Goal: Information Seeking & Learning: Learn about a topic

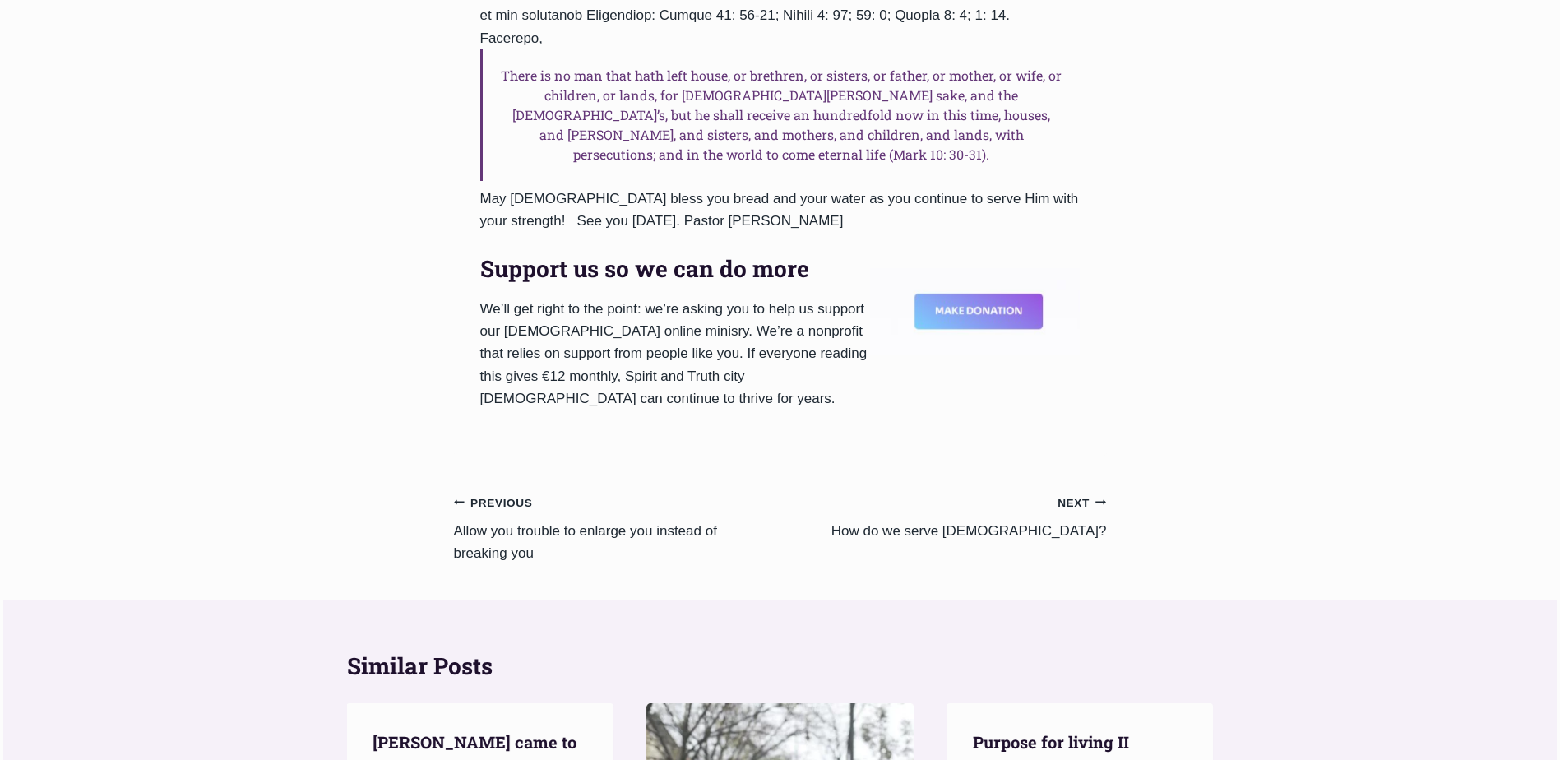
scroll to position [1002, 0]
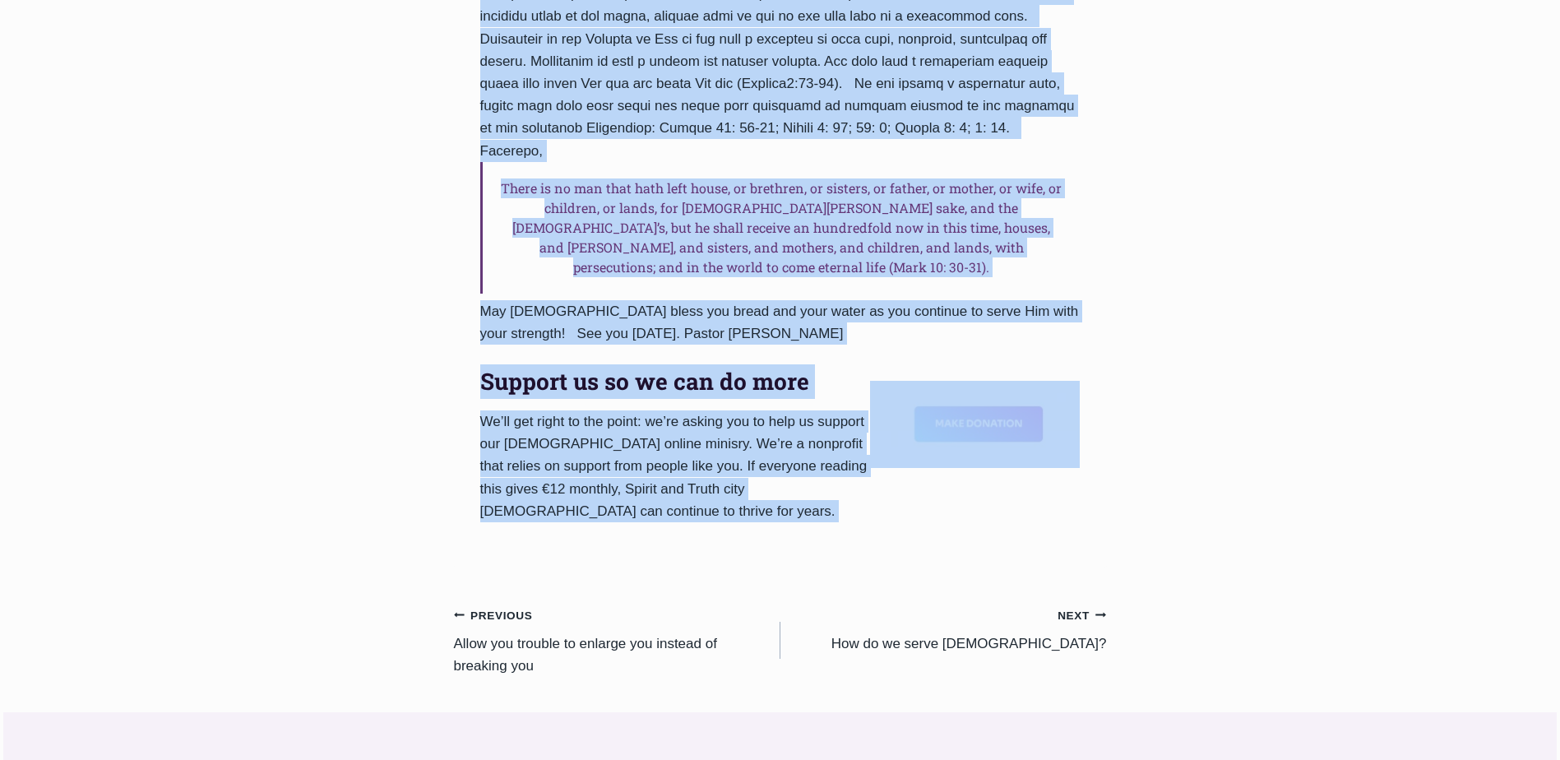
drag, startPoint x: 484, startPoint y: 89, endPoint x: 1147, endPoint y: 316, distance: 700.5
click at [1147, 316] on div "Daily Word The reward of faithful service in the Kingdom of [DEMOGRAPHIC_DATA] …" at bounding box center [780, 307] width 1560 height 2354
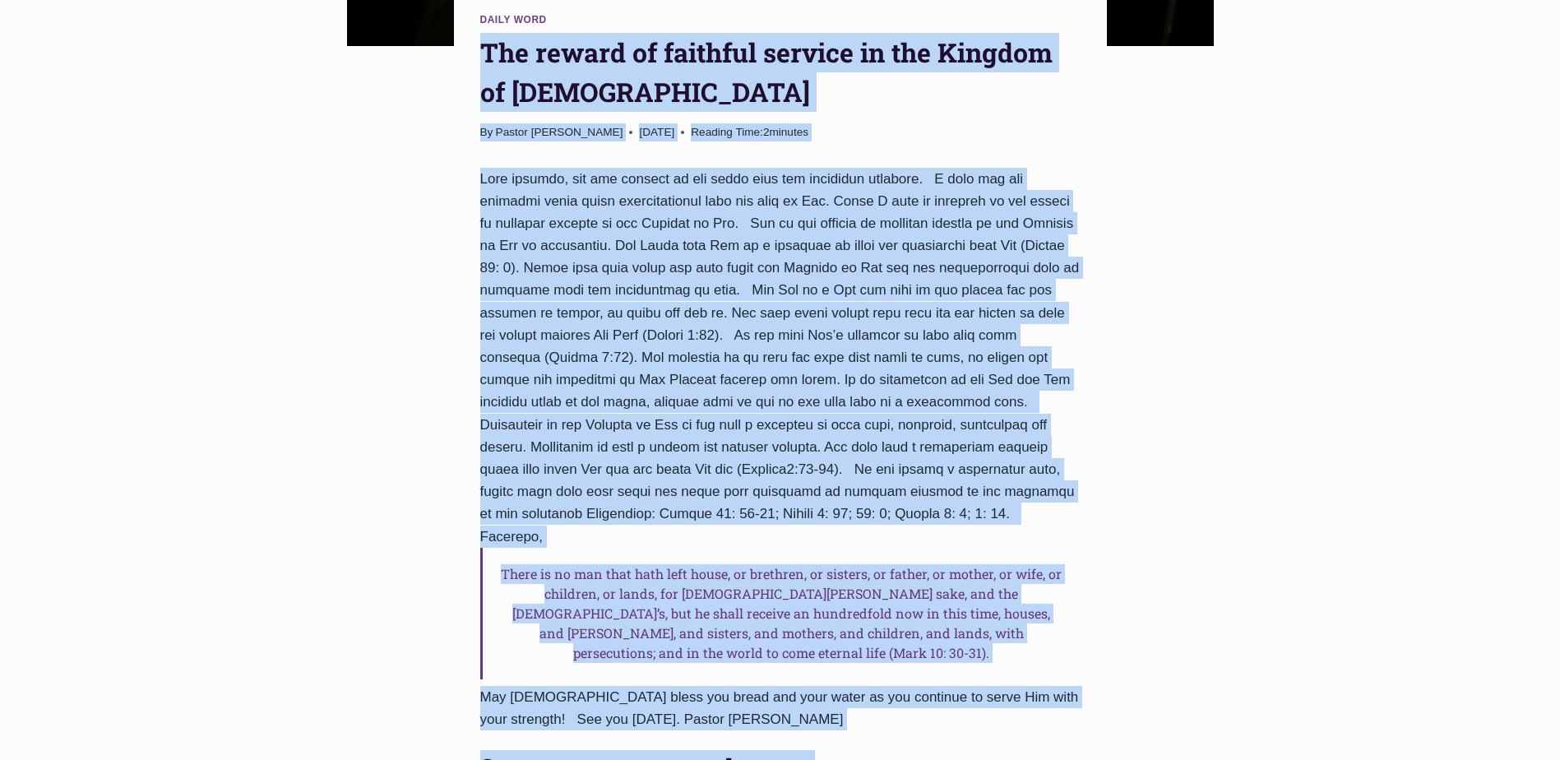
scroll to position [590, 0]
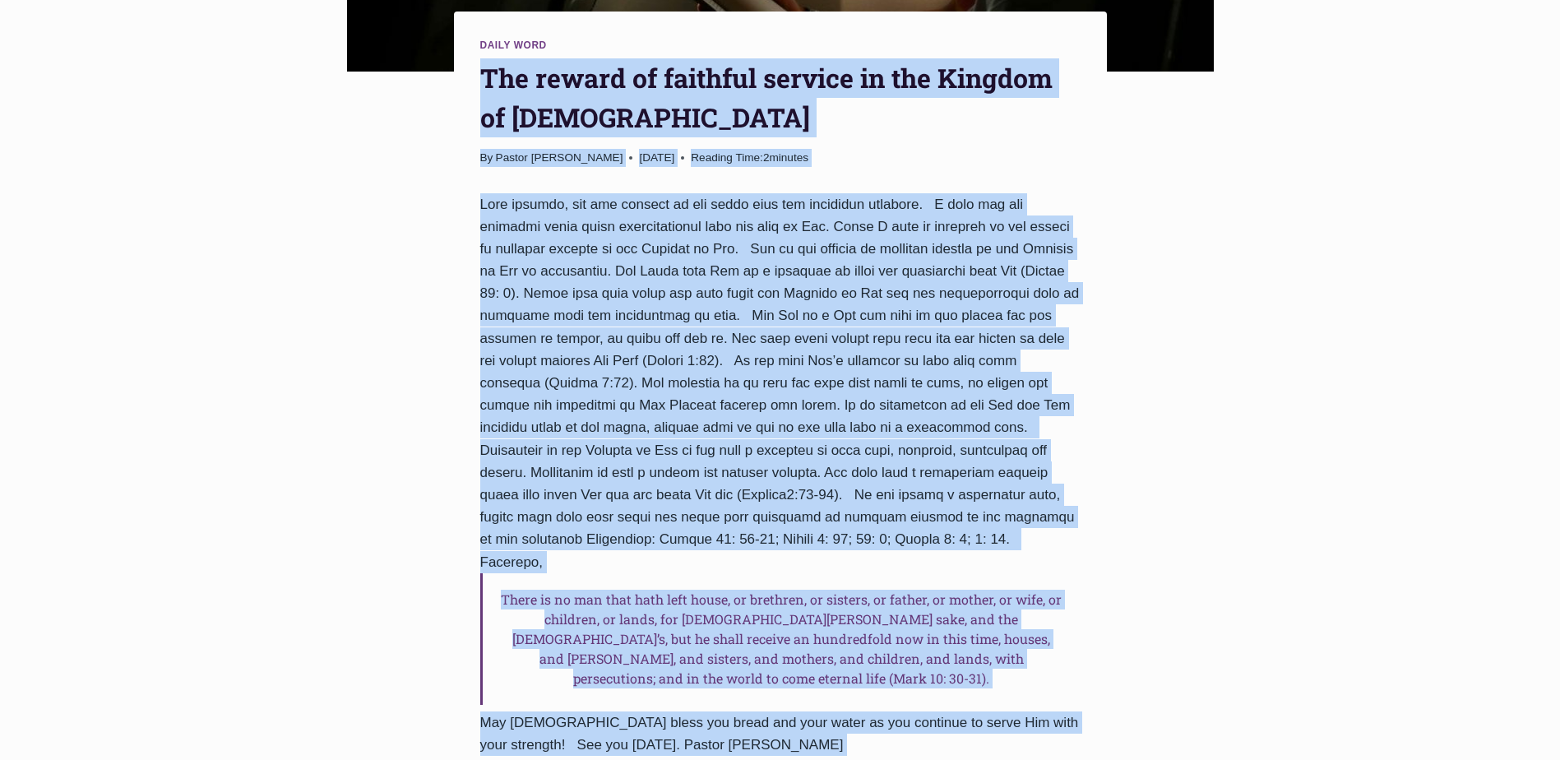
click at [1355, 628] on div "Daily Word The reward of faithful service in the Kingdom of God By Pastor Rufus…" at bounding box center [780, 718] width 1560 height 2354
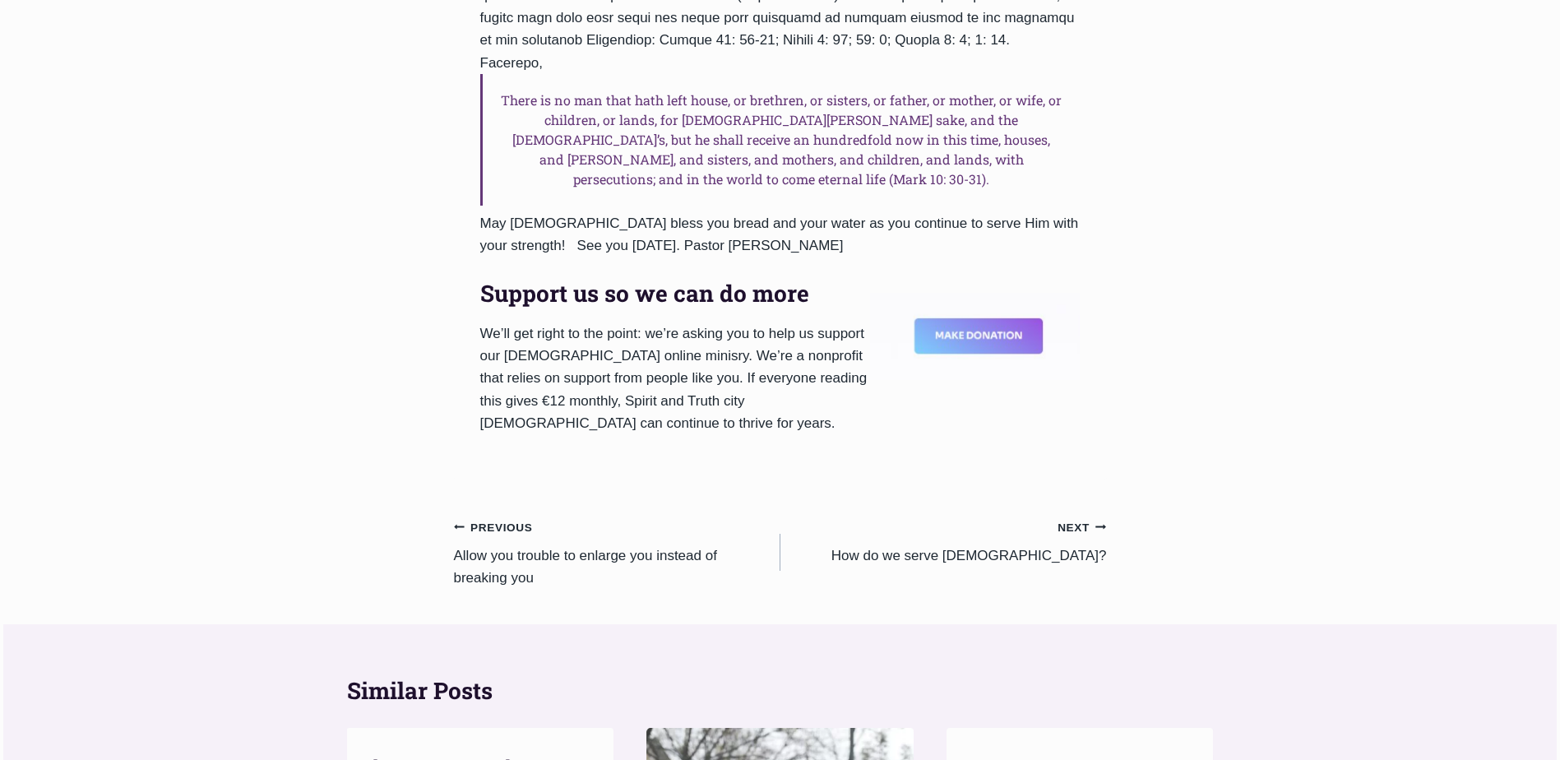
scroll to position [1166, 0]
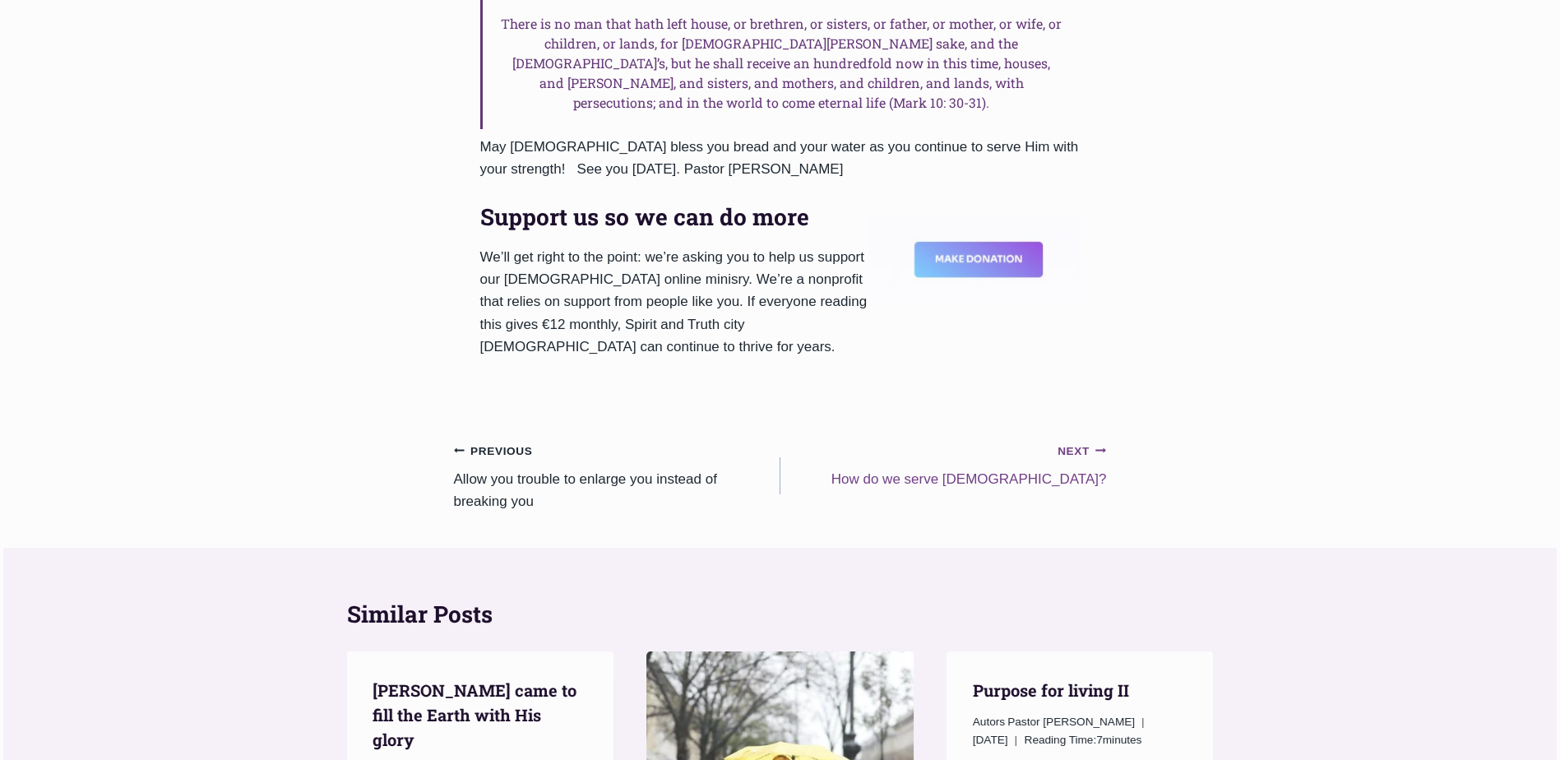
click at [1082, 442] on small "Next Continue" at bounding box center [1081, 451] width 49 height 18
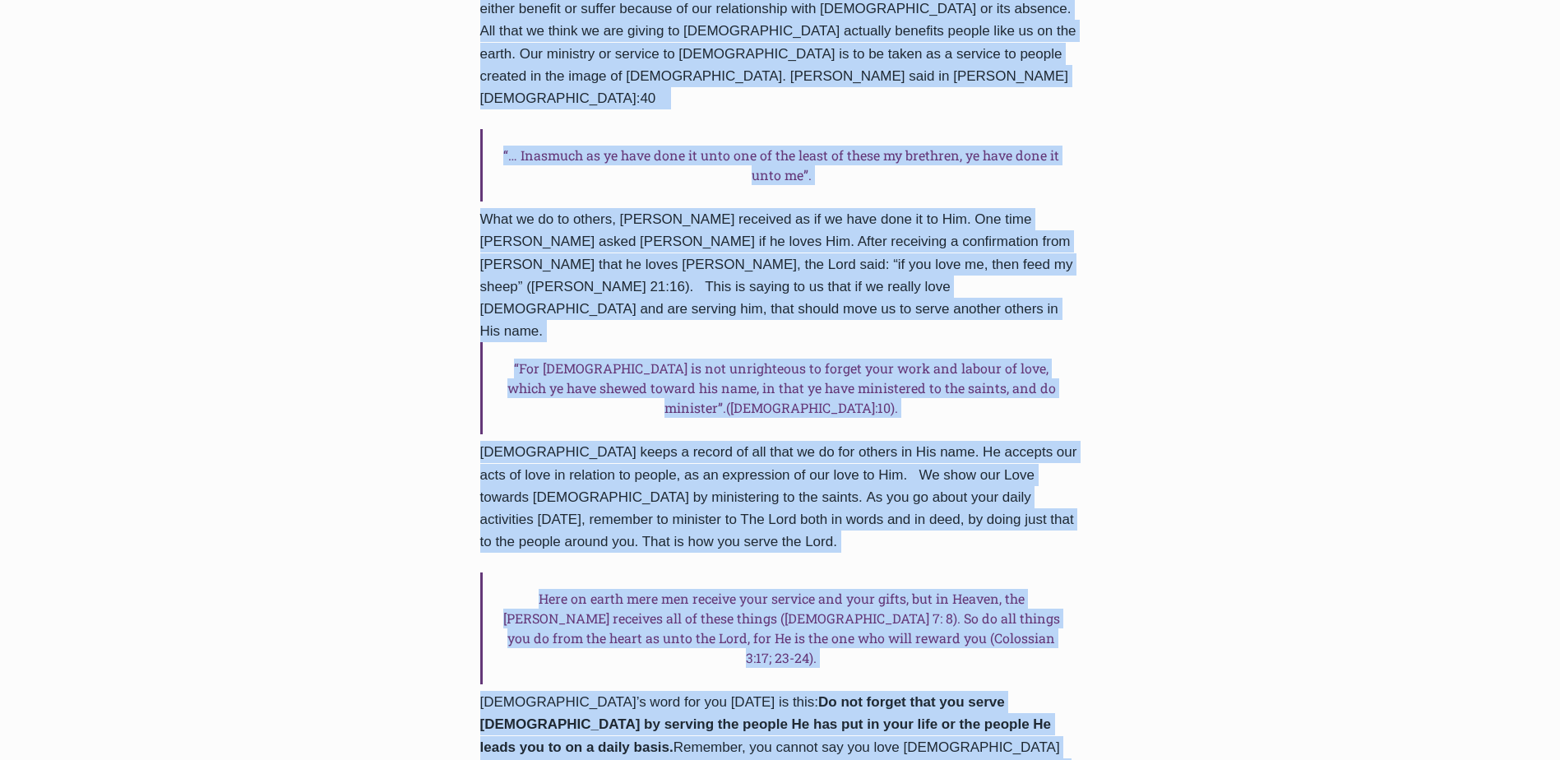
scroll to position [1258, 0]
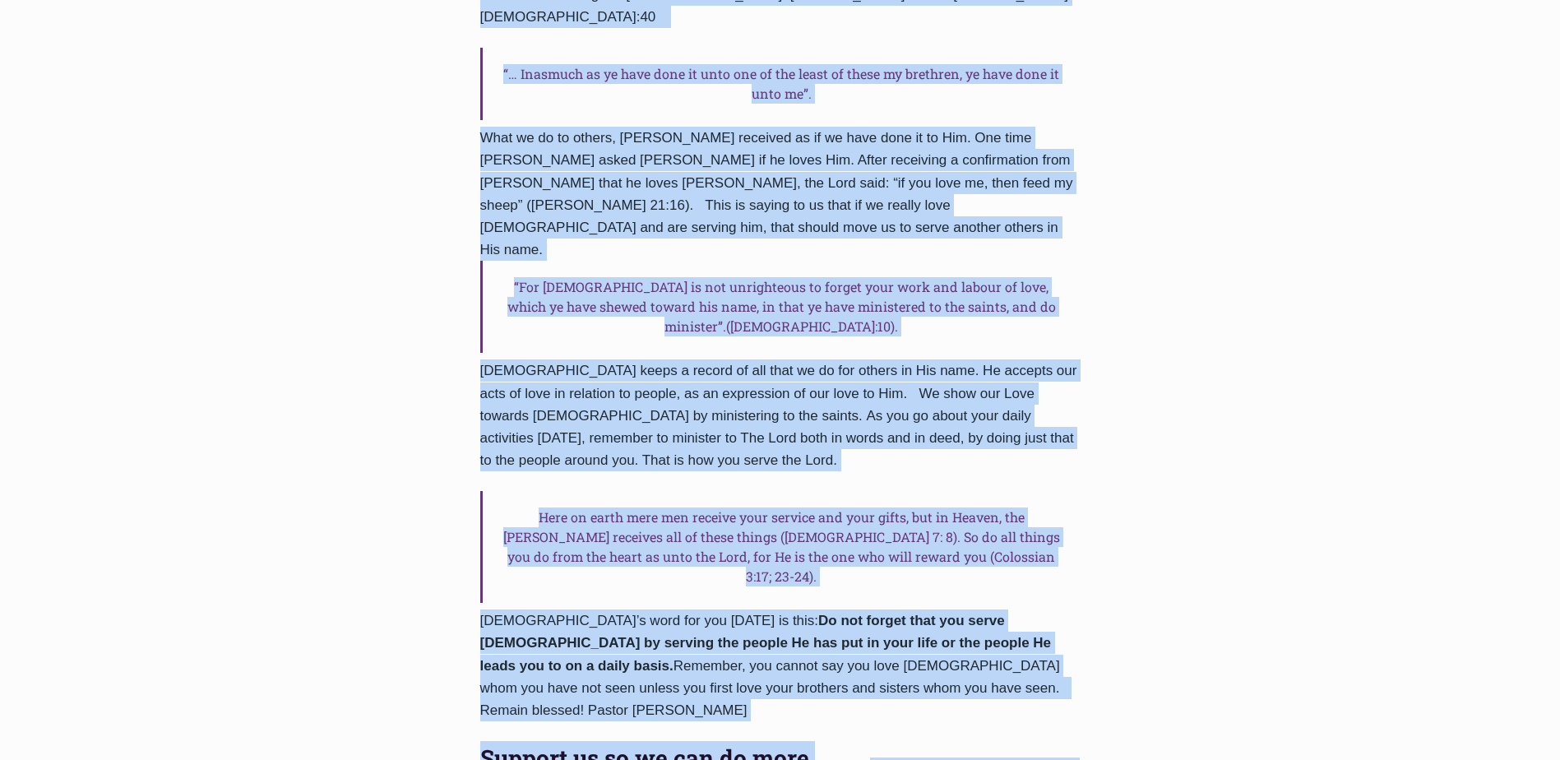
drag, startPoint x: 487, startPoint y: 123, endPoint x: 1062, endPoint y: 710, distance: 821.6
click at [1062, 710] on div "Daily Word How do we serve God? By Pastor Rufus Ajiboye 2024-February-9 2016-Ja…" at bounding box center [780, 123] width 653 height 1644
copy div "How do we serve God? By Pastor Rufus Ajiboye 2024-February-9 2016-January-2 Rea…"
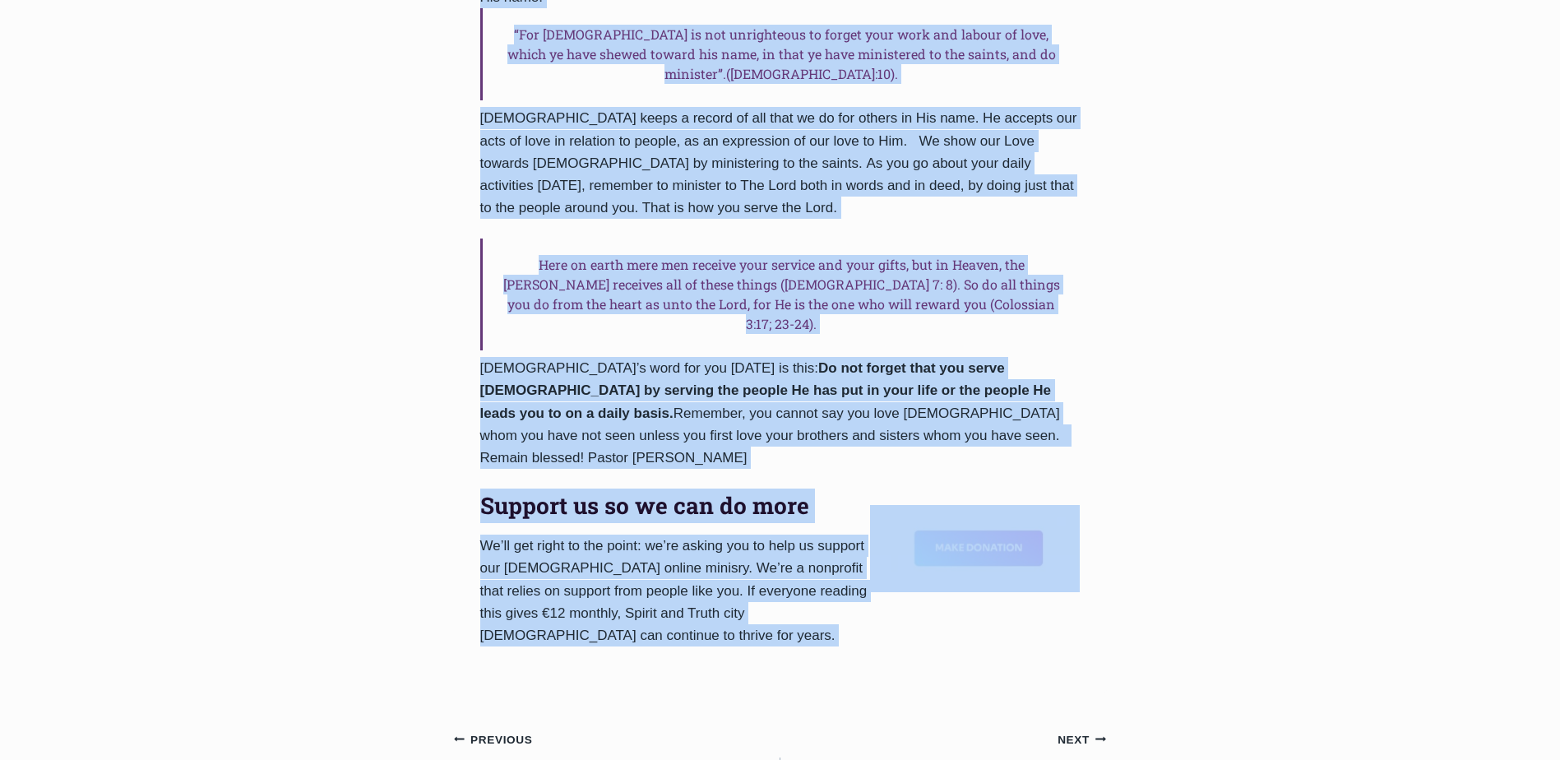
scroll to position [1751, 0]
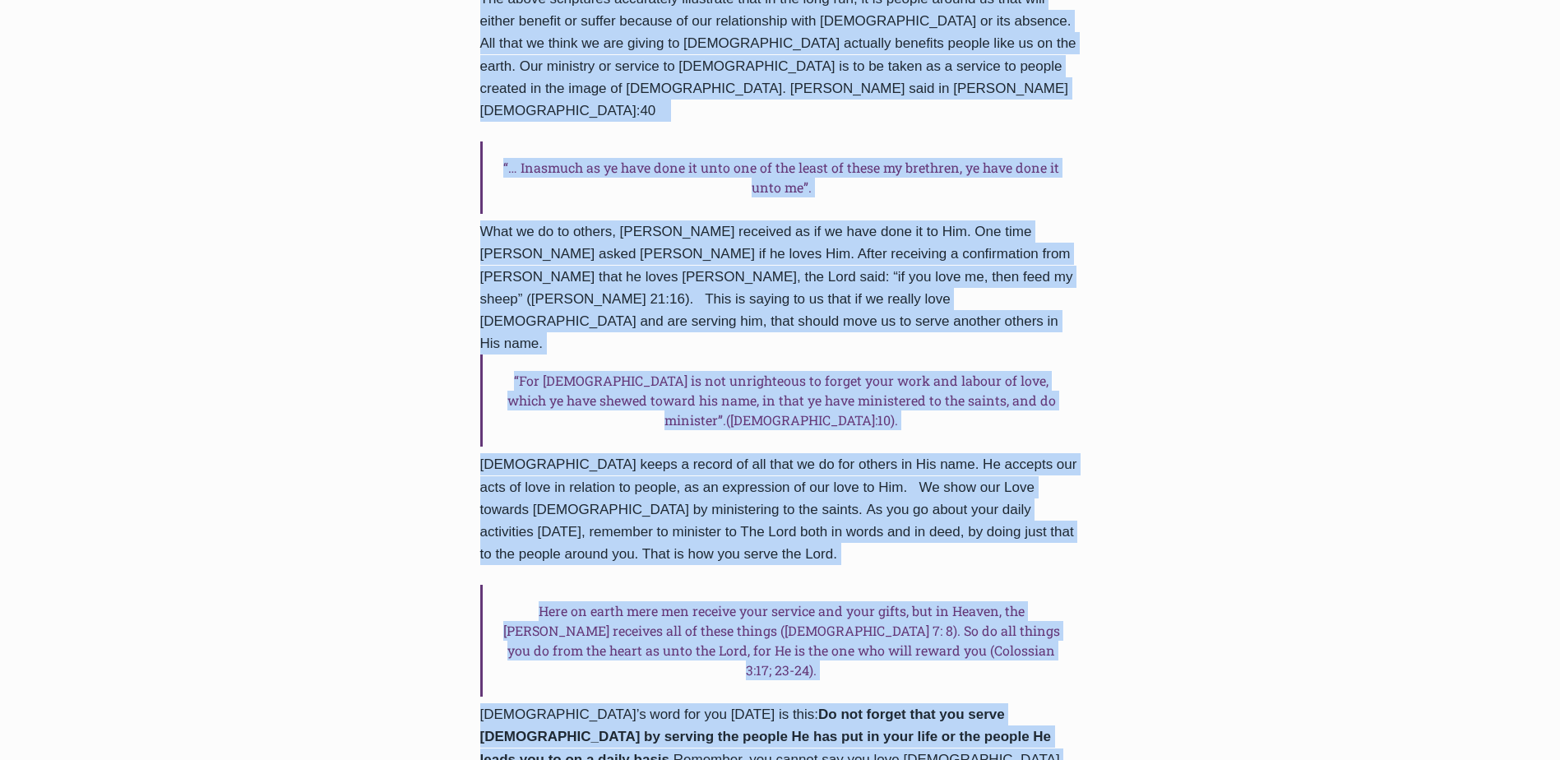
scroll to position [1011, 0]
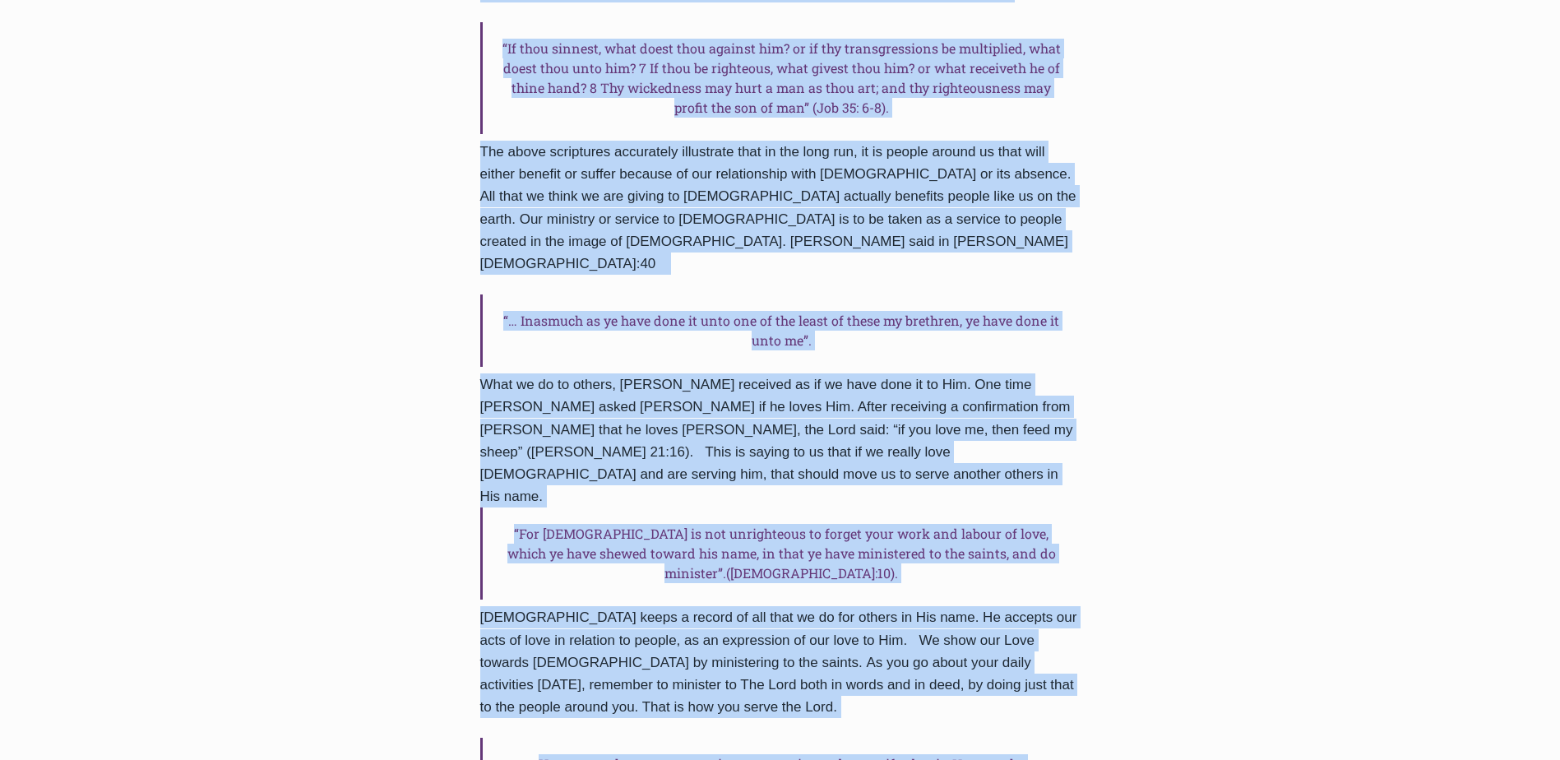
click at [1215, 308] on div "Daily Word How do we serve God? By Pastor Rufus Ajiboye 2024-February-9 2016-Ja…" at bounding box center [780, 648] width 1560 height 3057
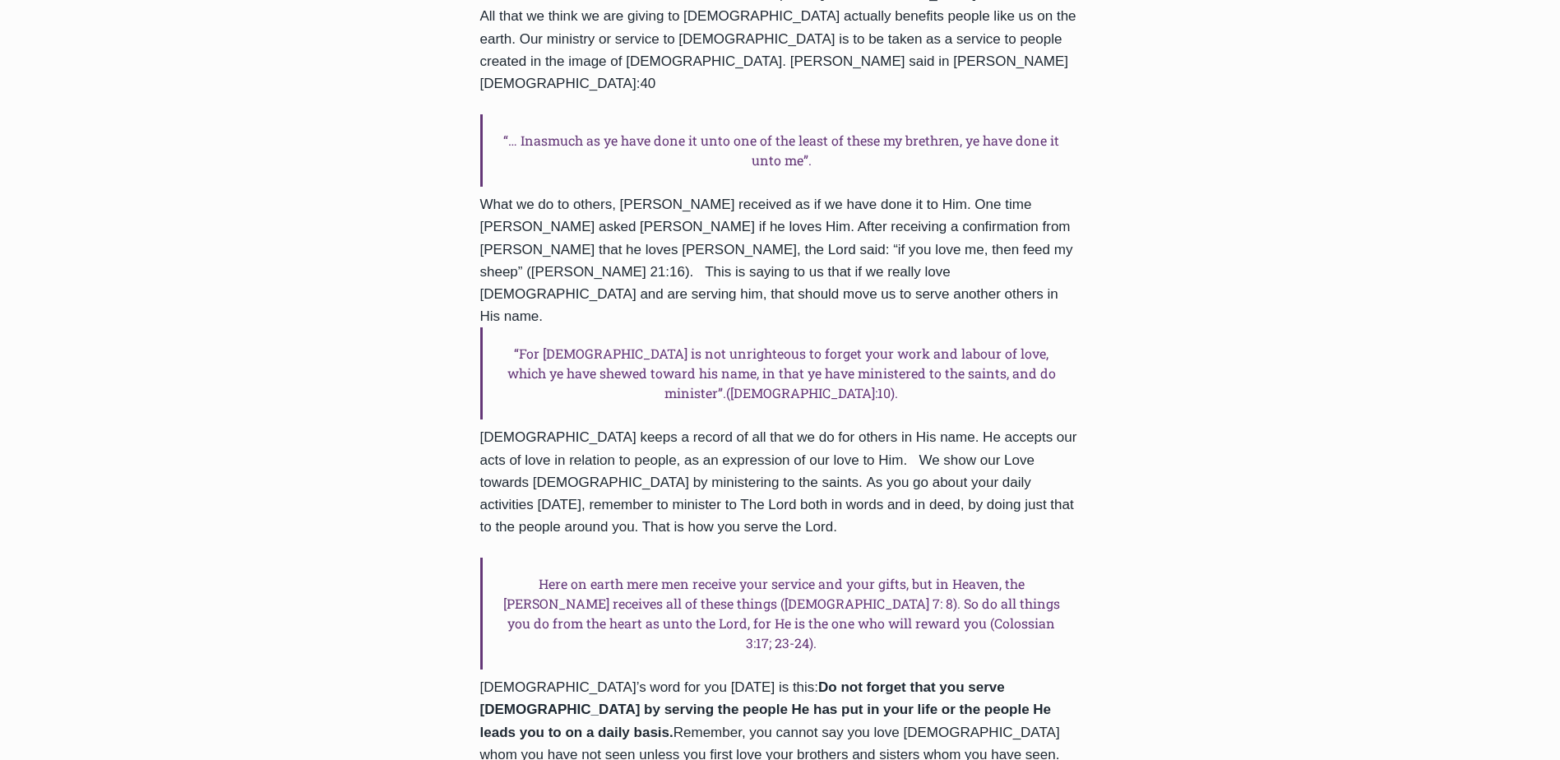
scroll to position [1505, 0]
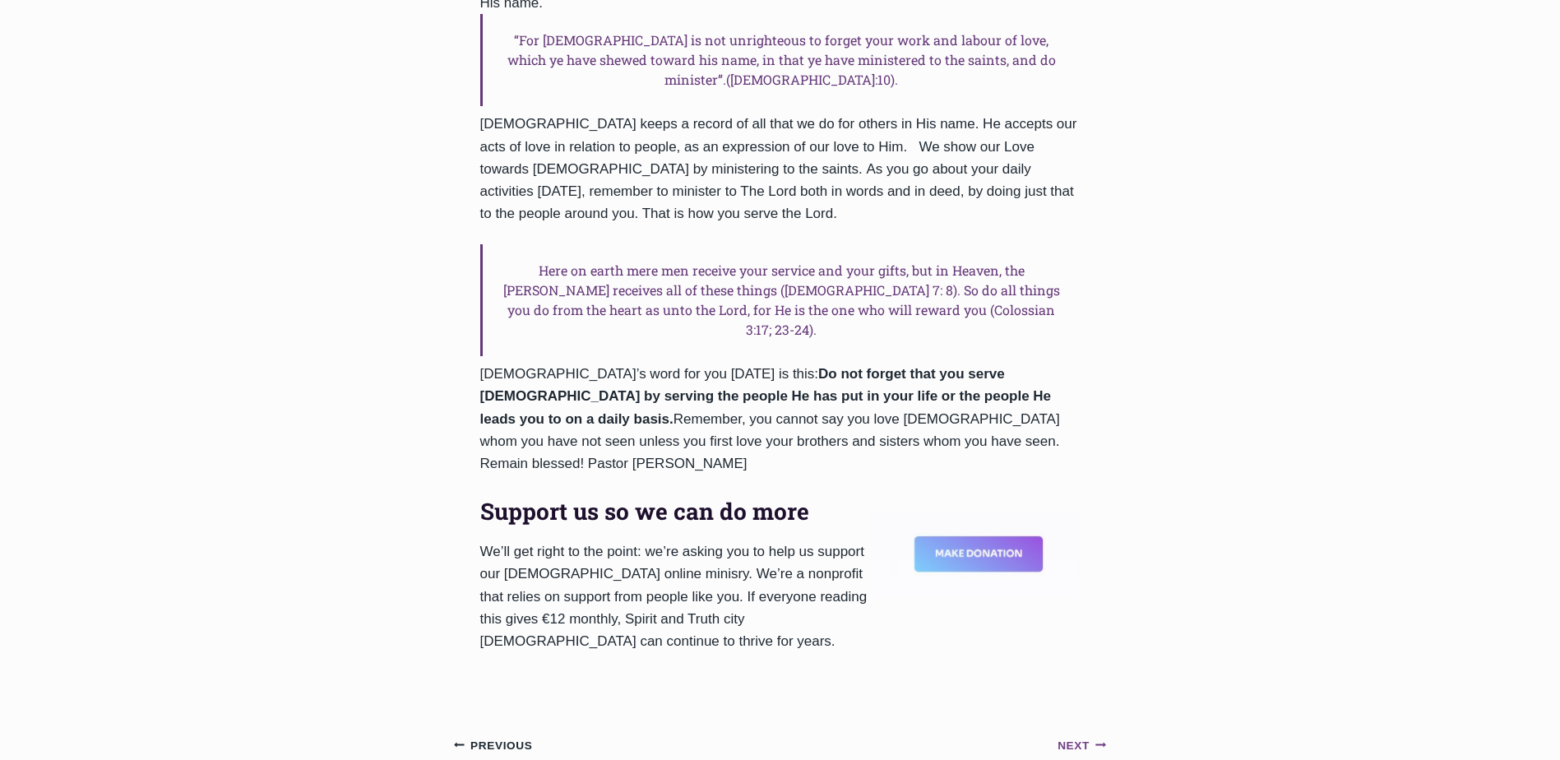
click at [1082, 737] on small "Next Continue" at bounding box center [1081, 746] width 49 height 18
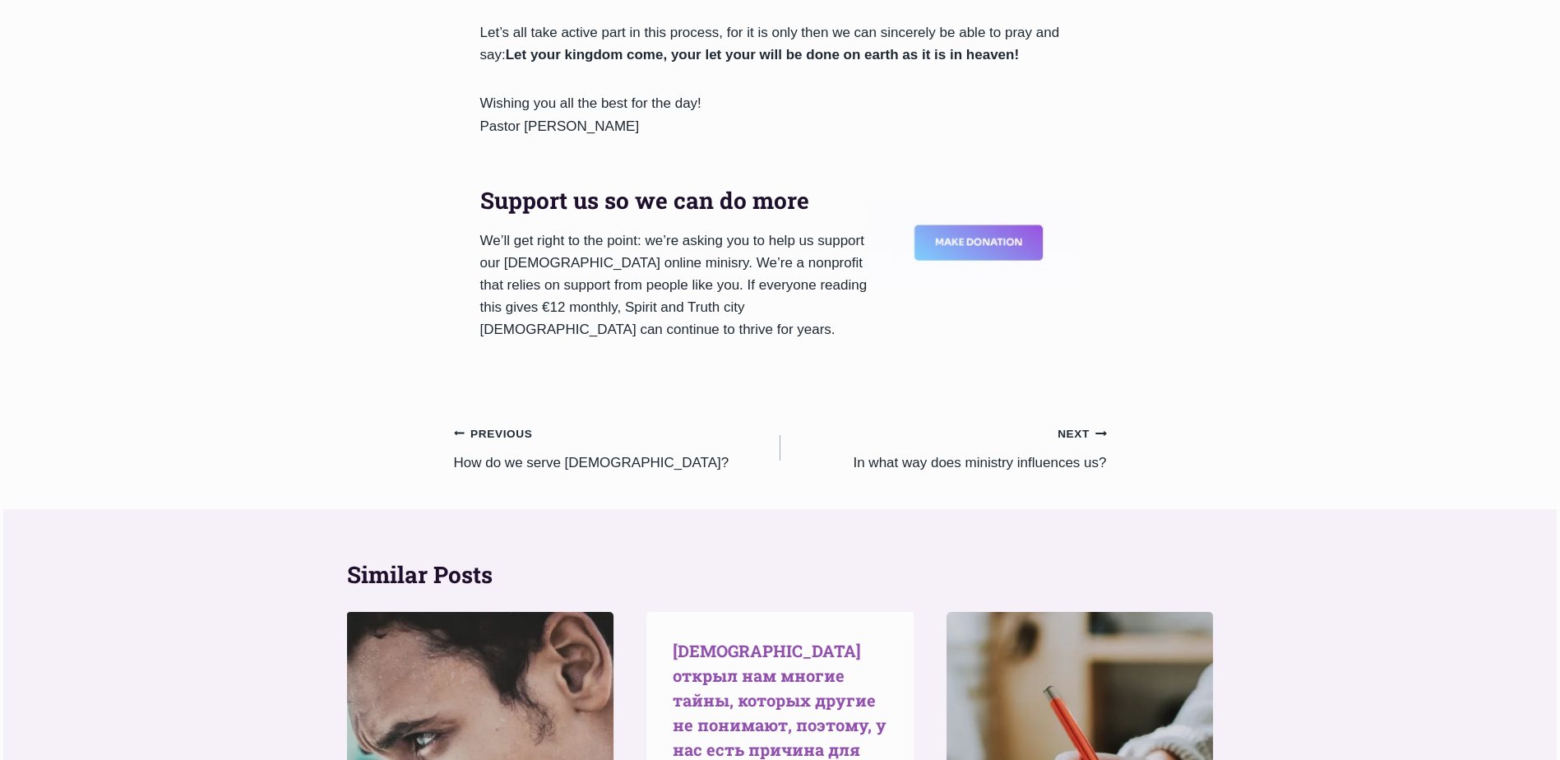
scroll to position [2138, 0]
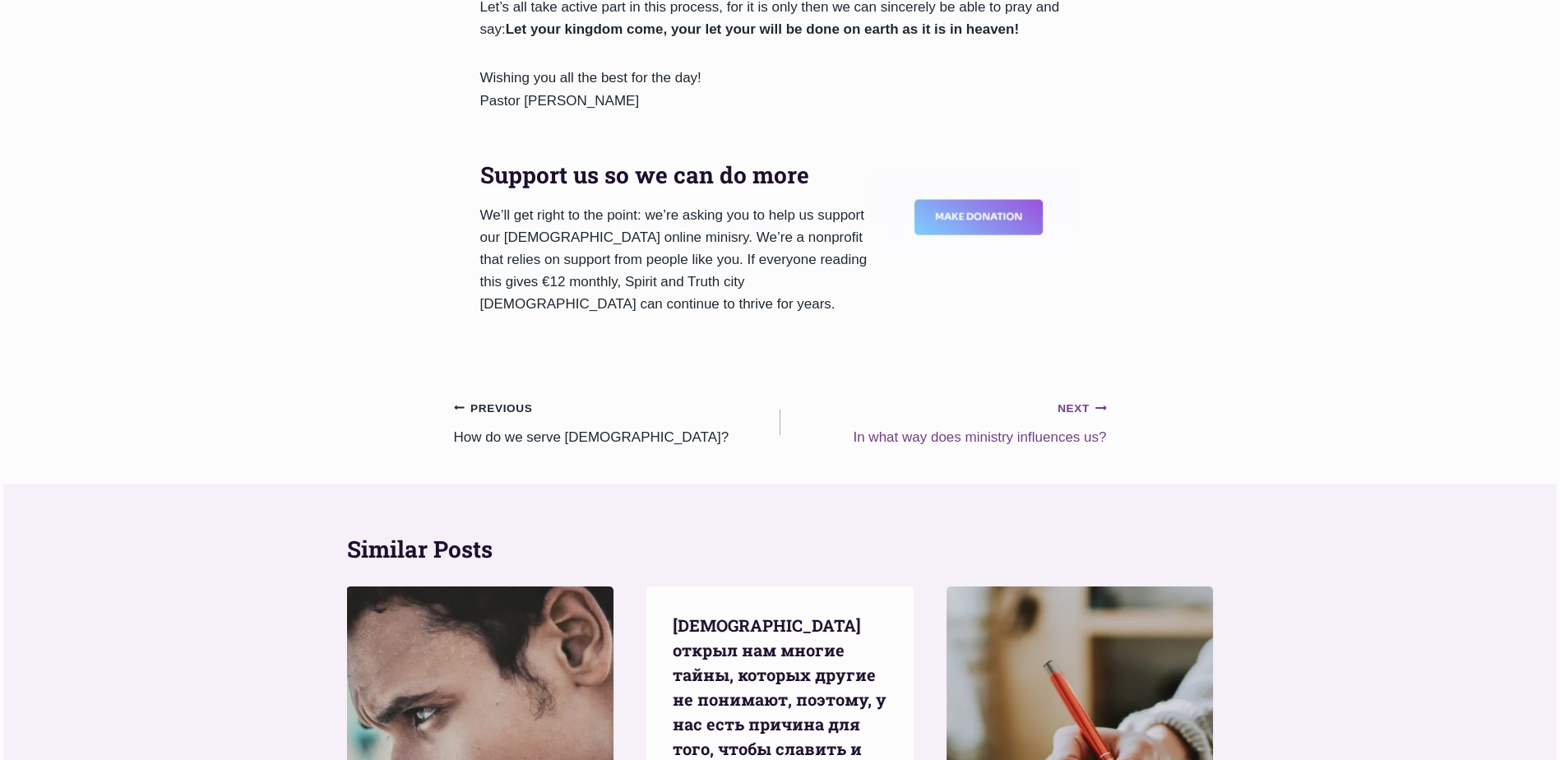
click at [1093, 401] on span "Continue" at bounding box center [1097, 407] width 16 height 12
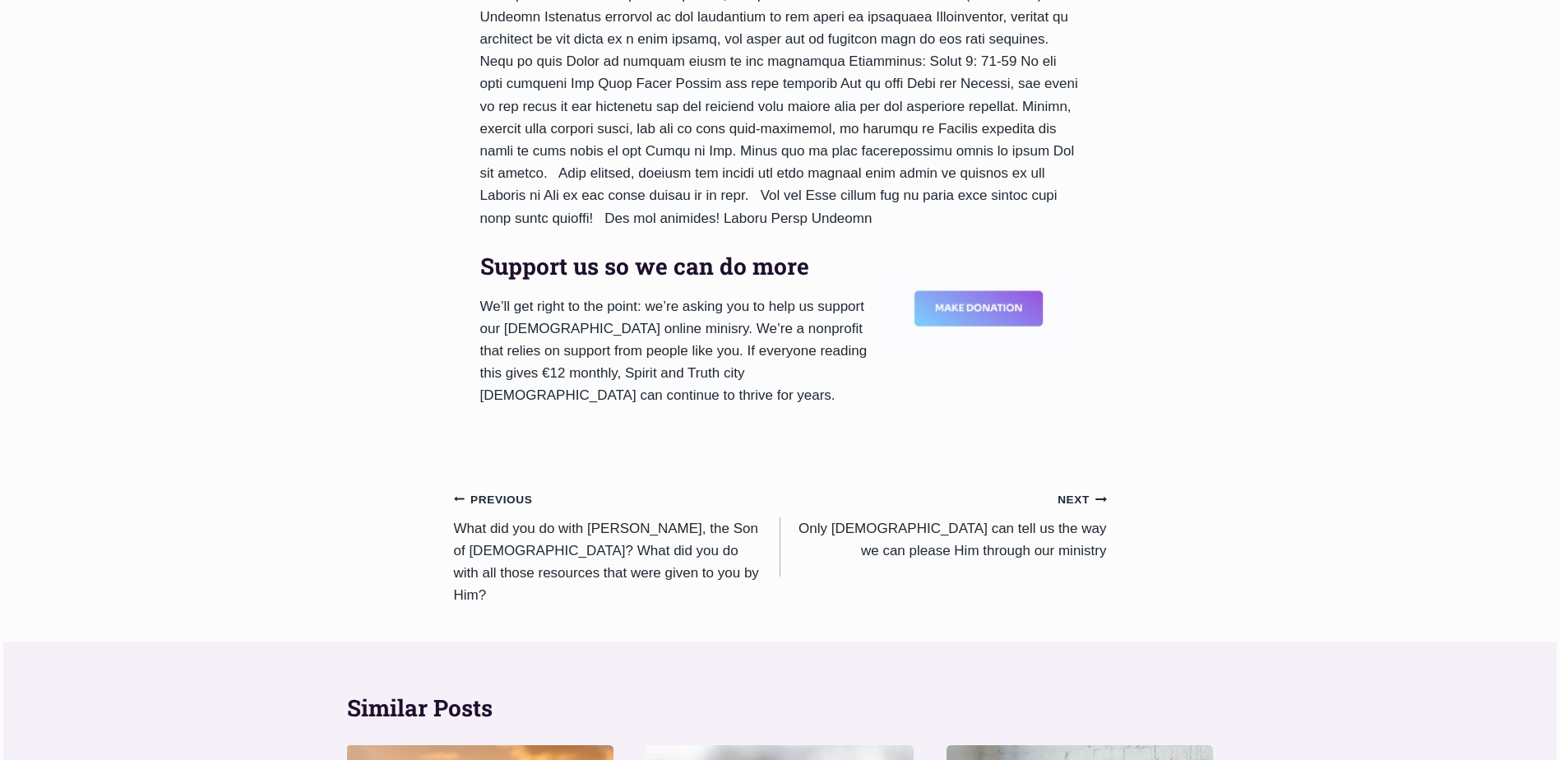
scroll to position [987, 0]
click at [1075, 489] on small "Next Continue" at bounding box center [1081, 498] width 49 height 18
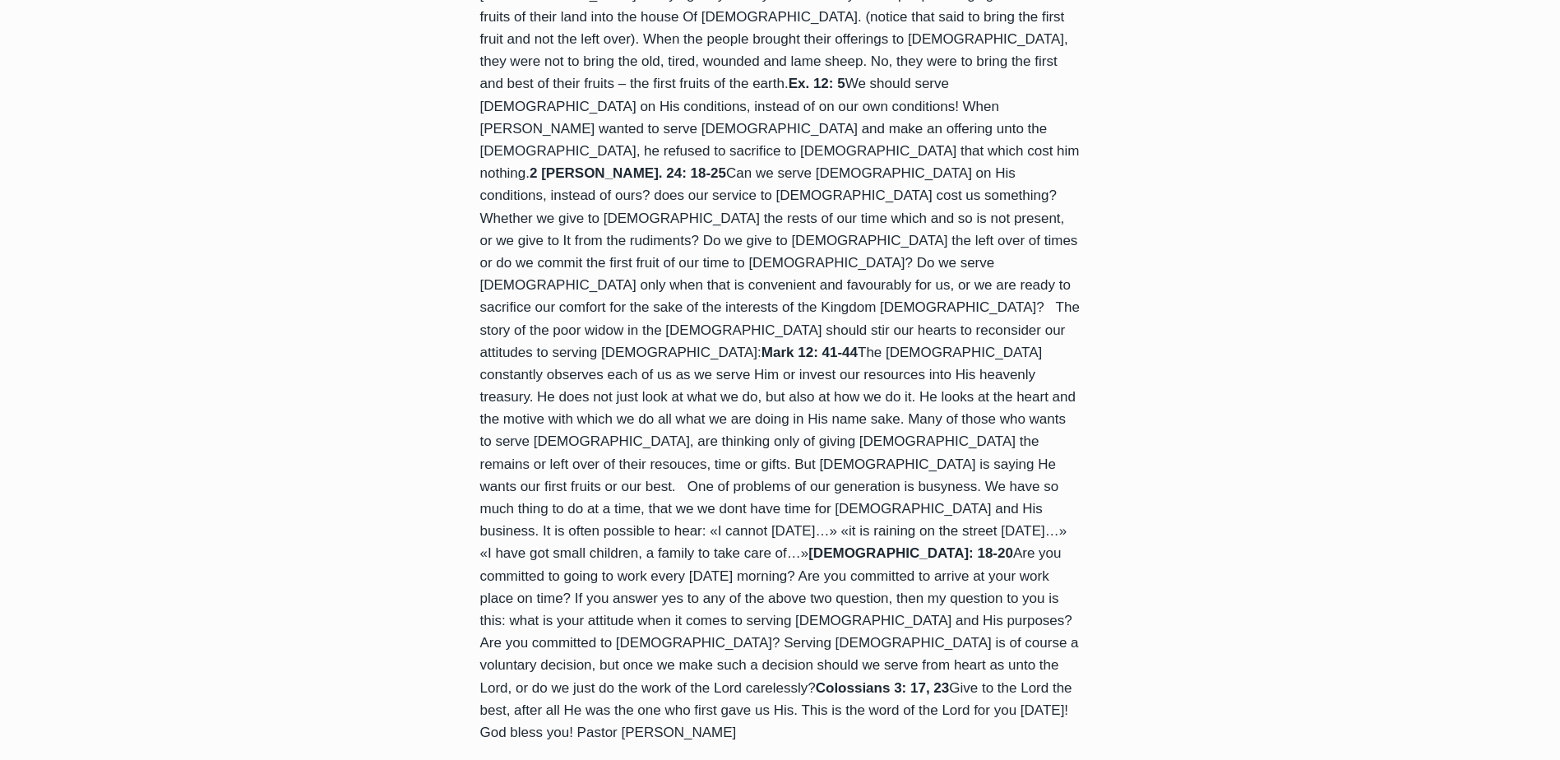
scroll to position [1233, 0]
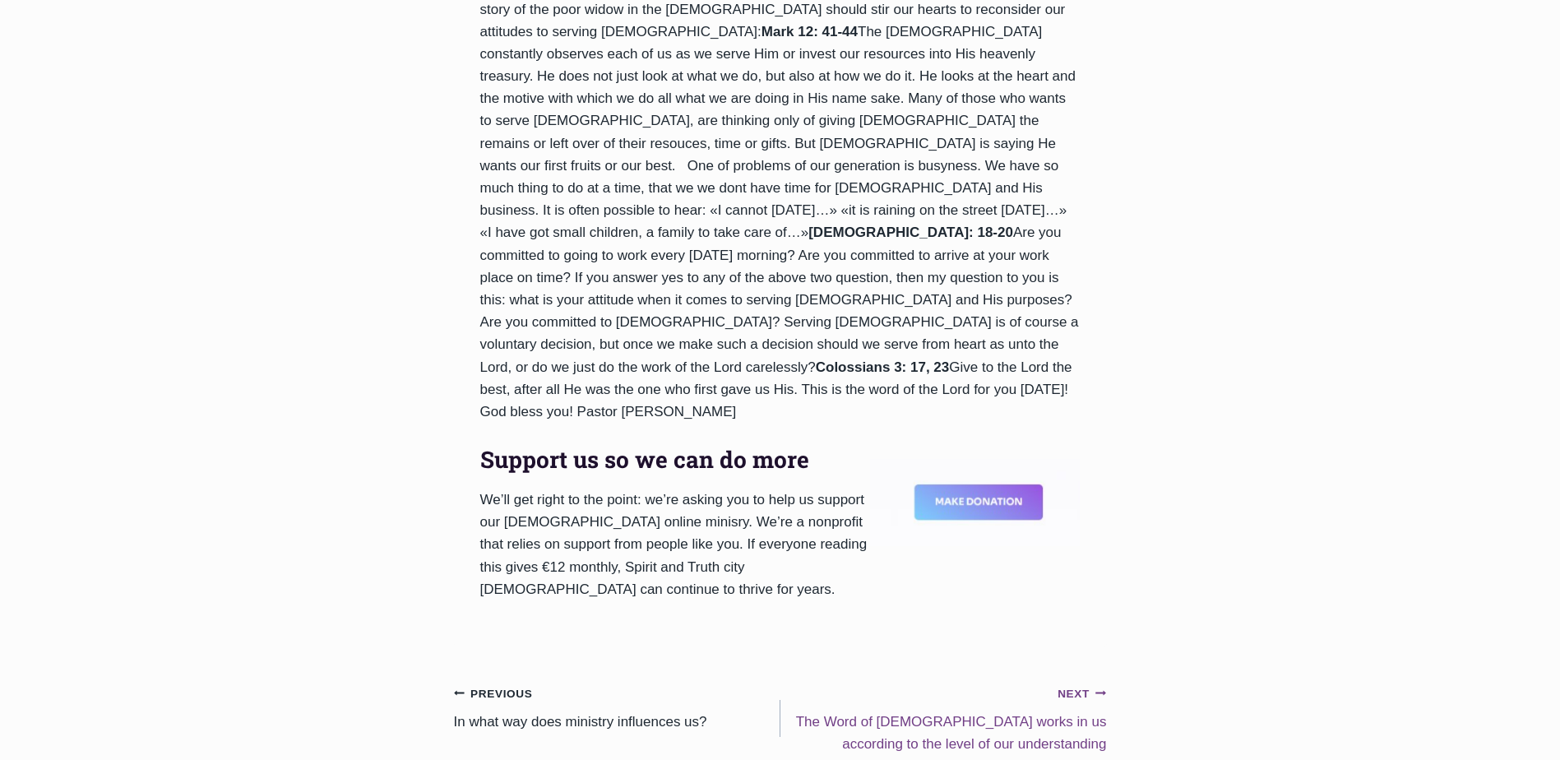
click at [1076, 685] on small "Next Continue" at bounding box center [1081, 694] width 49 height 18
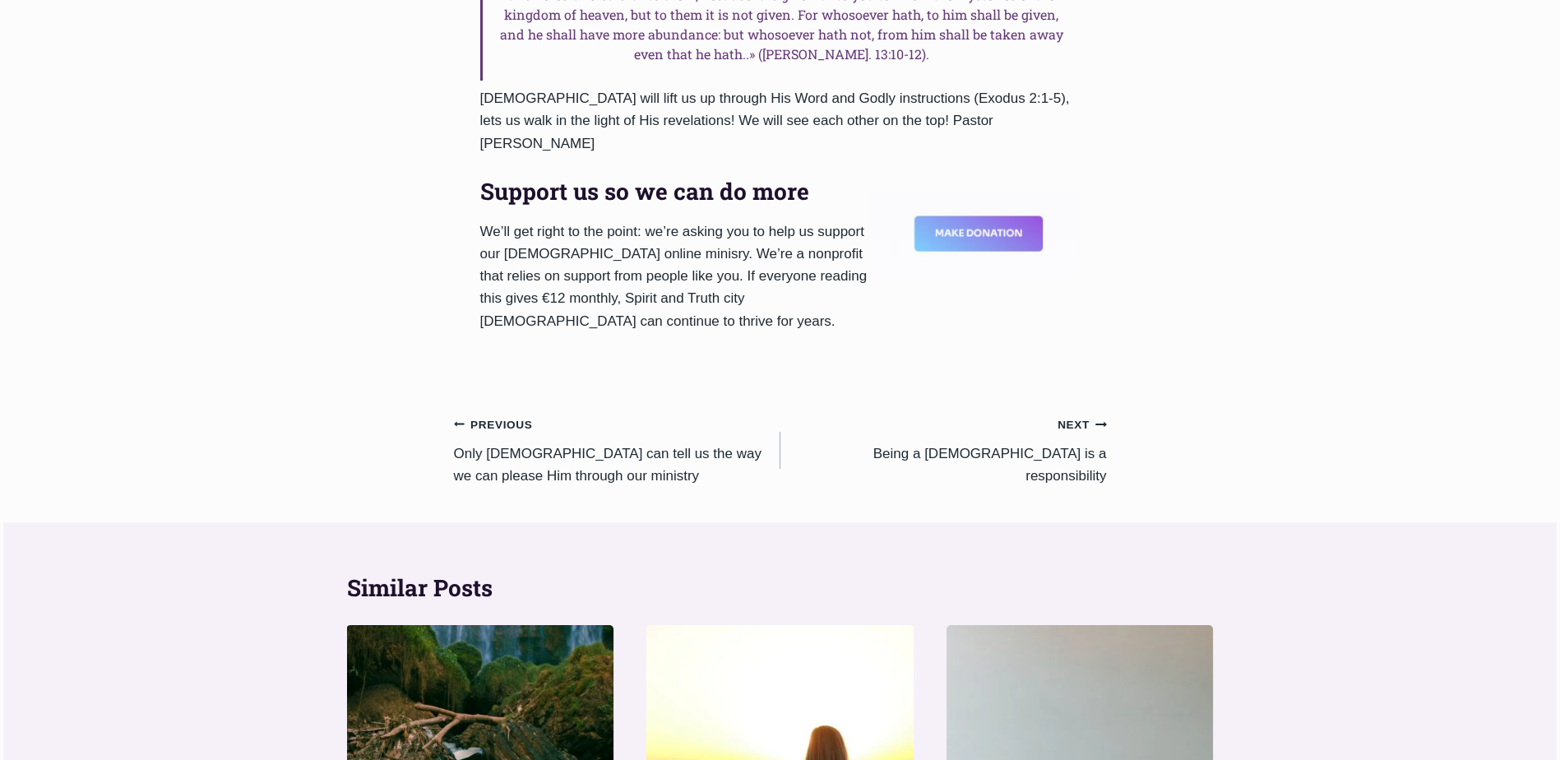
scroll to position [1142, 0]
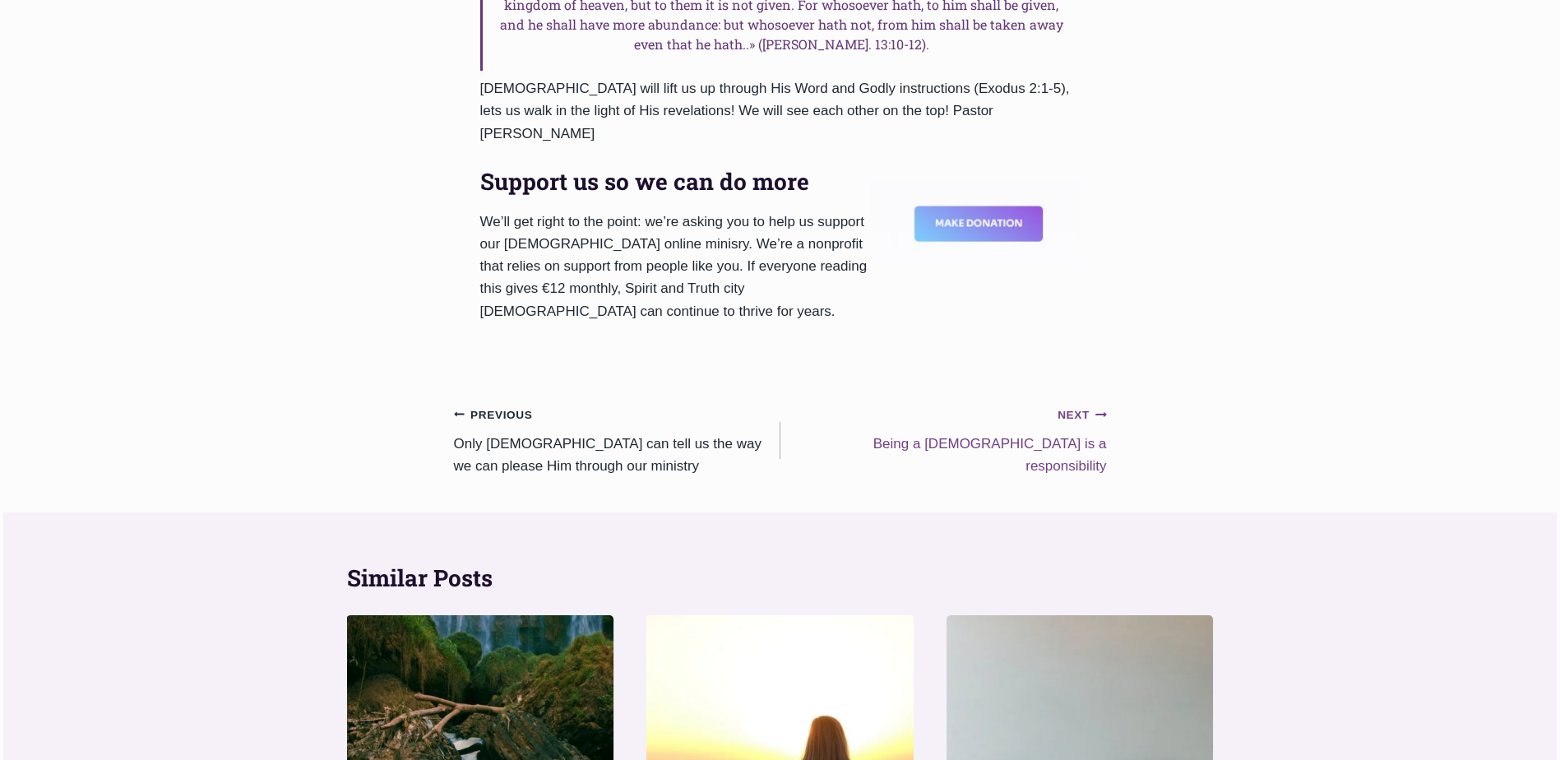
click at [1078, 406] on small "Next Continue" at bounding box center [1081, 415] width 49 height 18
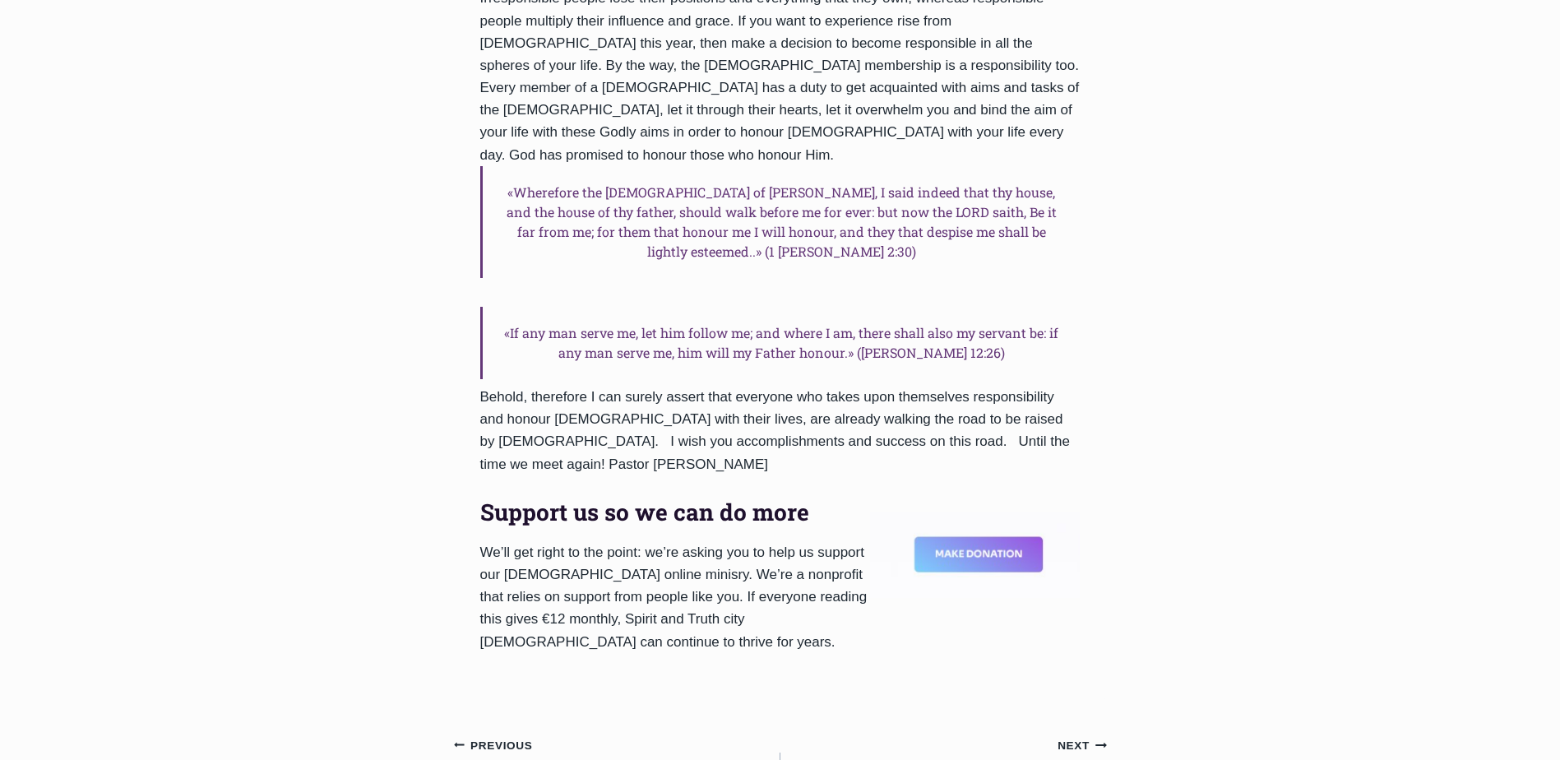
scroll to position [987, 0]
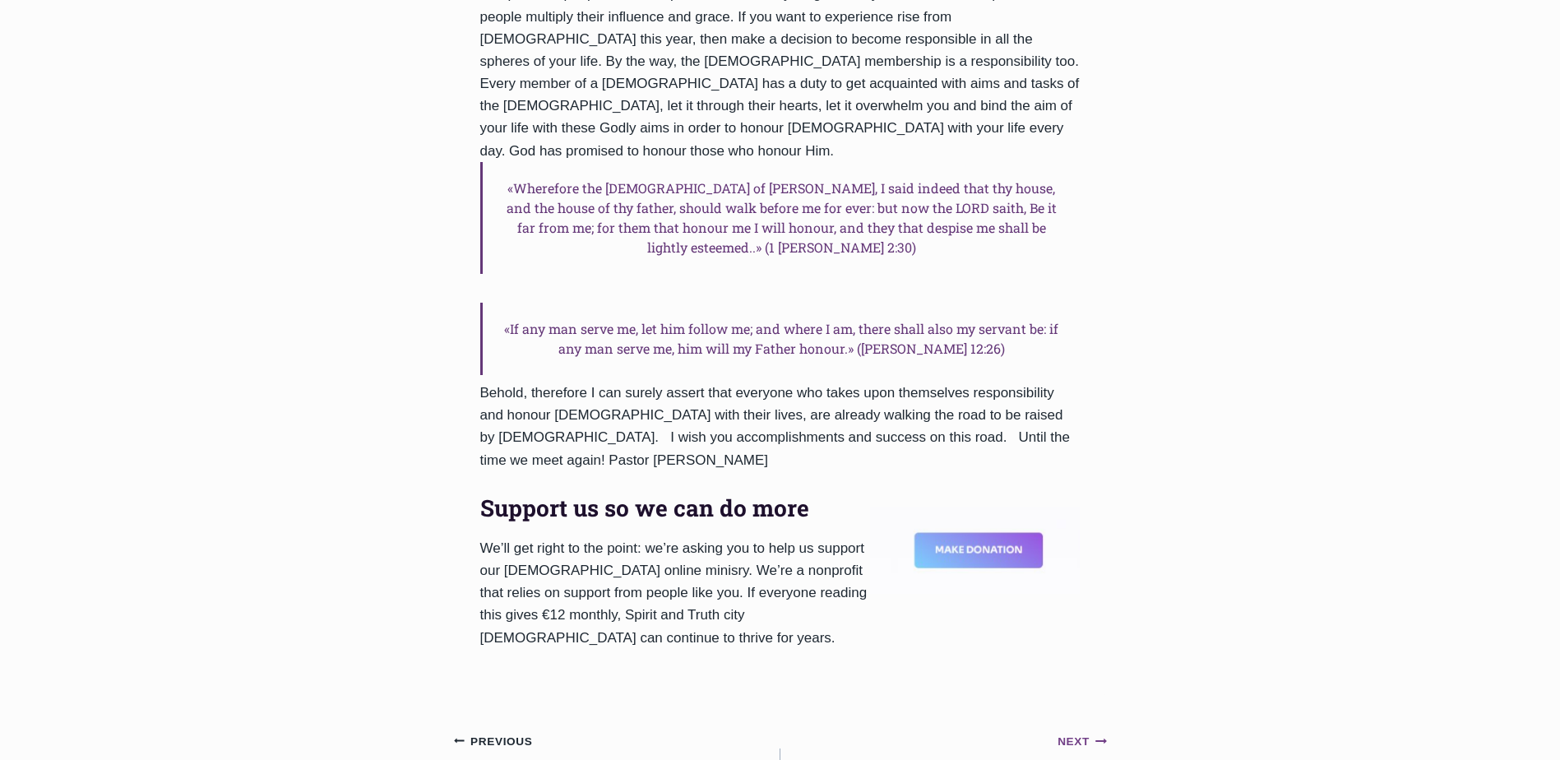
click at [1085, 733] on small "Next Continue" at bounding box center [1081, 742] width 49 height 18
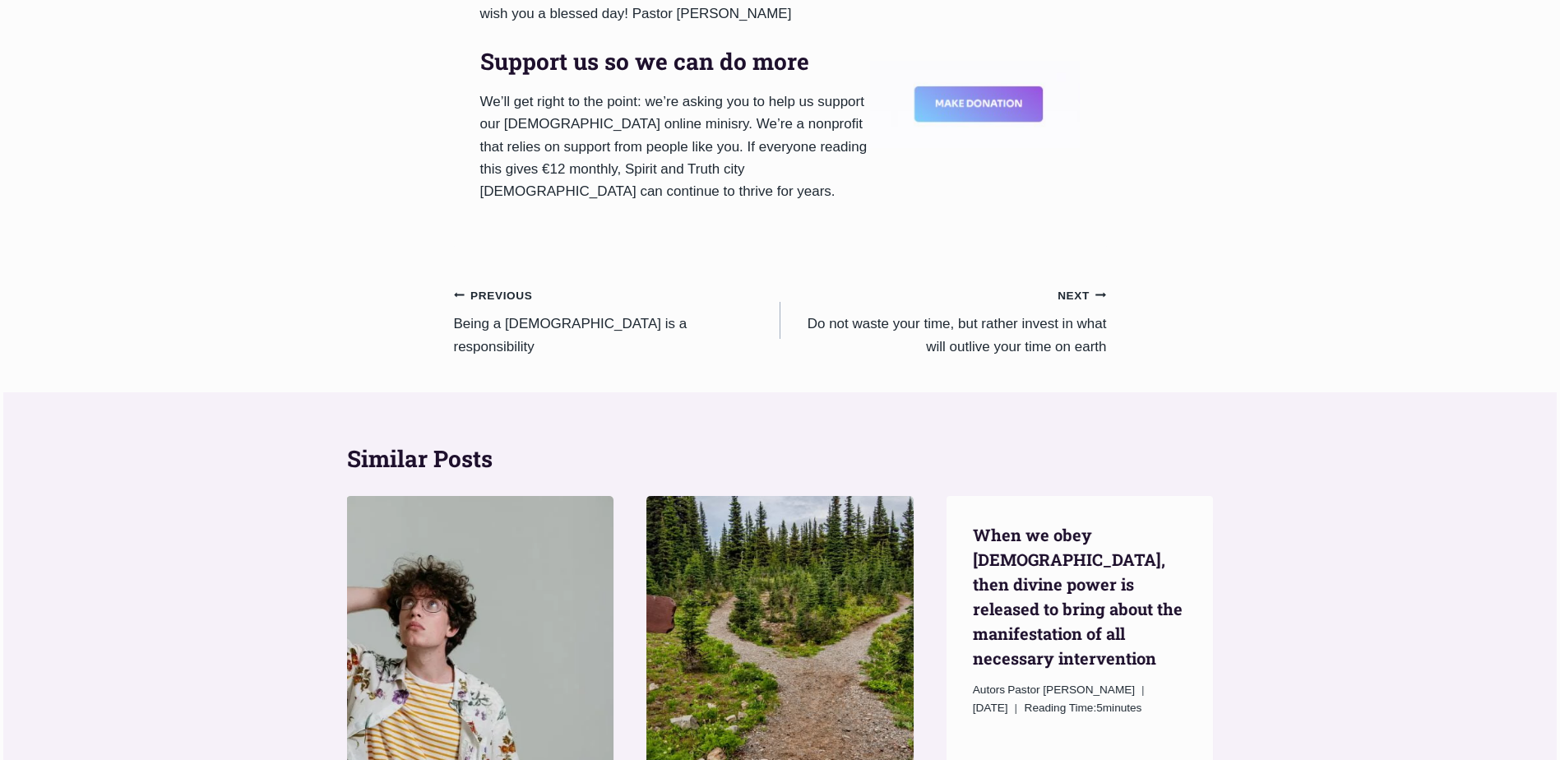
scroll to position [1645, 0]
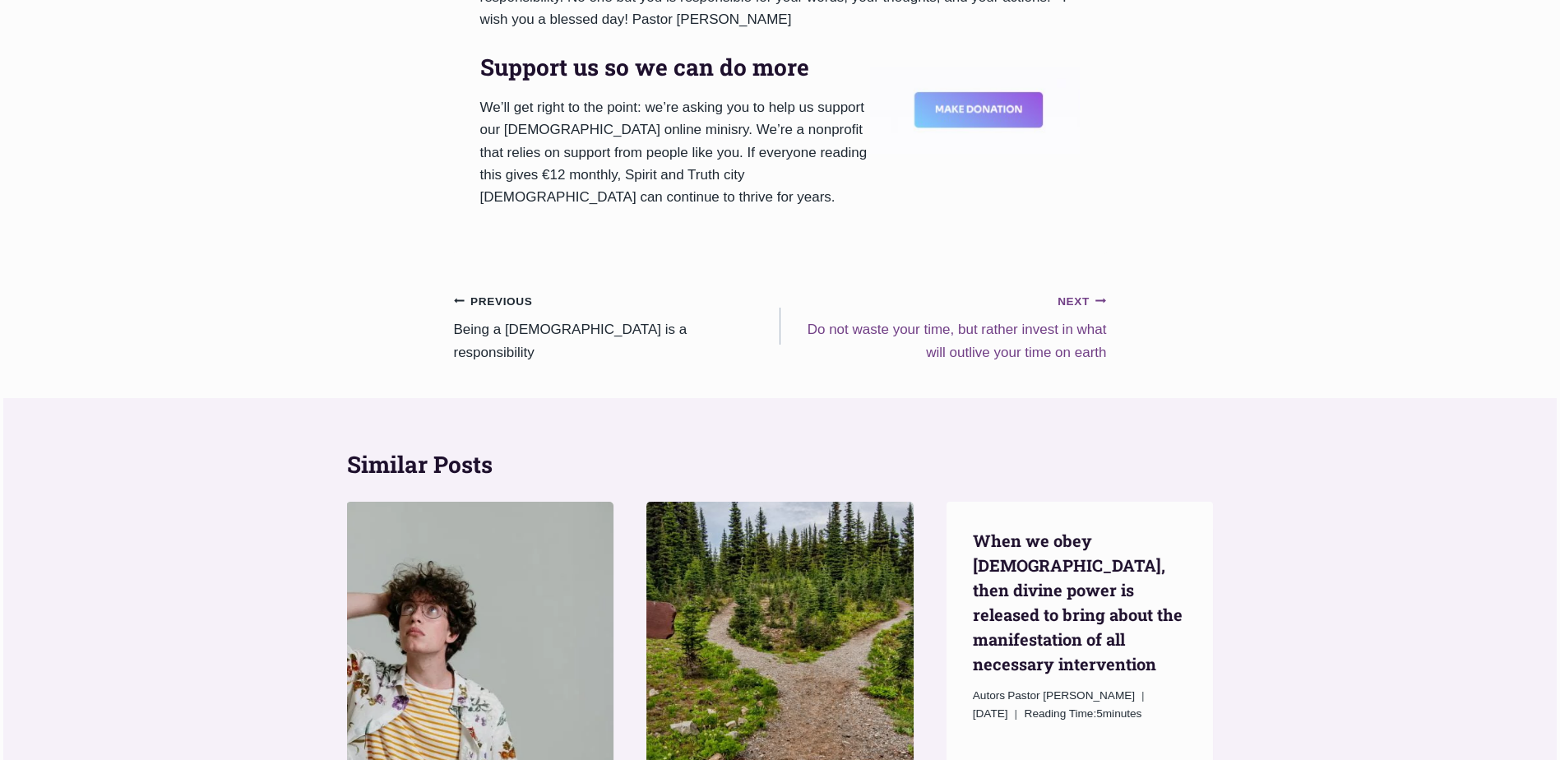
click at [1071, 302] on small "Next Continue" at bounding box center [1081, 302] width 49 height 18
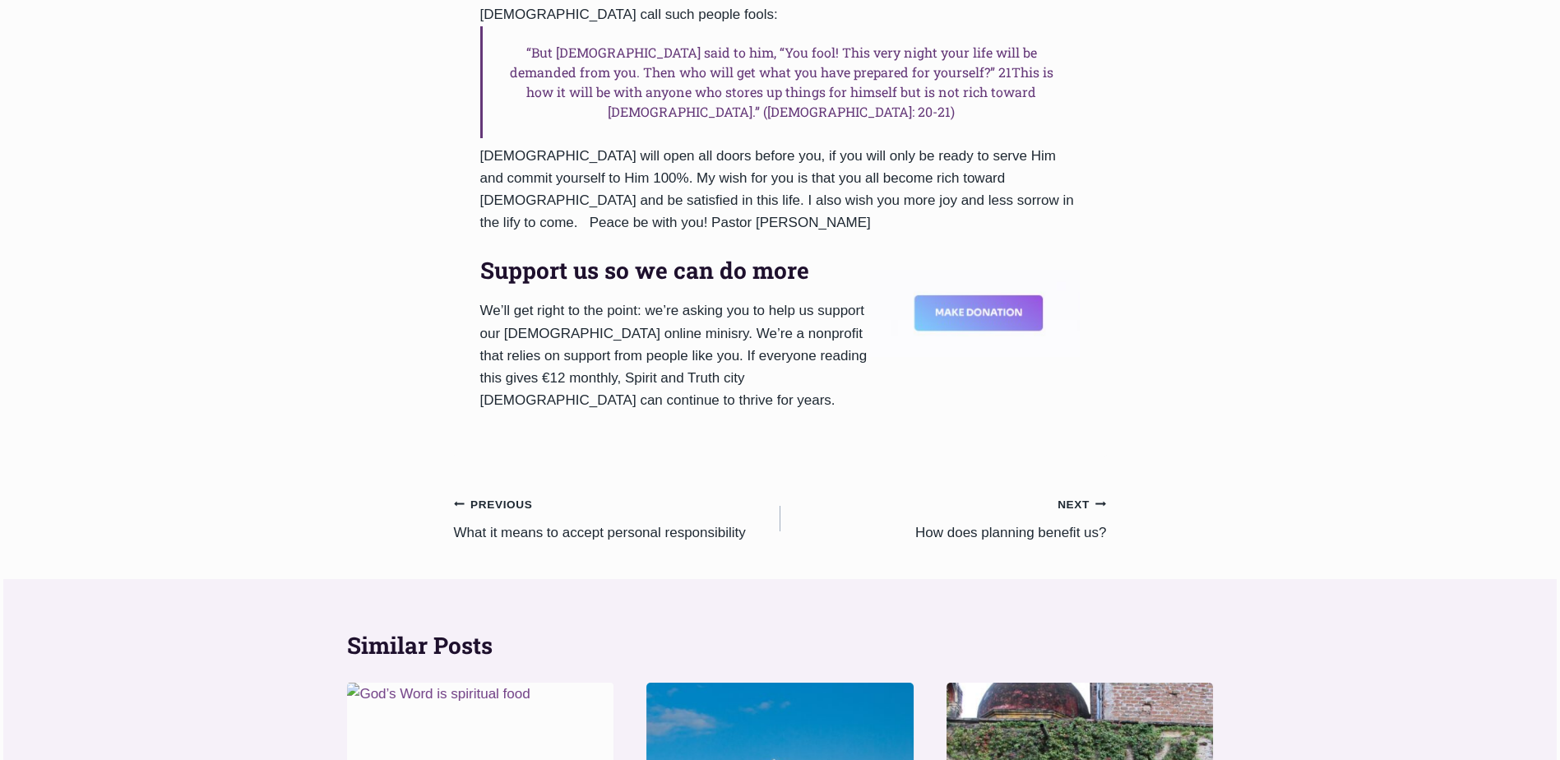
scroll to position [1316, 0]
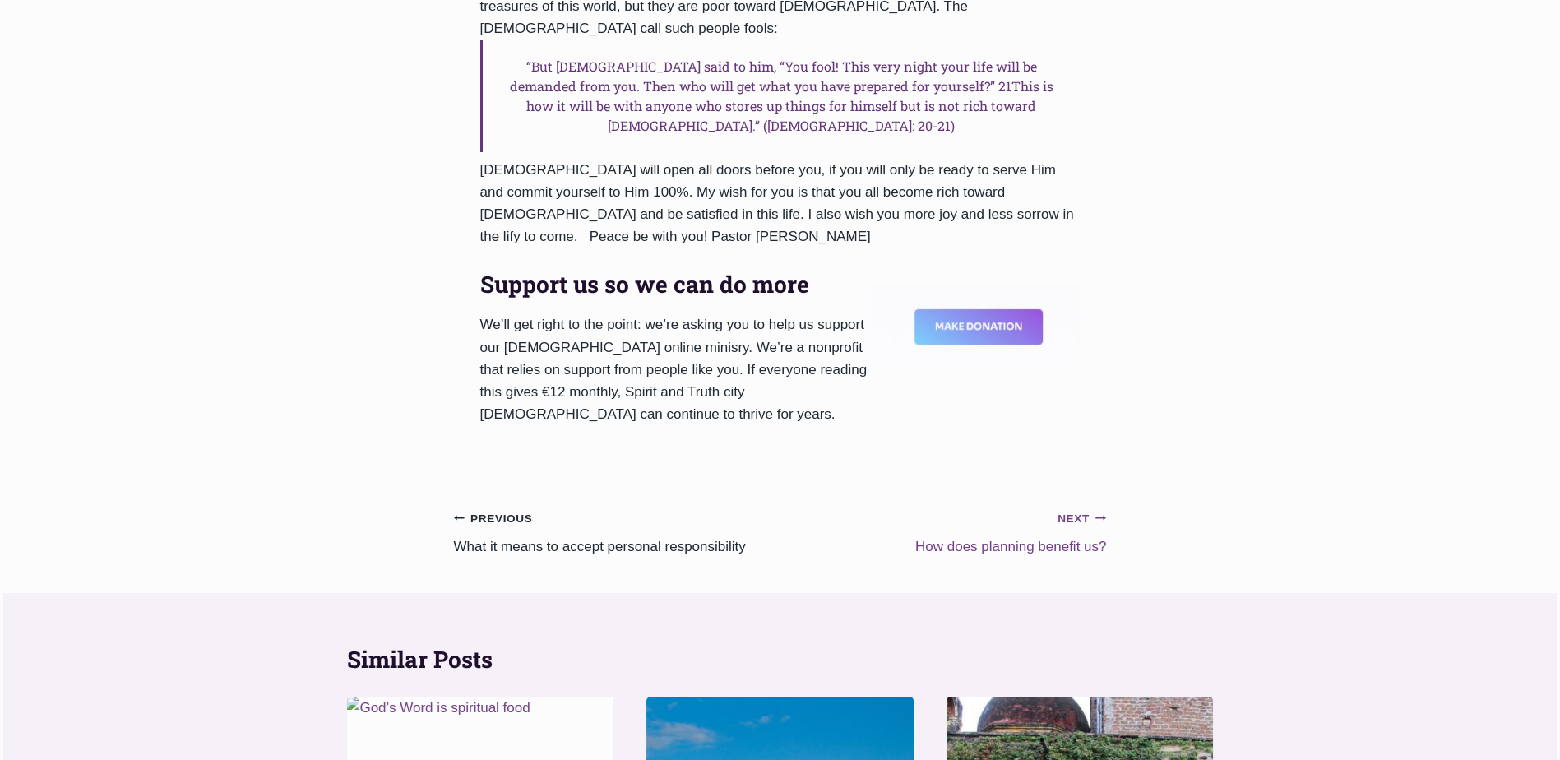
click at [1078, 510] on small "Next Continue" at bounding box center [1081, 519] width 49 height 18
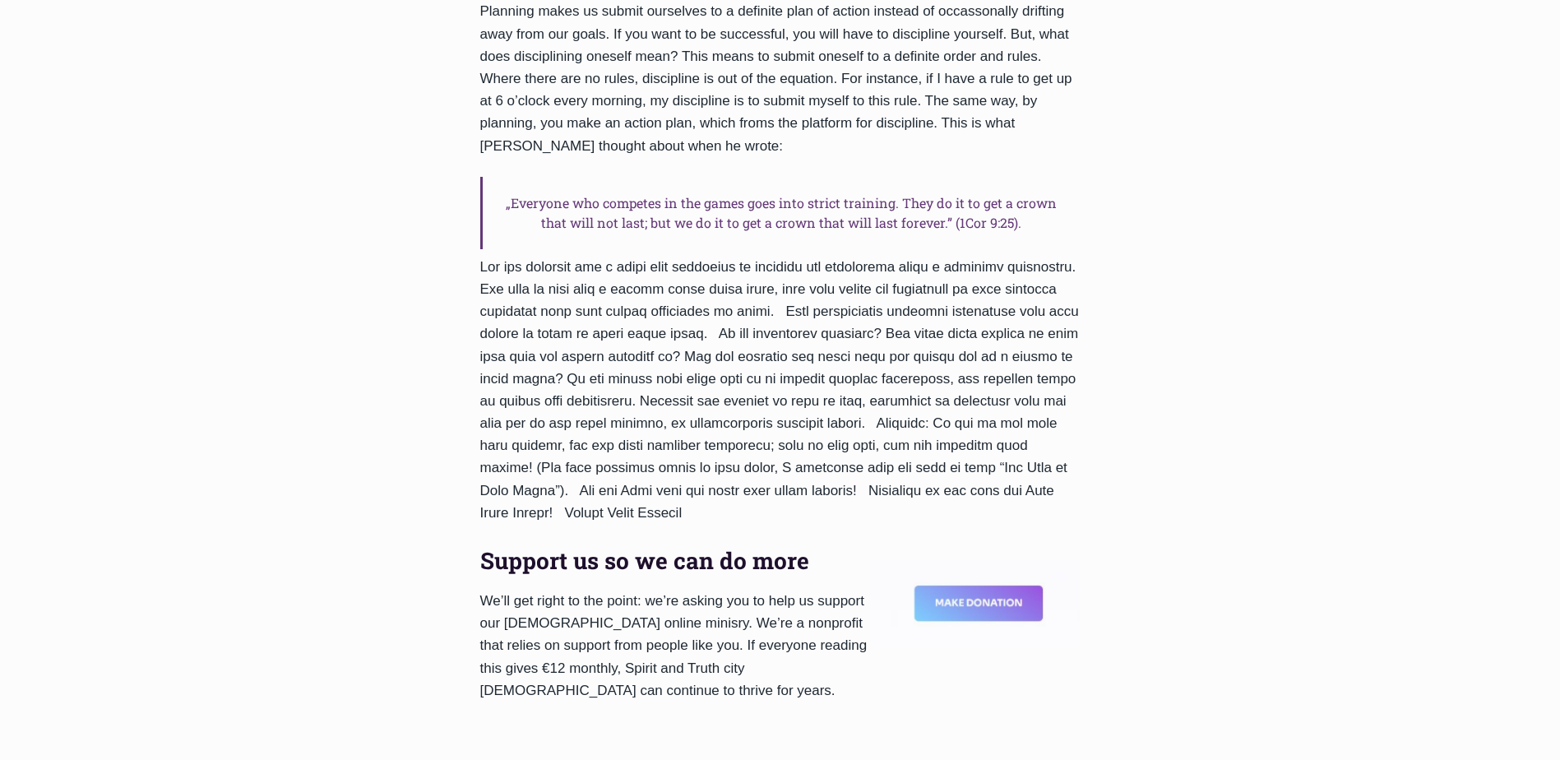
scroll to position [1388, 0]
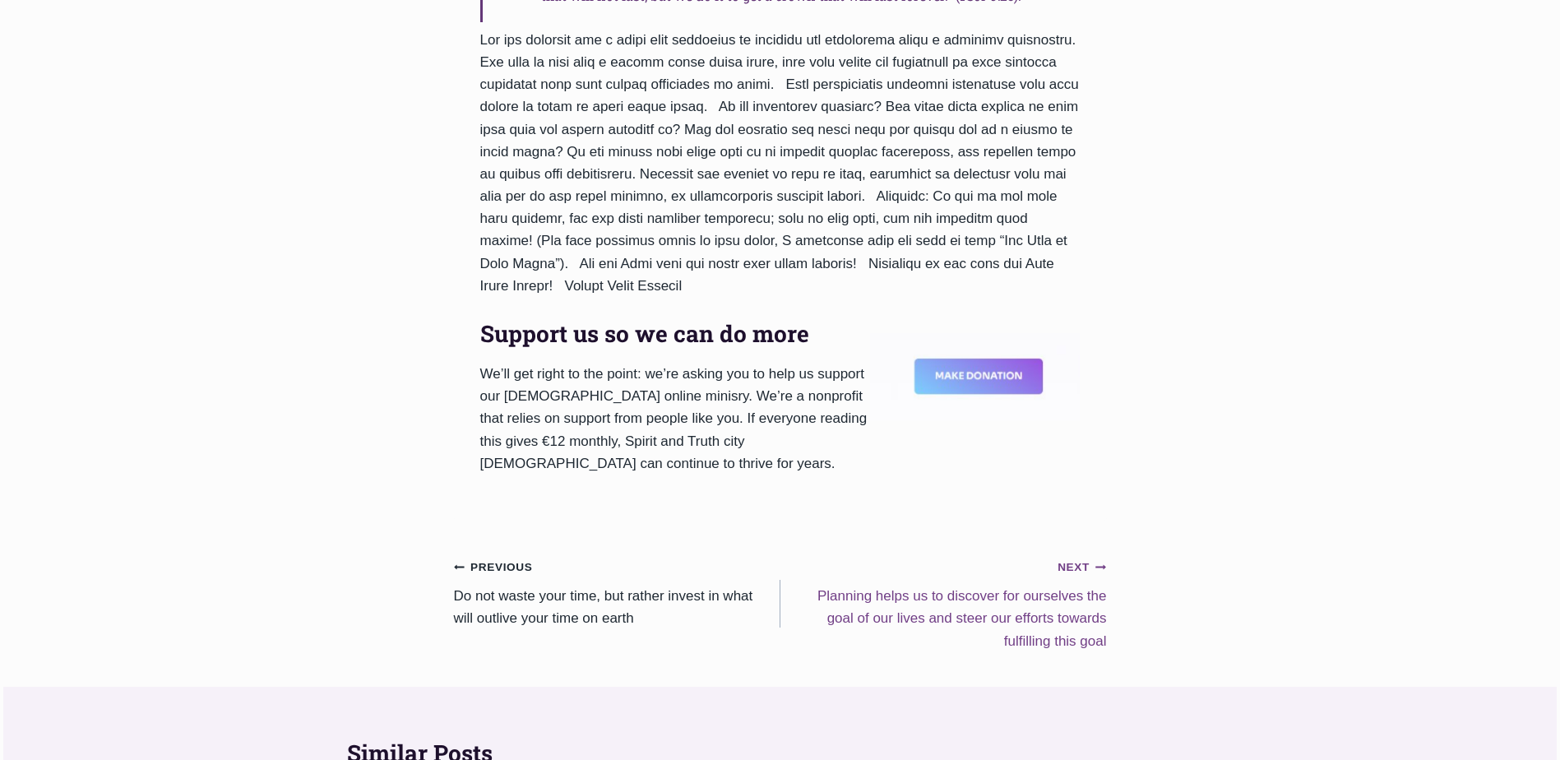
click at [1071, 564] on small "Next Continue" at bounding box center [1081, 567] width 49 height 18
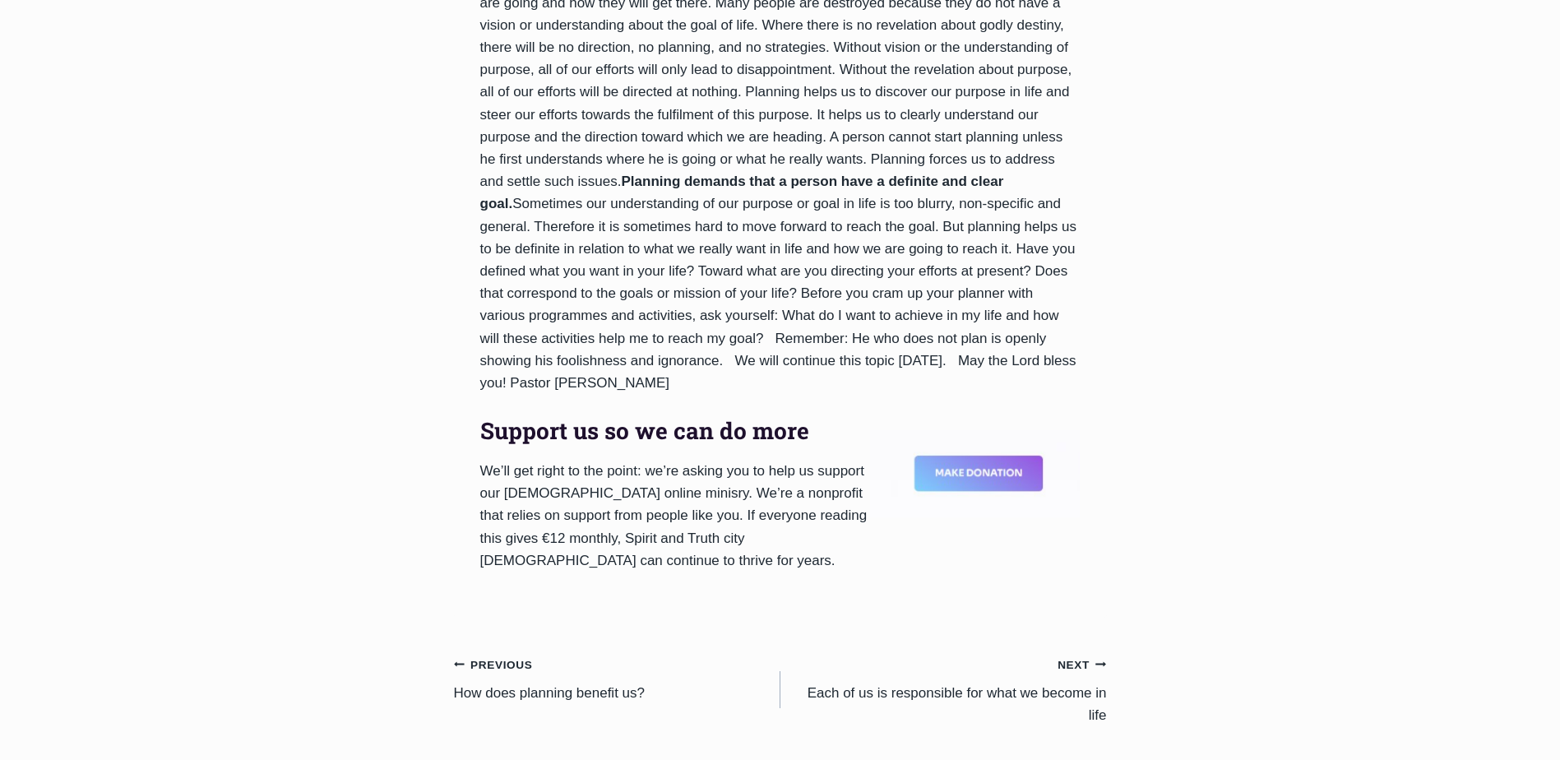
scroll to position [1398, 0]
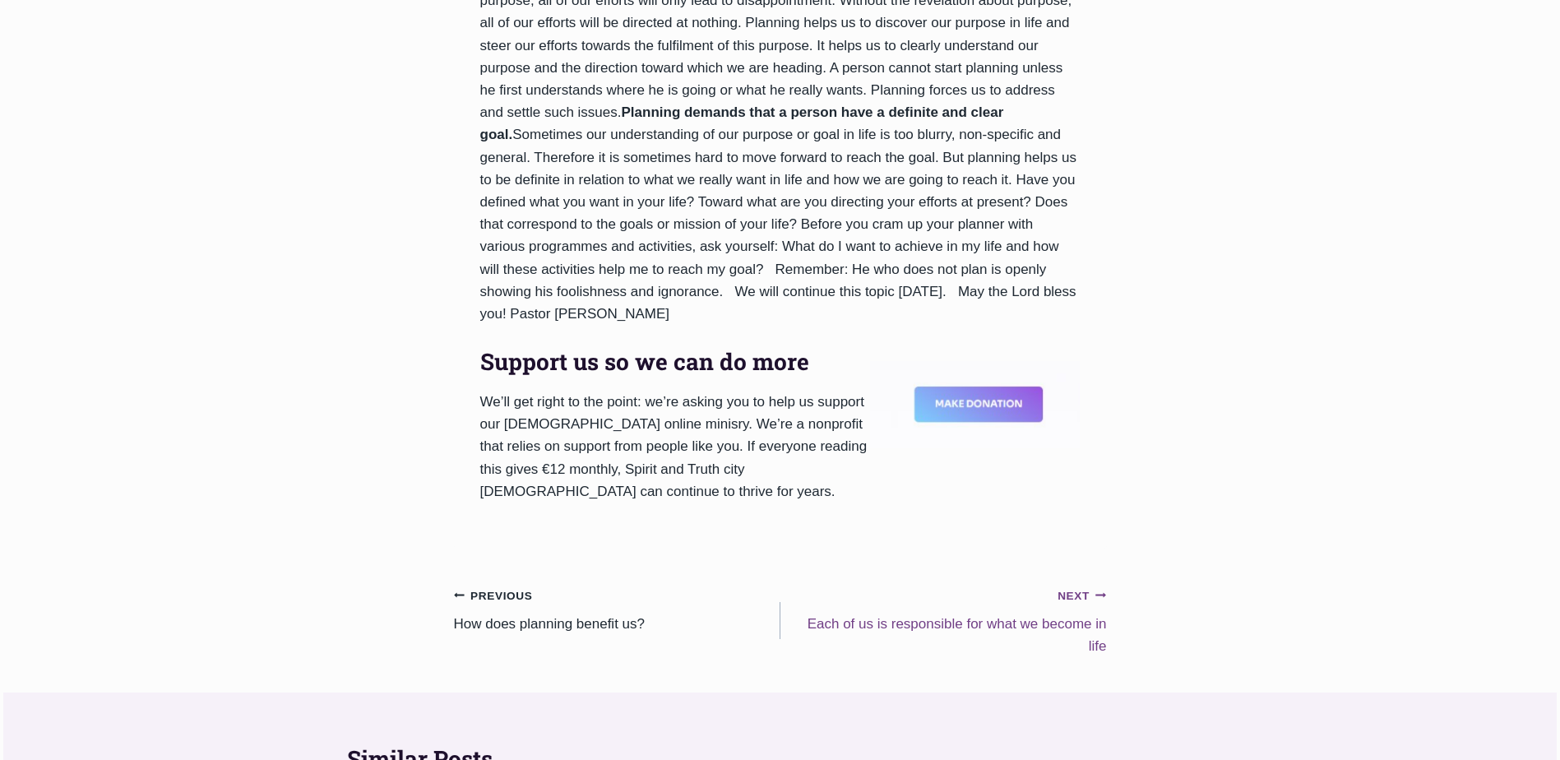
click at [1076, 587] on small "Next Continue" at bounding box center [1081, 596] width 49 height 18
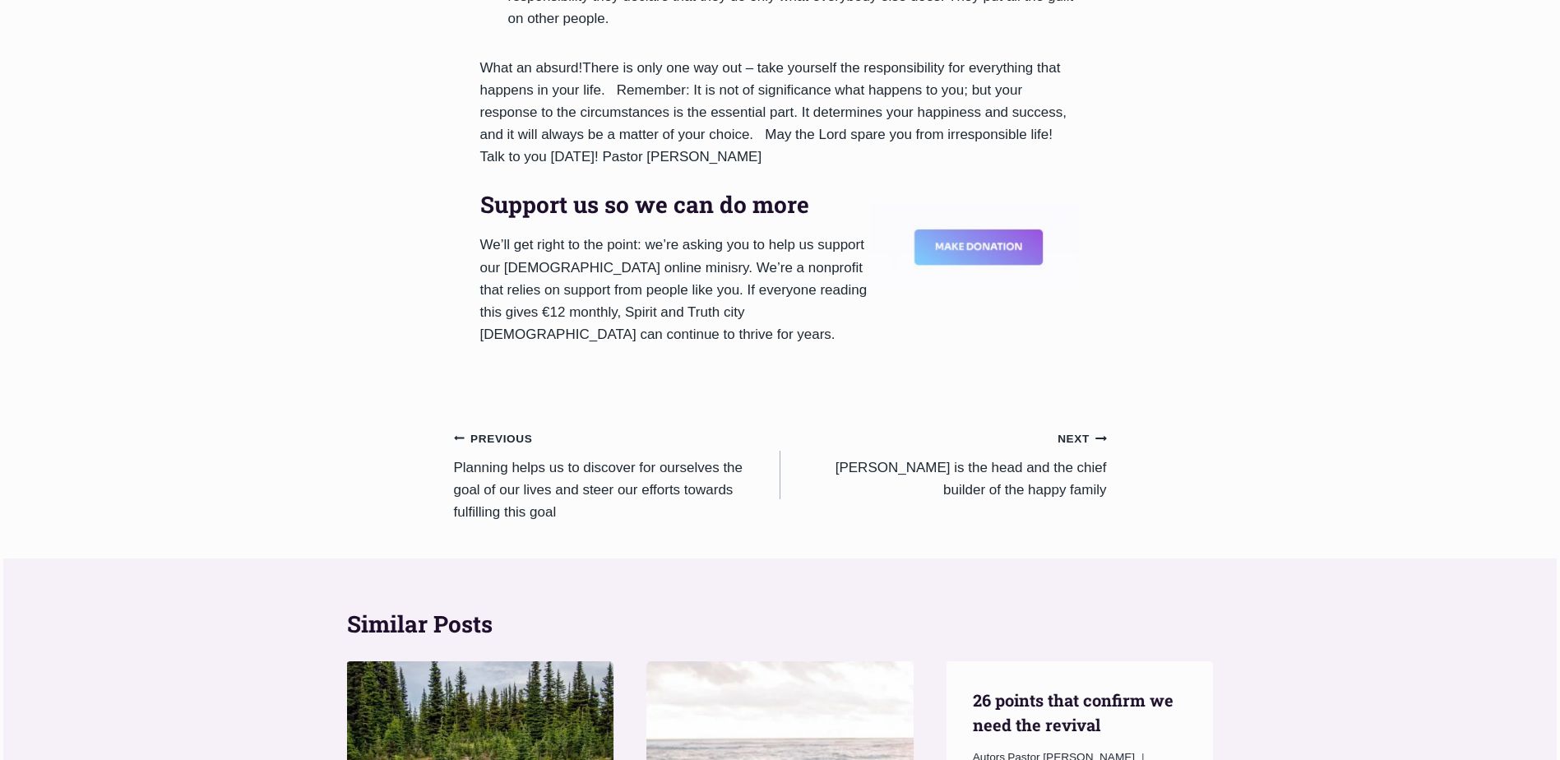
scroll to position [1562, 0]
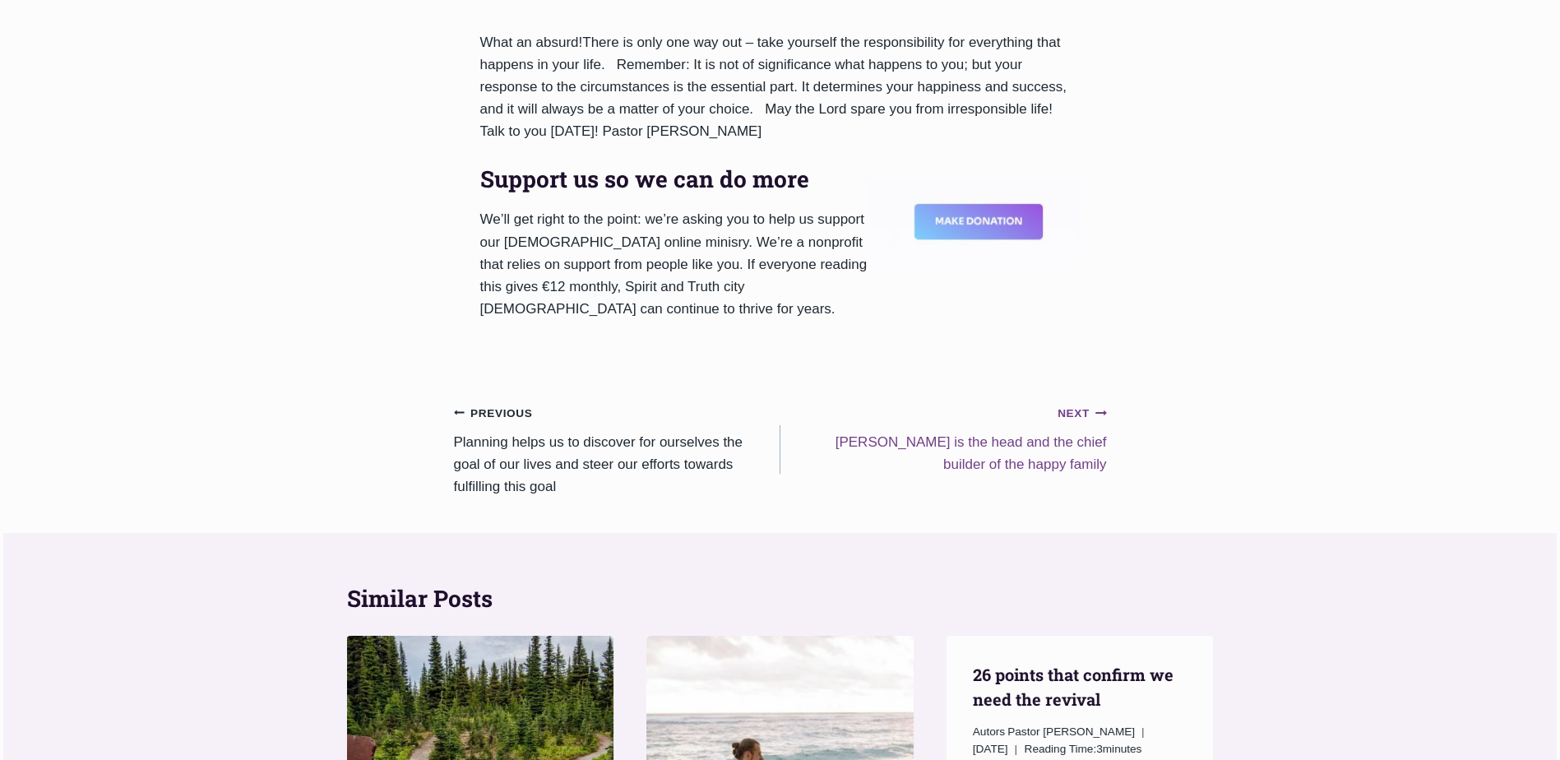
click at [1076, 410] on small "Next Continue" at bounding box center [1081, 414] width 49 height 18
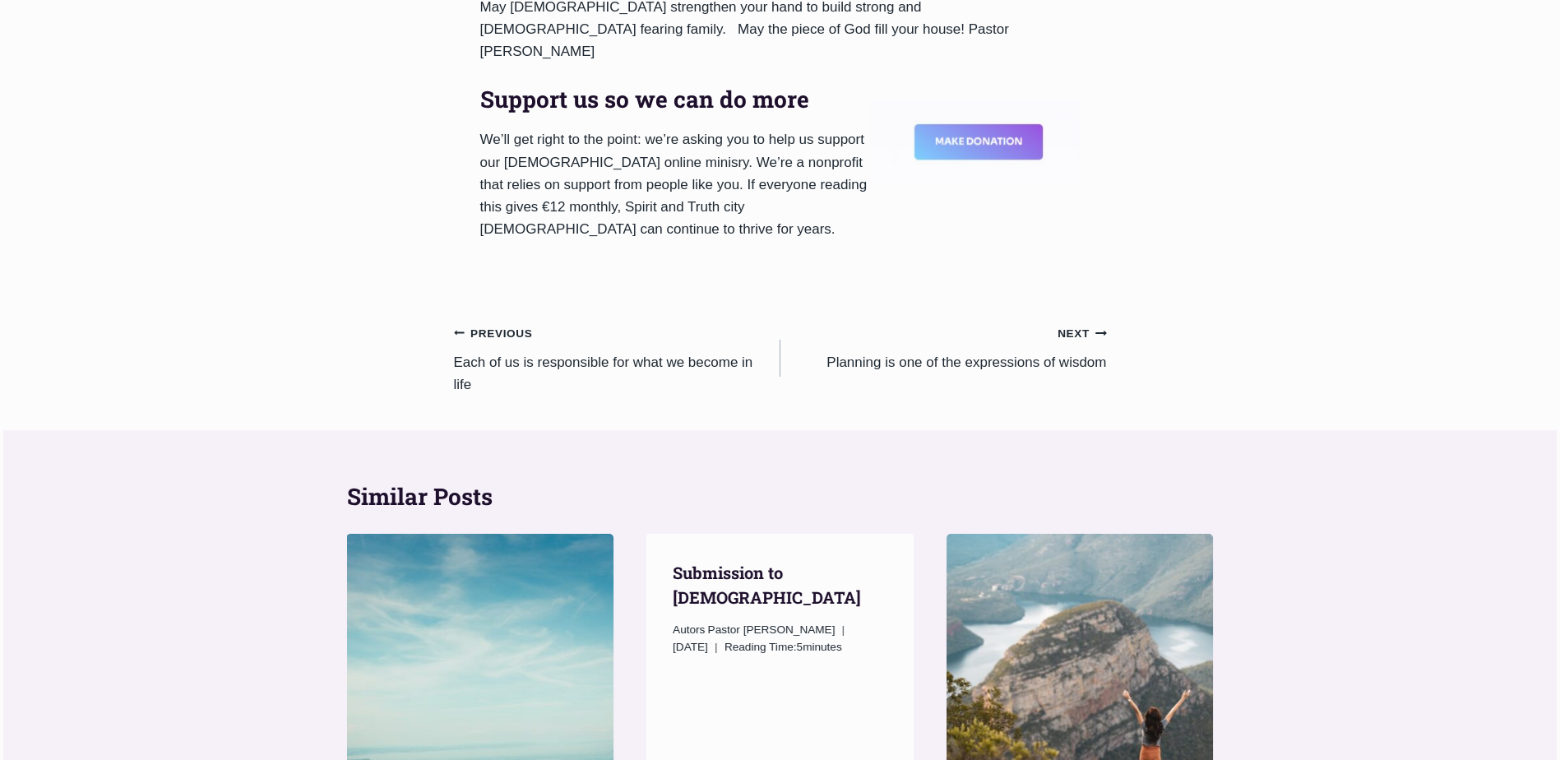
scroll to position [1809, 0]
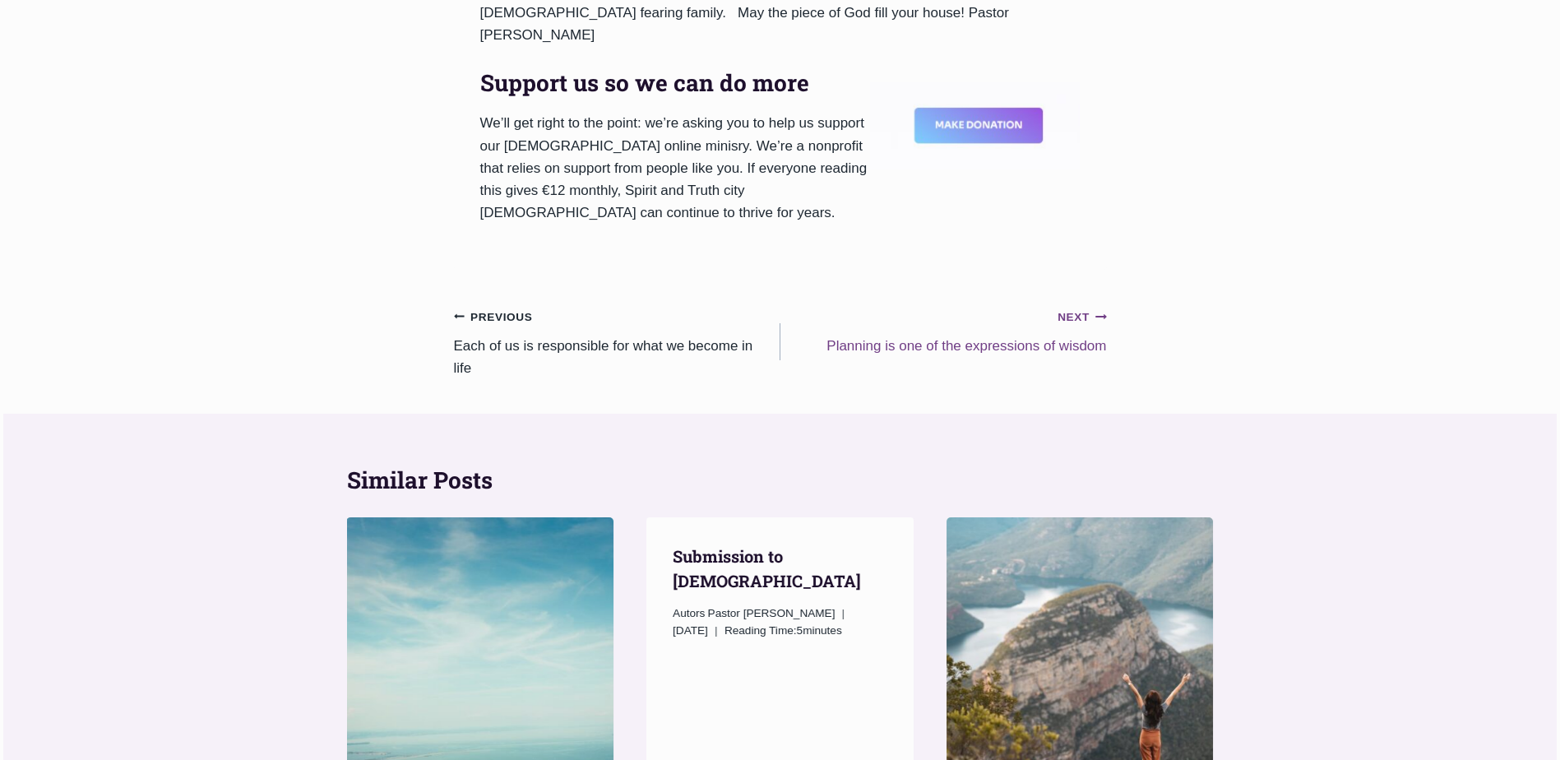
click at [1076, 308] on small "Next Continue" at bounding box center [1081, 317] width 49 height 18
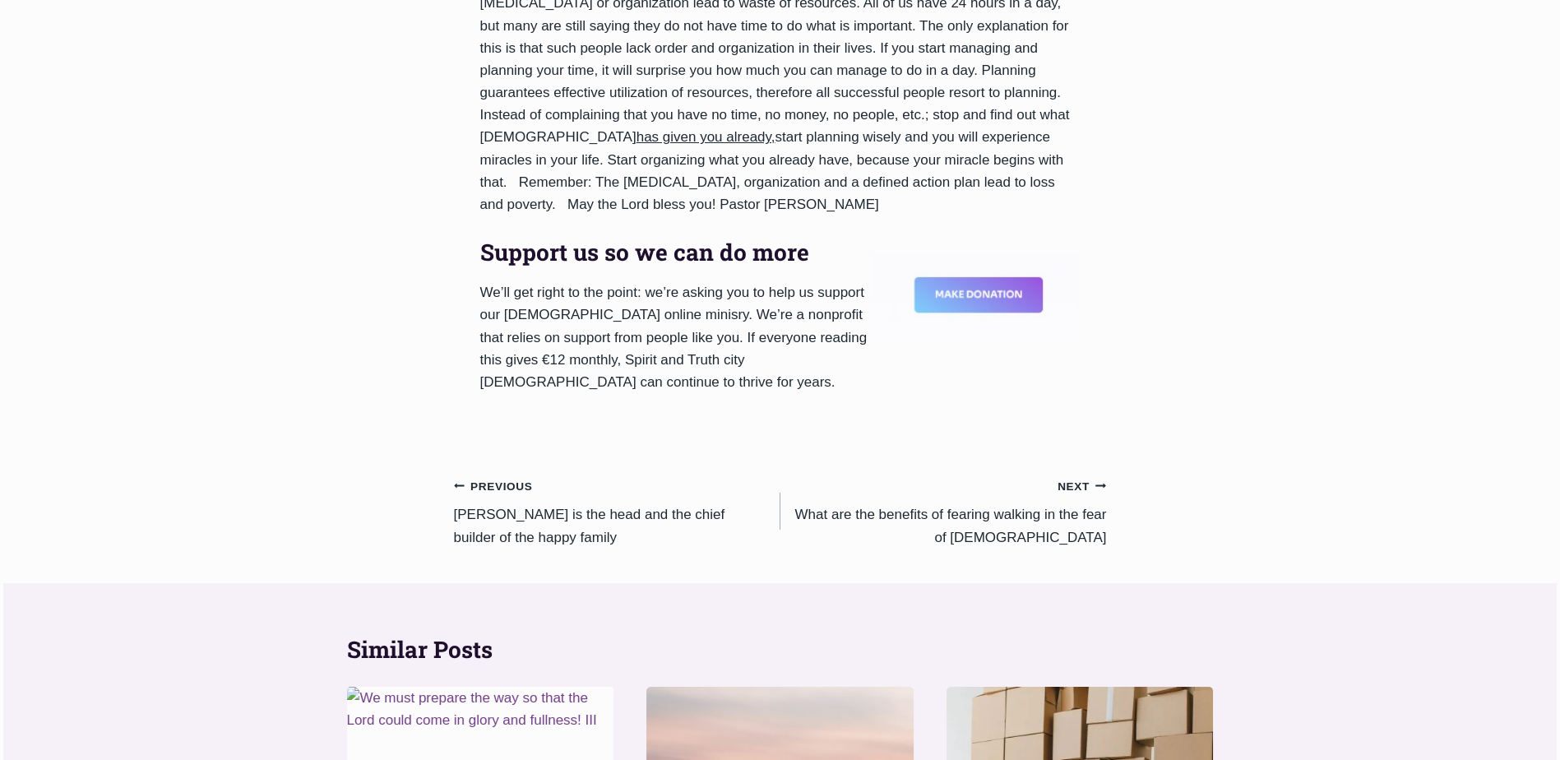
scroll to position [2220, 0]
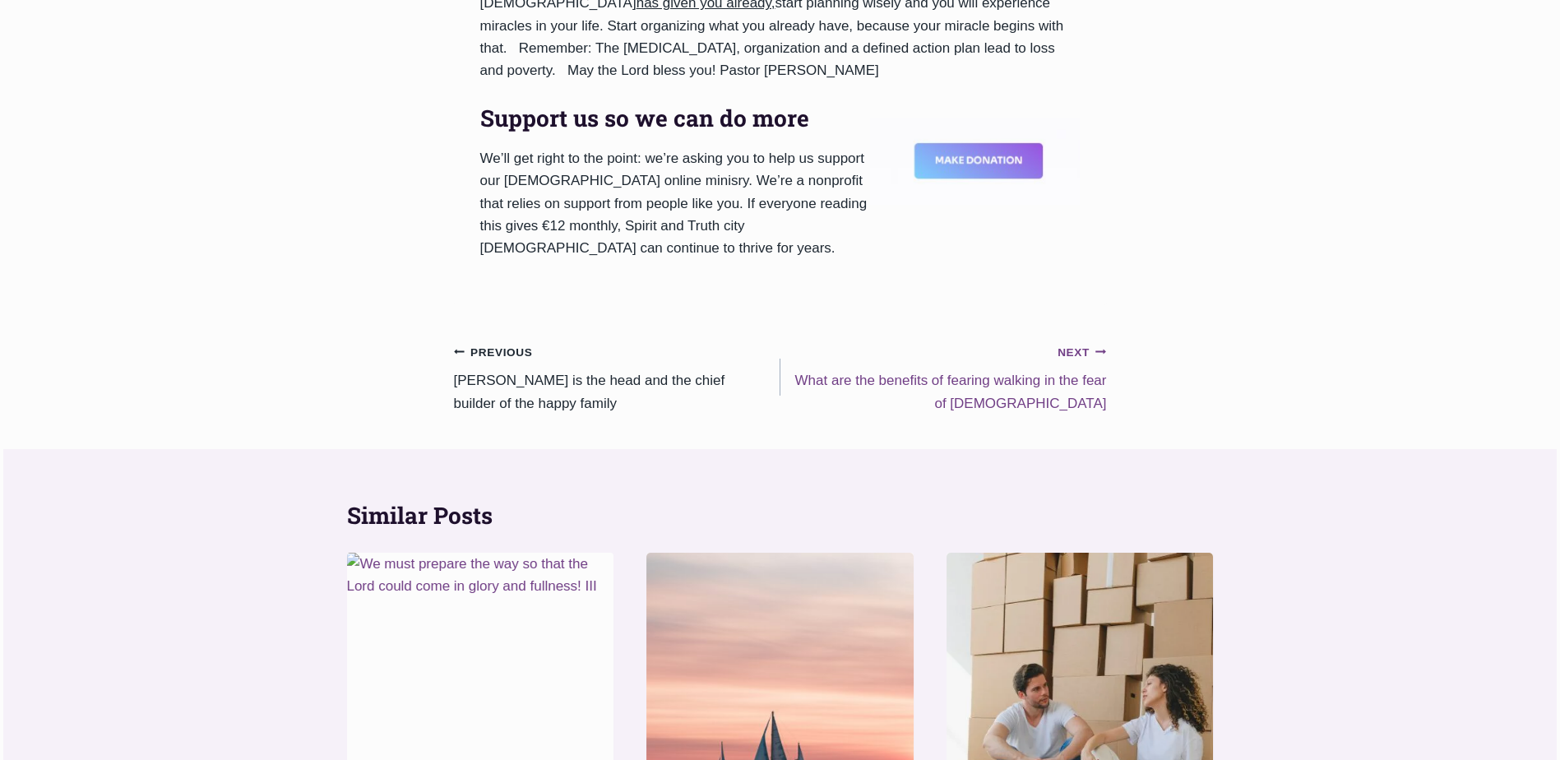
click at [1077, 344] on small "Next Continue" at bounding box center [1081, 353] width 49 height 18
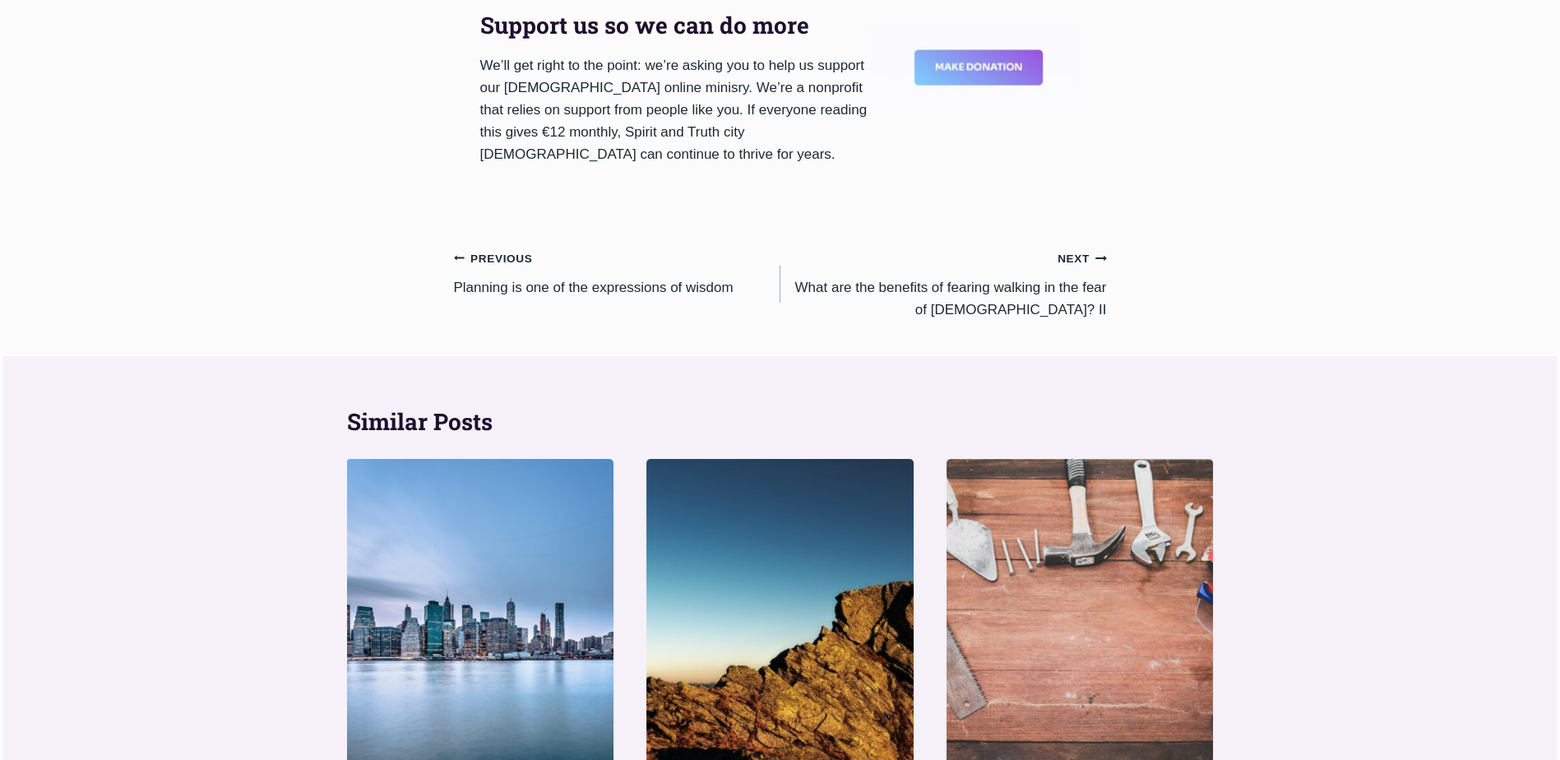
scroll to position [1316, 0]
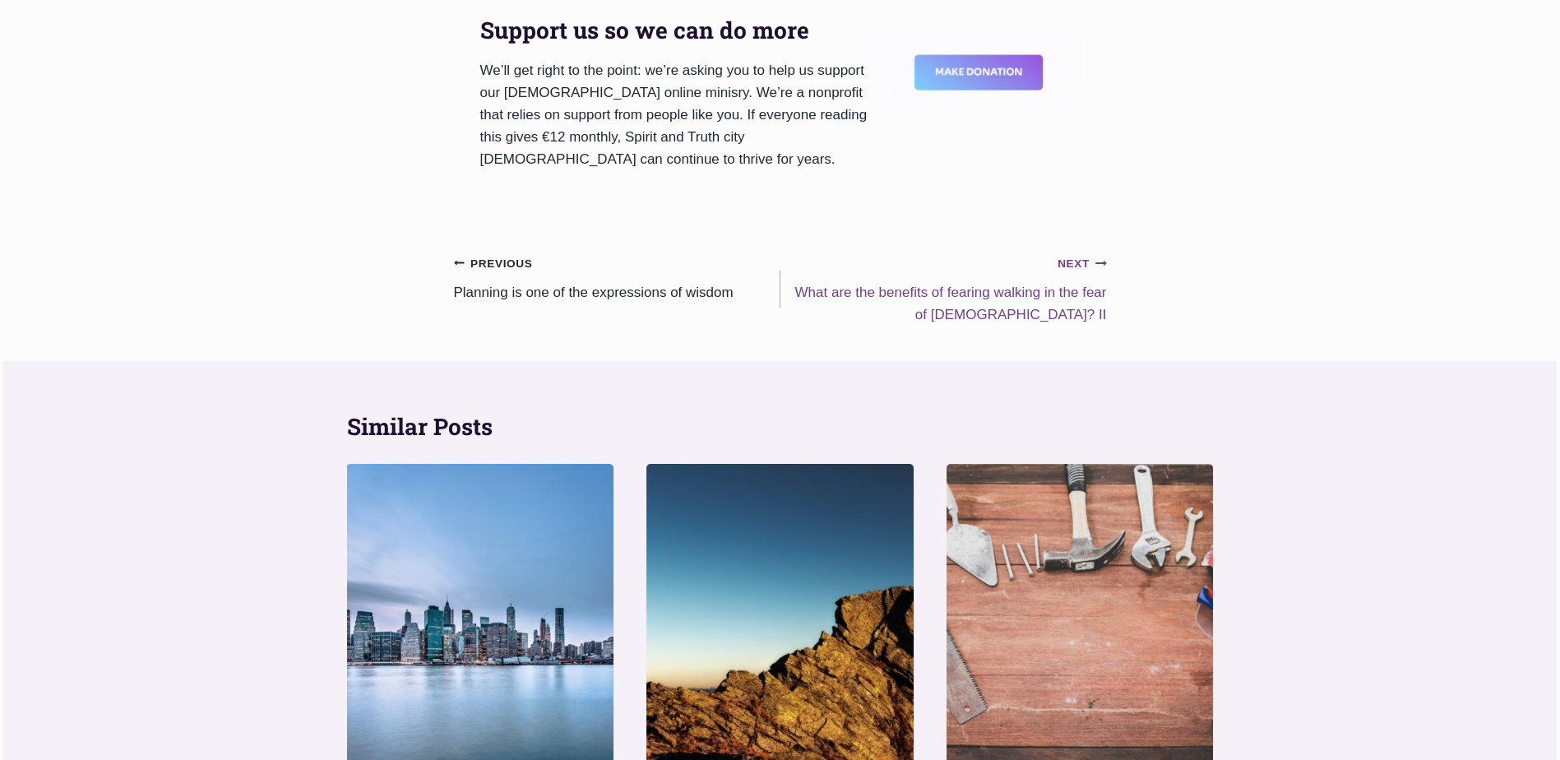
click at [1085, 255] on small "Next Continue" at bounding box center [1081, 264] width 49 height 18
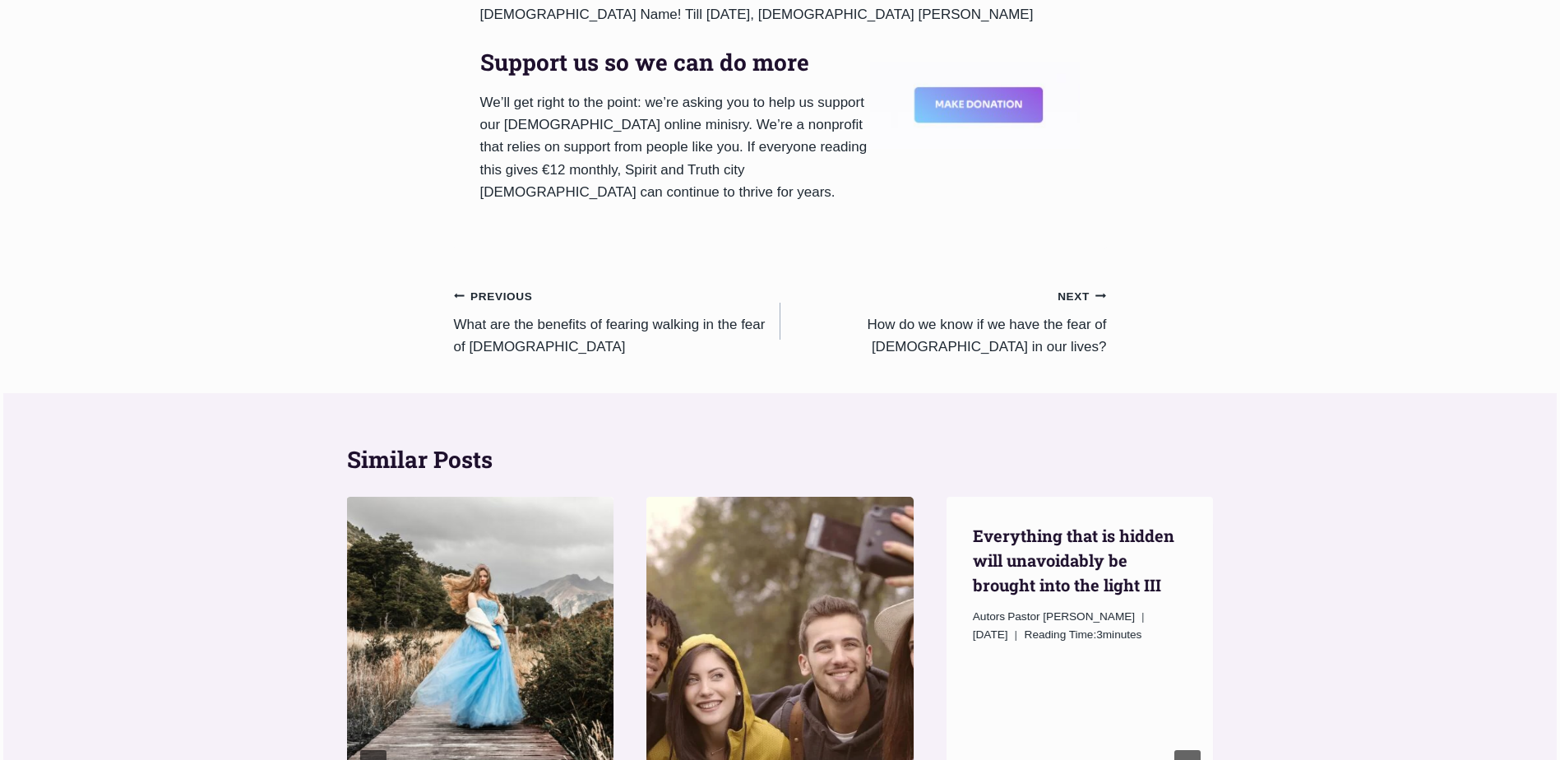
scroll to position [1562, 0]
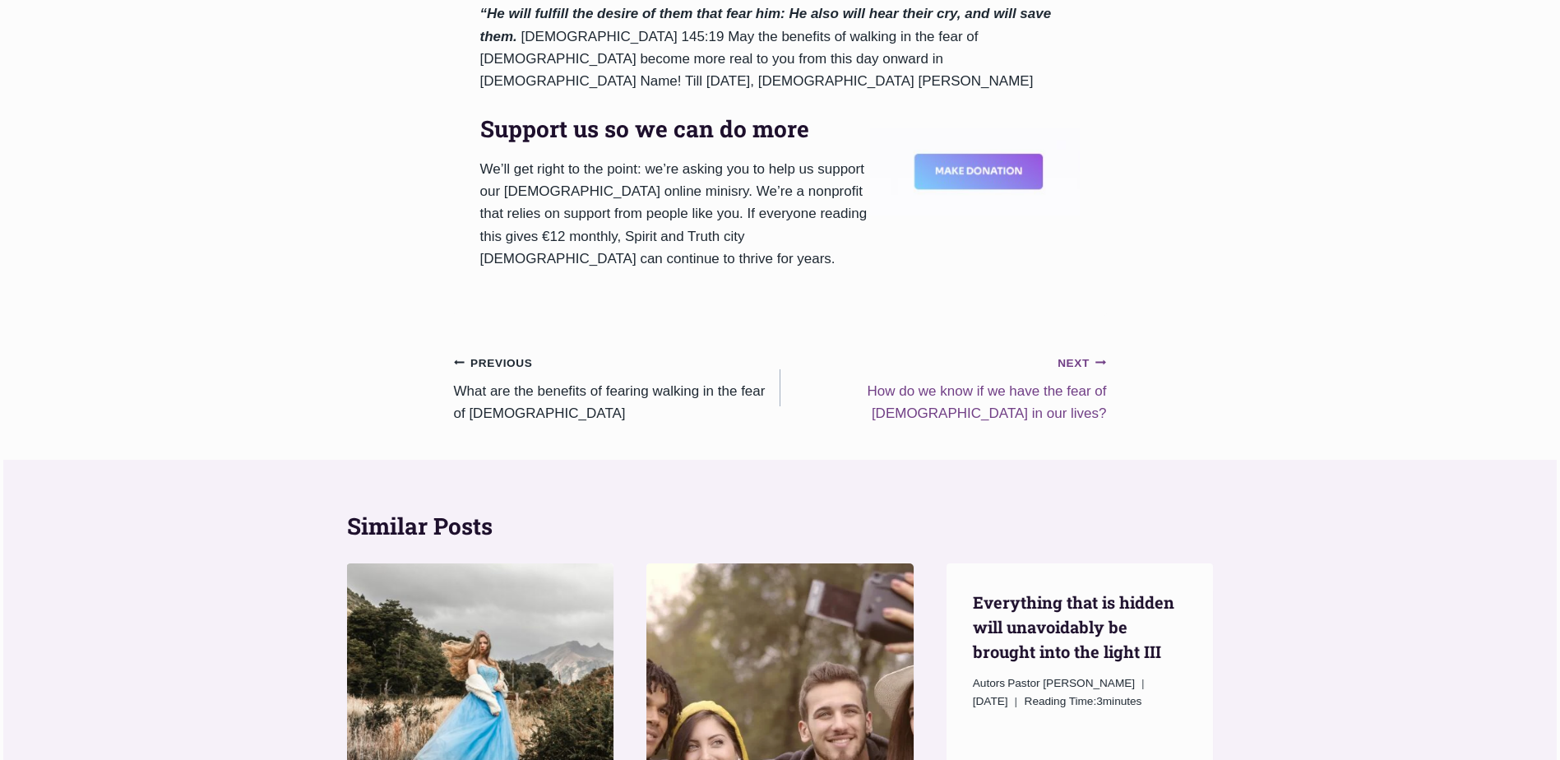
click at [1078, 354] on small "Next Continue" at bounding box center [1081, 363] width 49 height 18
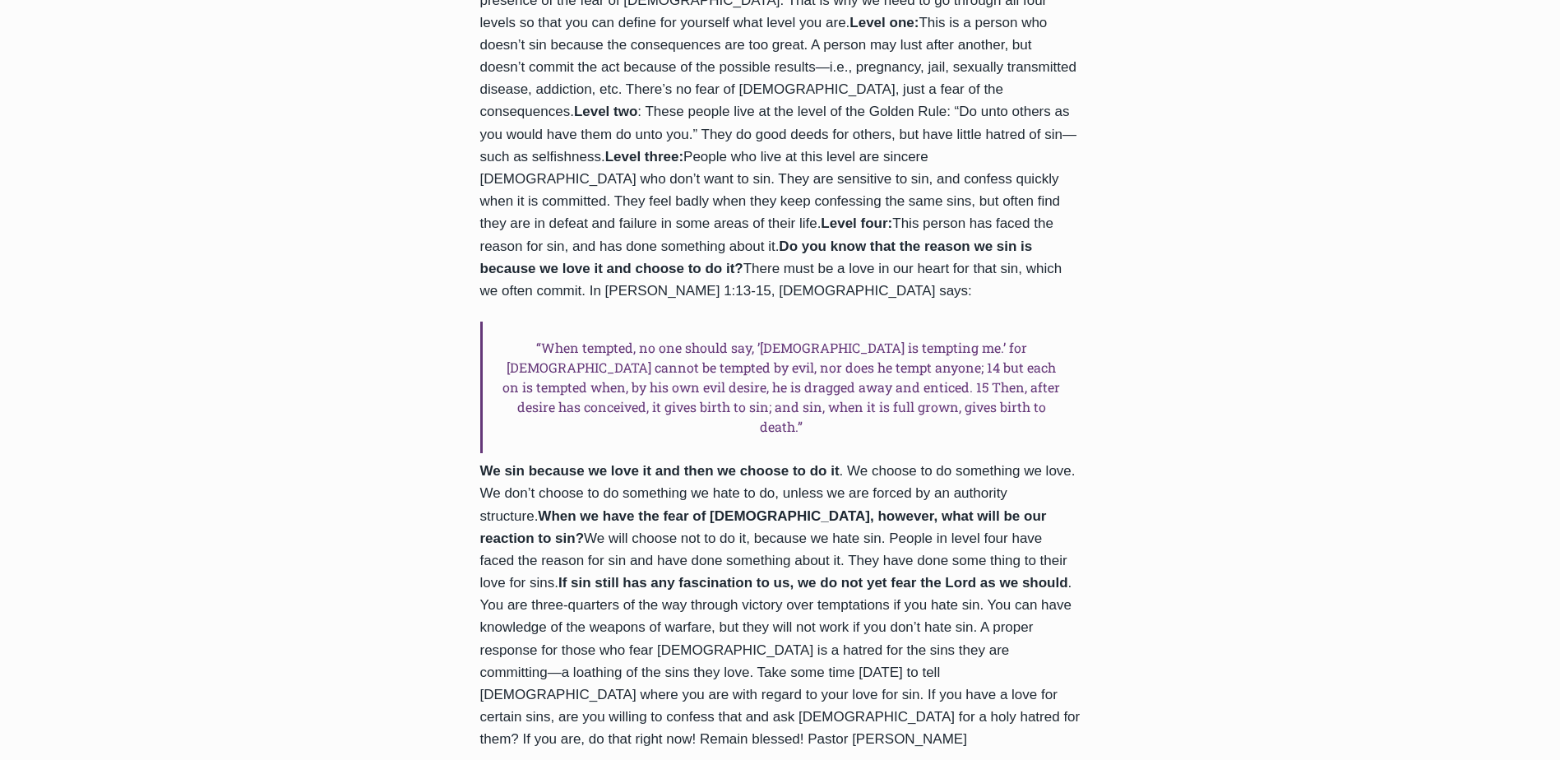
scroll to position [1645, 0]
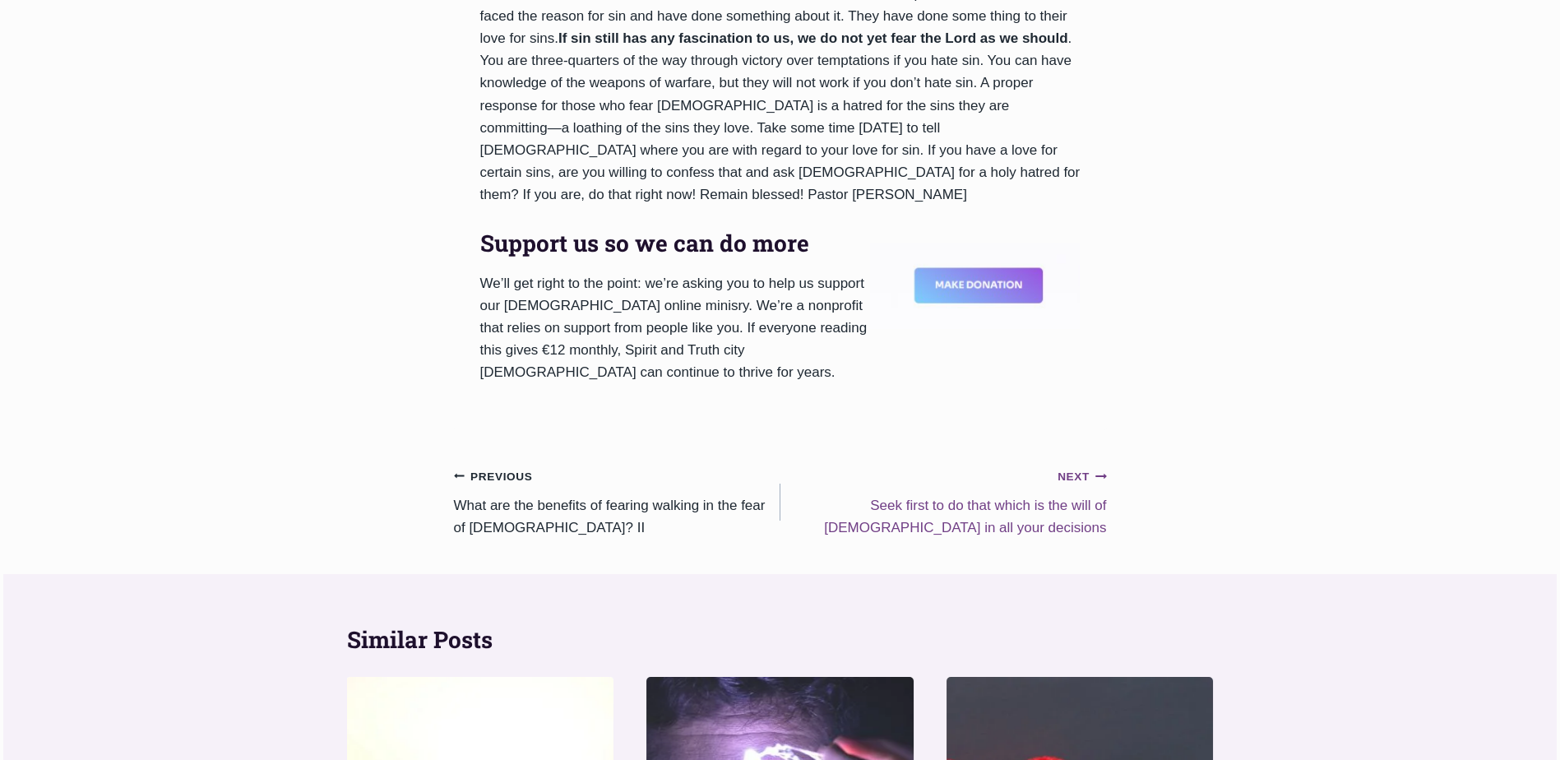
click at [1066, 468] on small "Next Continue" at bounding box center [1081, 477] width 49 height 18
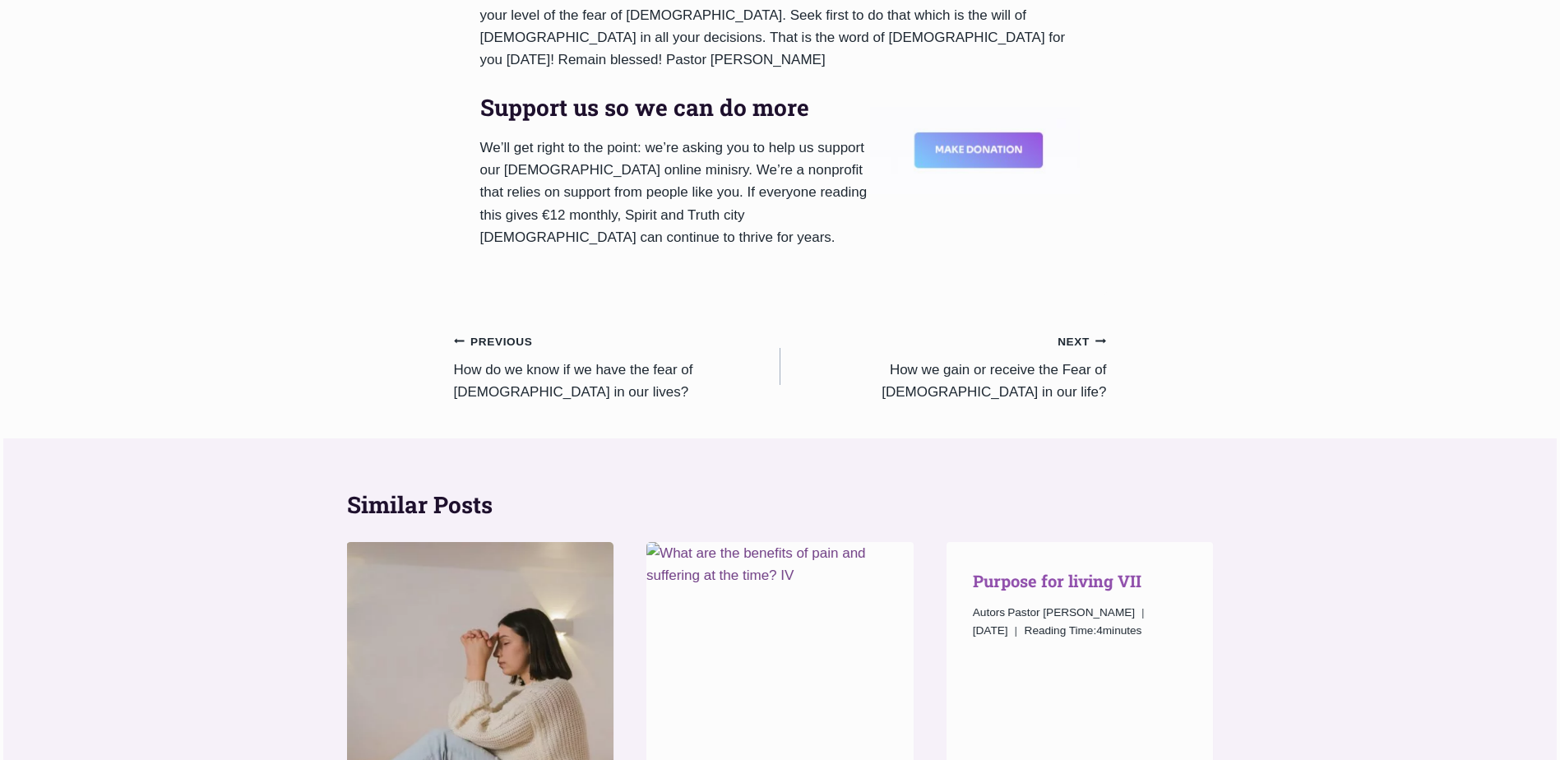
scroll to position [1727, 0]
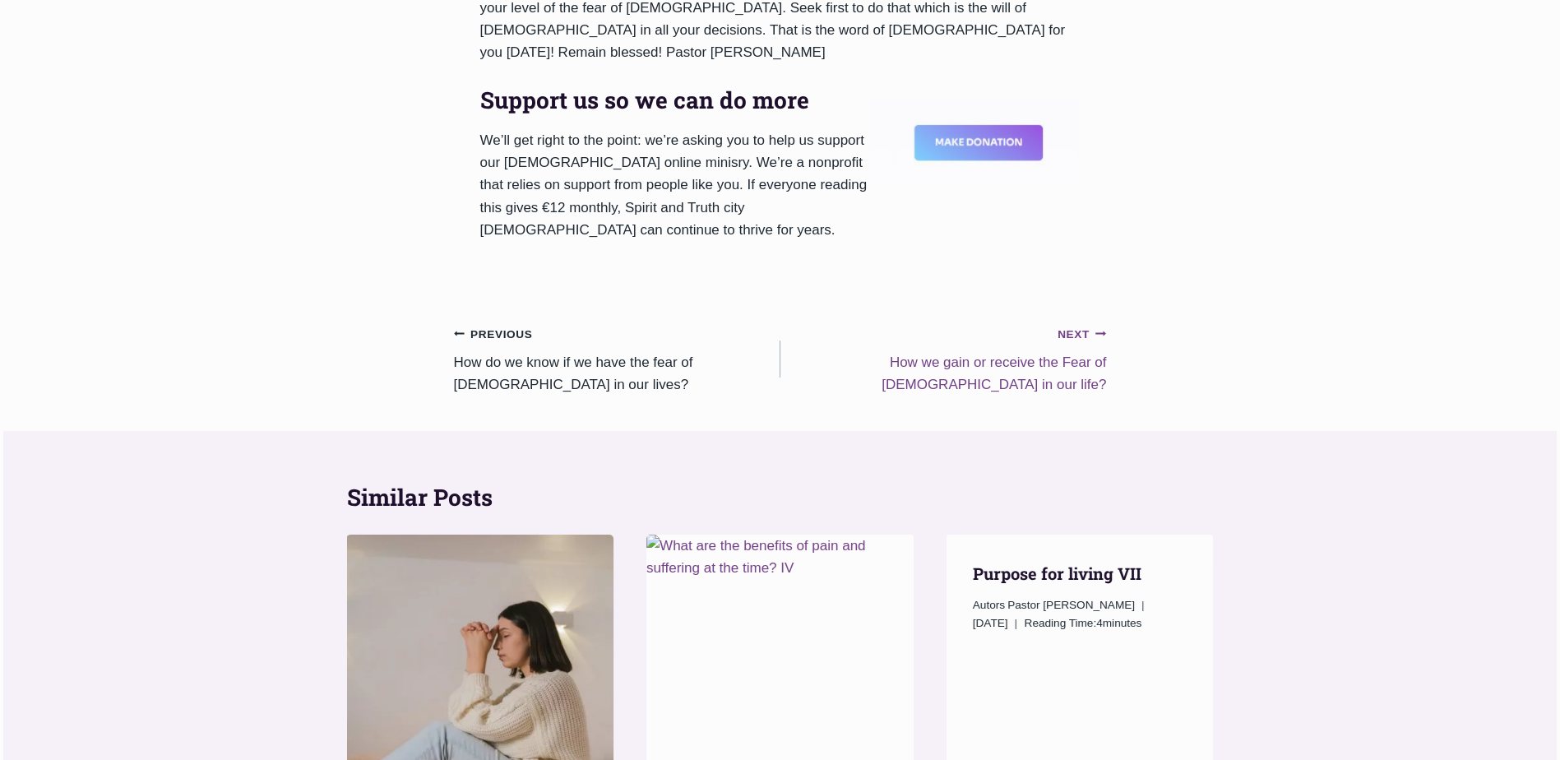
click at [1075, 326] on small "Next Continue" at bounding box center [1081, 335] width 49 height 18
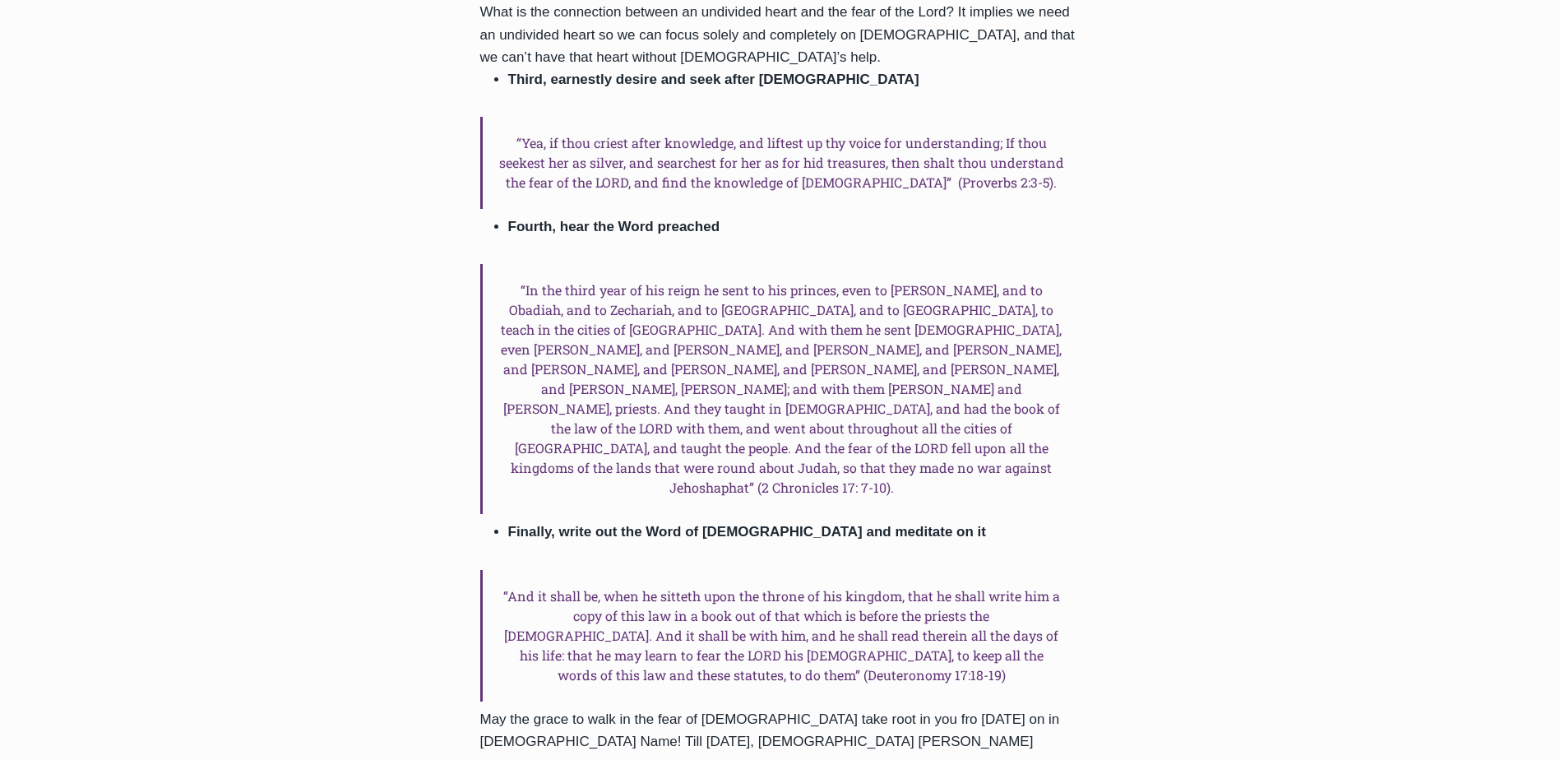
scroll to position [1727, 0]
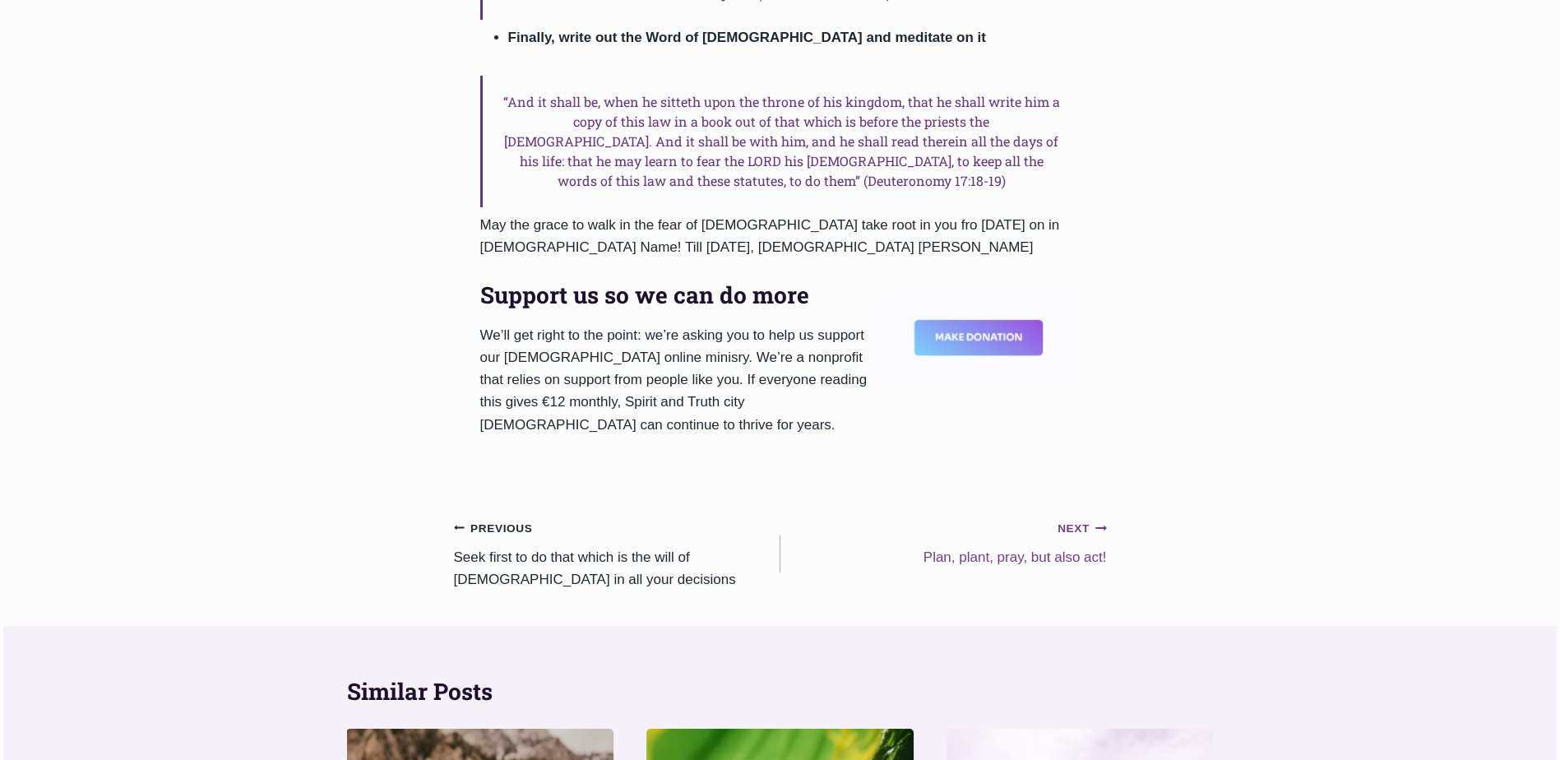
click at [1075, 520] on small "Next Continue" at bounding box center [1081, 529] width 49 height 18
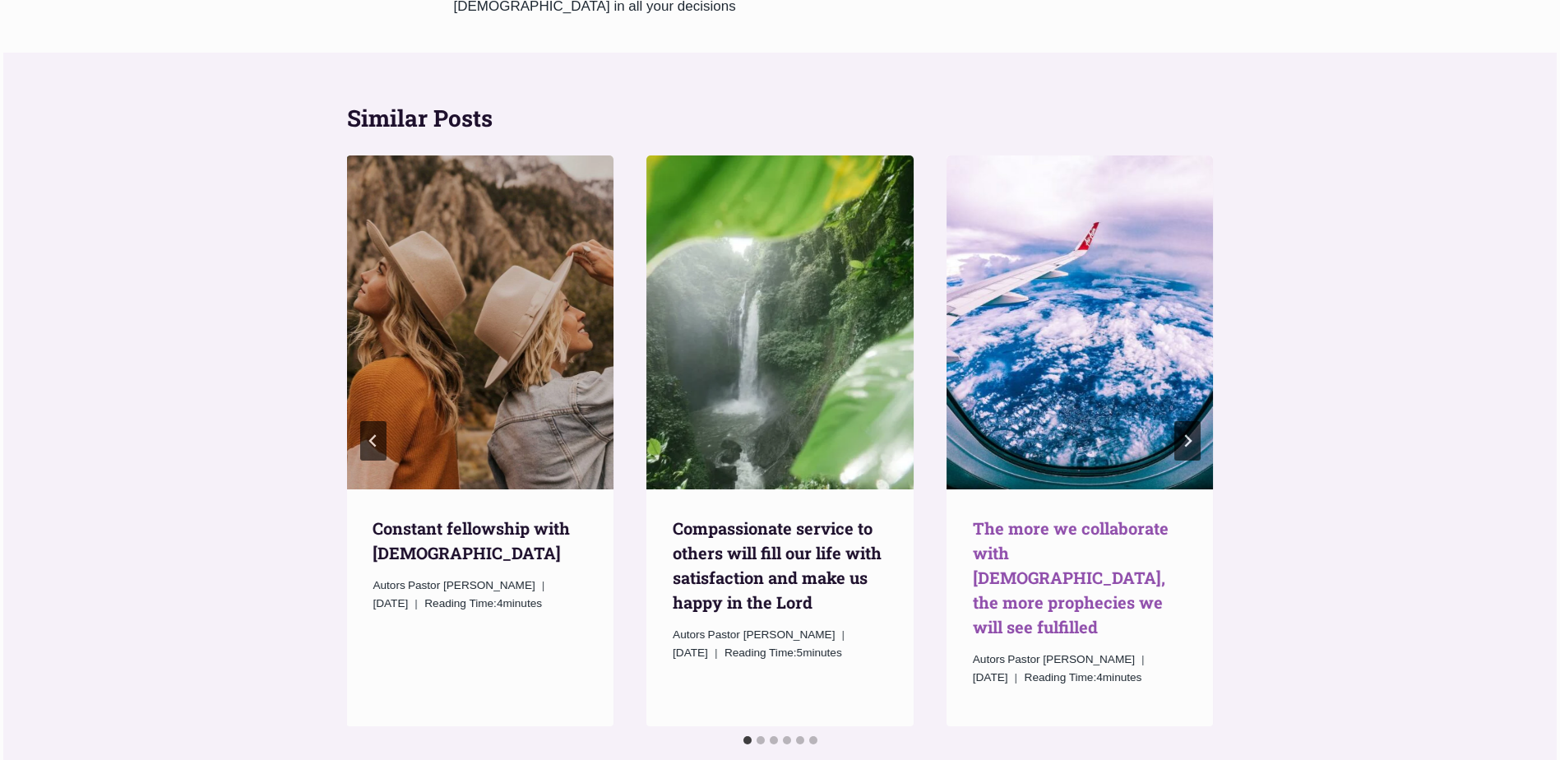
scroll to position [2302, 0]
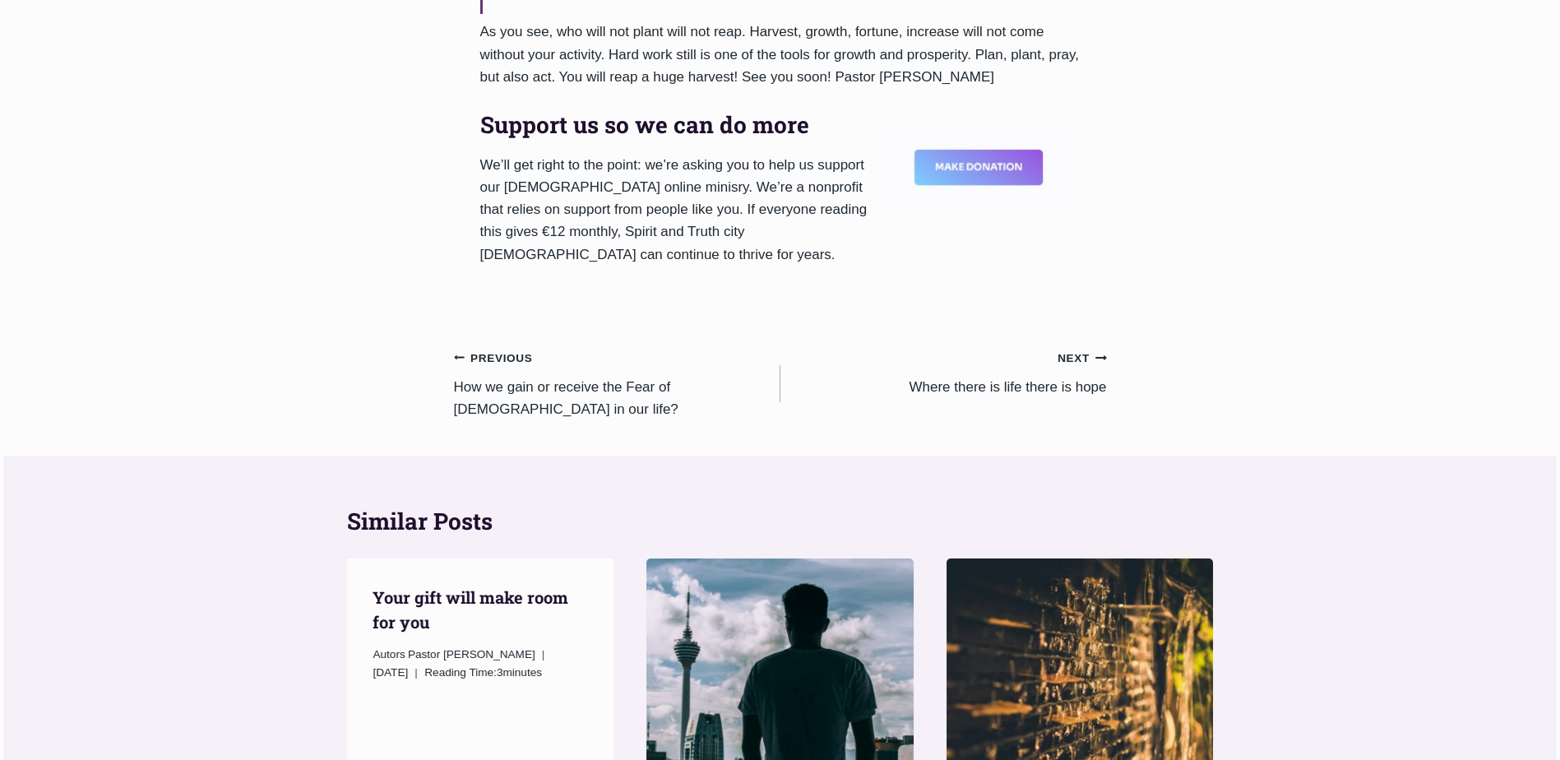
scroll to position [1480, 0]
click at [1076, 348] on small "Next Continue" at bounding box center [1081, 357] width 49 height 18
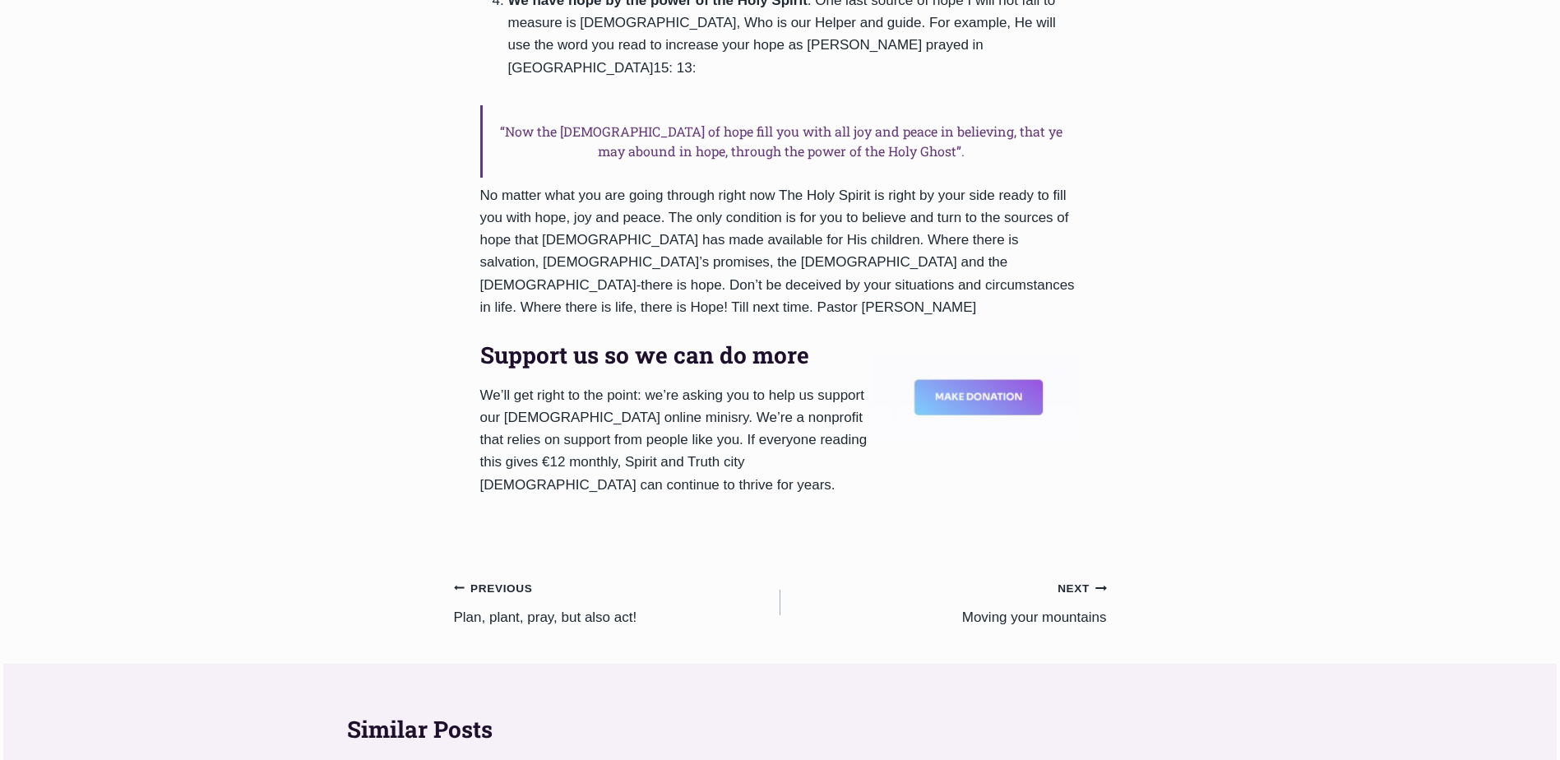
scroll to position [1809, 0]
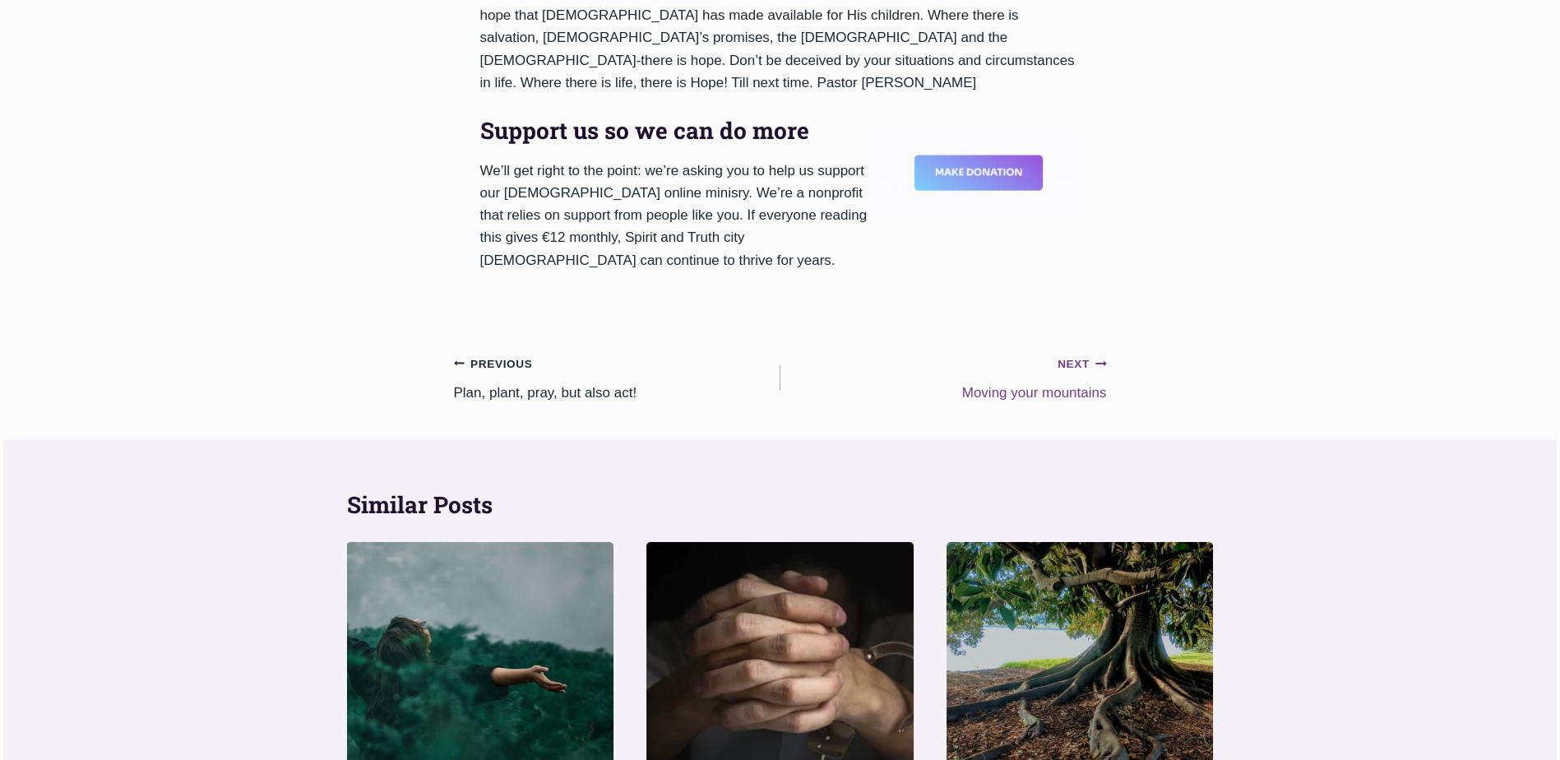
click at [1069, 355] on small "Next Continue" at bounding box center [1081, 364] width 49 height 18
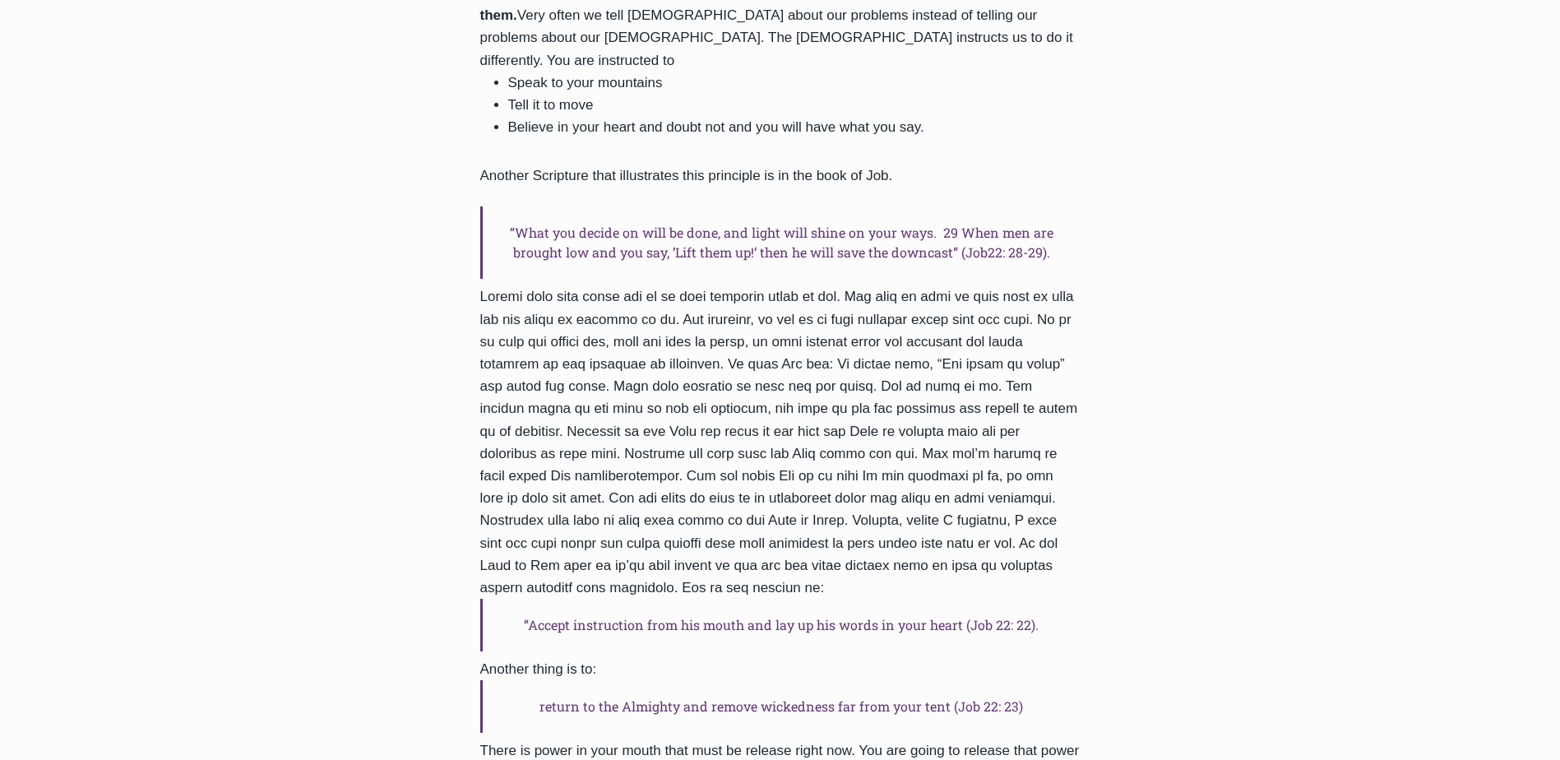
scroll to position [2056, 0]
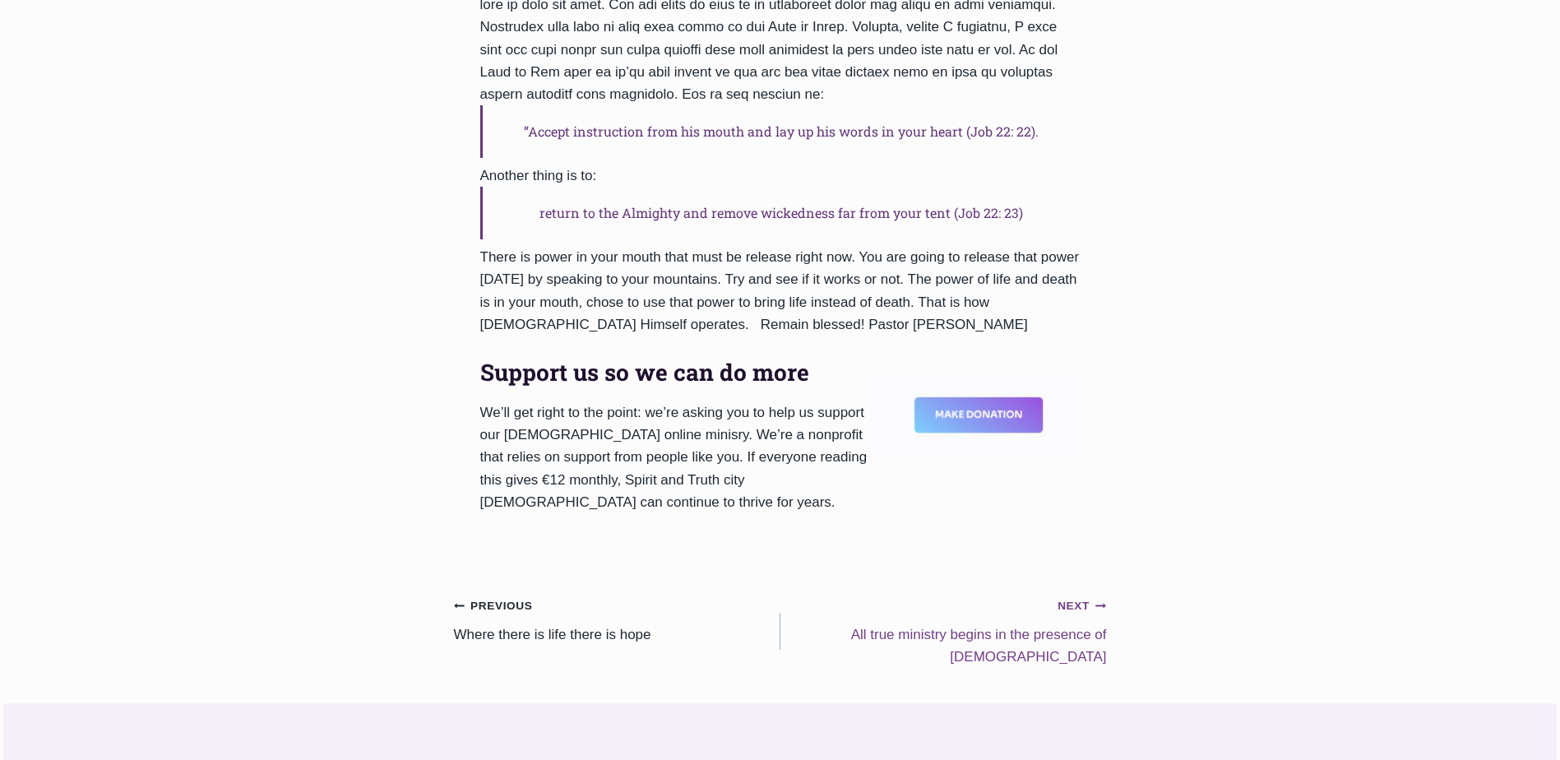
drag, startPoint x: 1084, startPoint y: 525, endPoint x: 1077, endPoint y: 517, distance: 9.9
click at [1084, 597] on small "Next Continue" at bounding box center [1081, 606] width 49 height 18
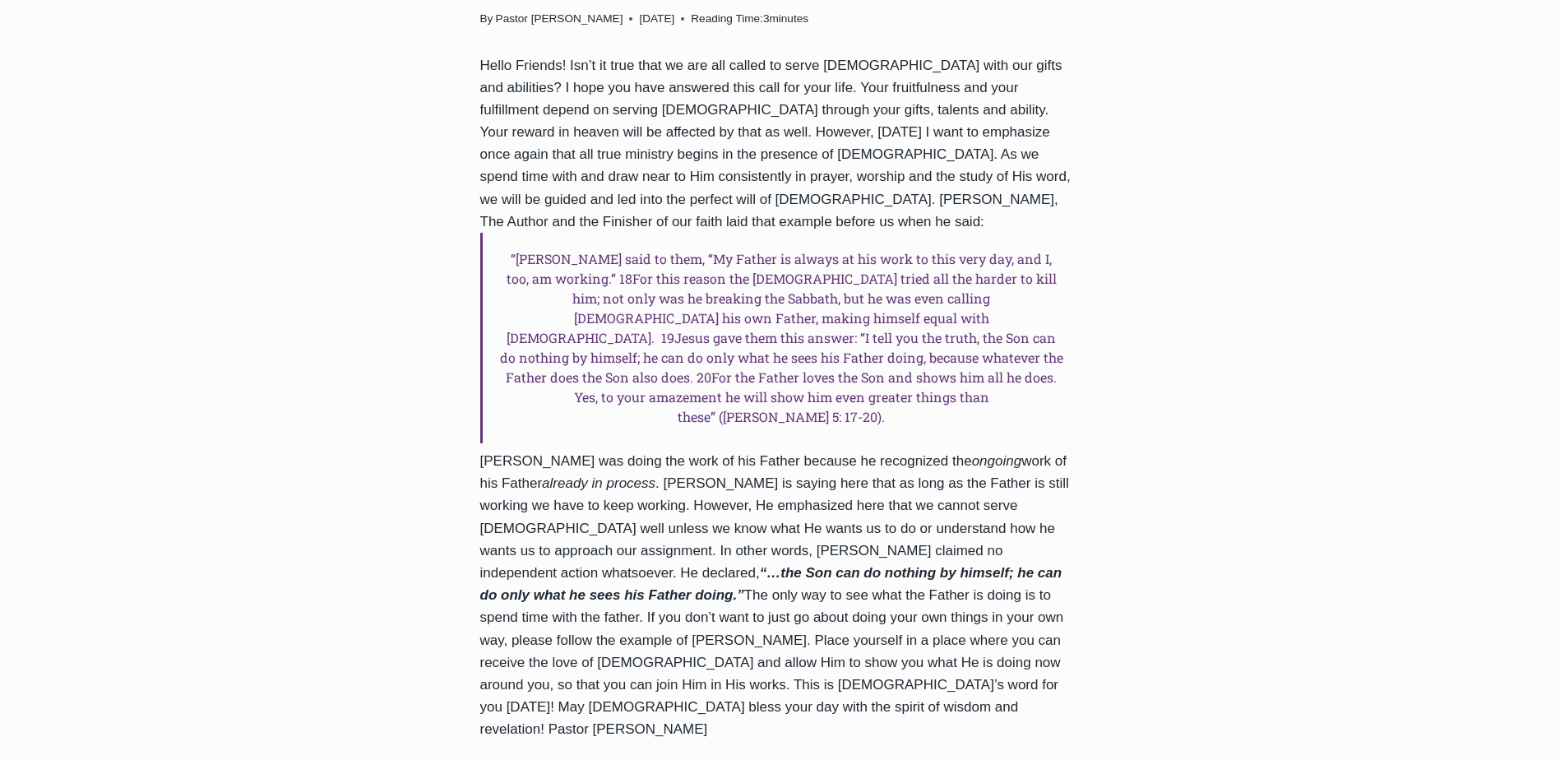
scroll to position [1069, 0]
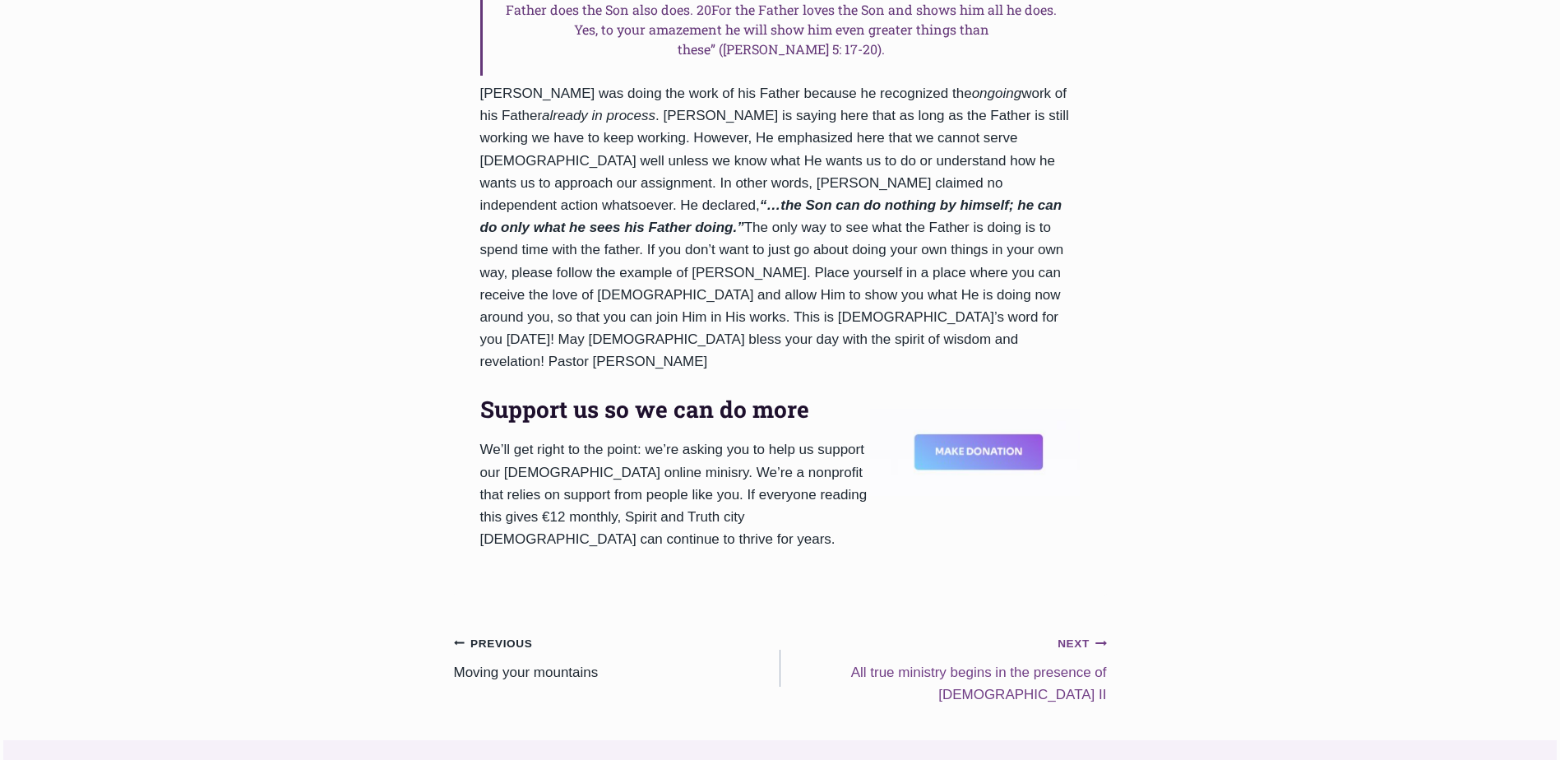
click at [1075, 635] on small "Next Continue" at bounding box center [1081, 644] width 49 height 18
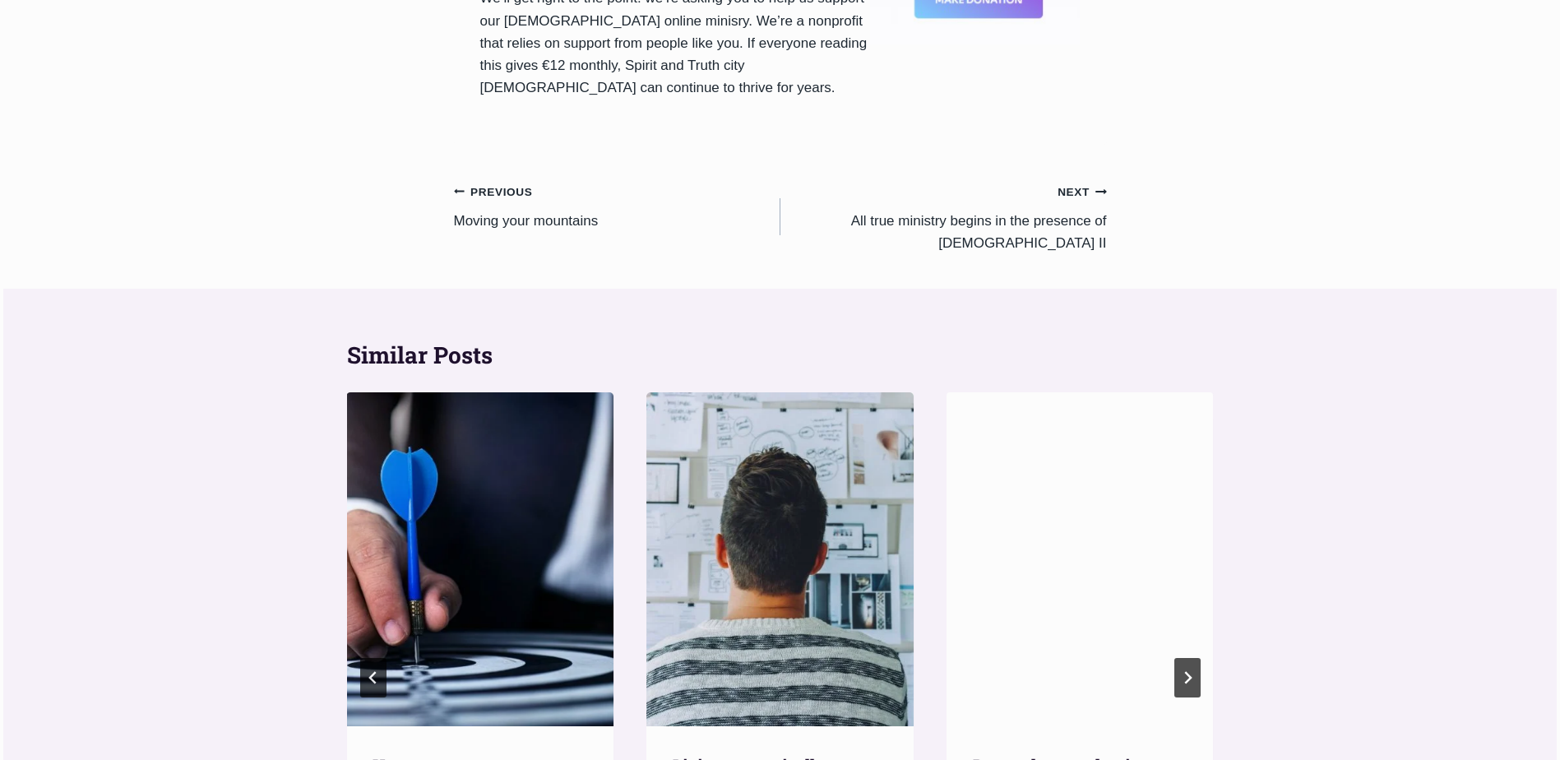
scroll to position [1562, 0]
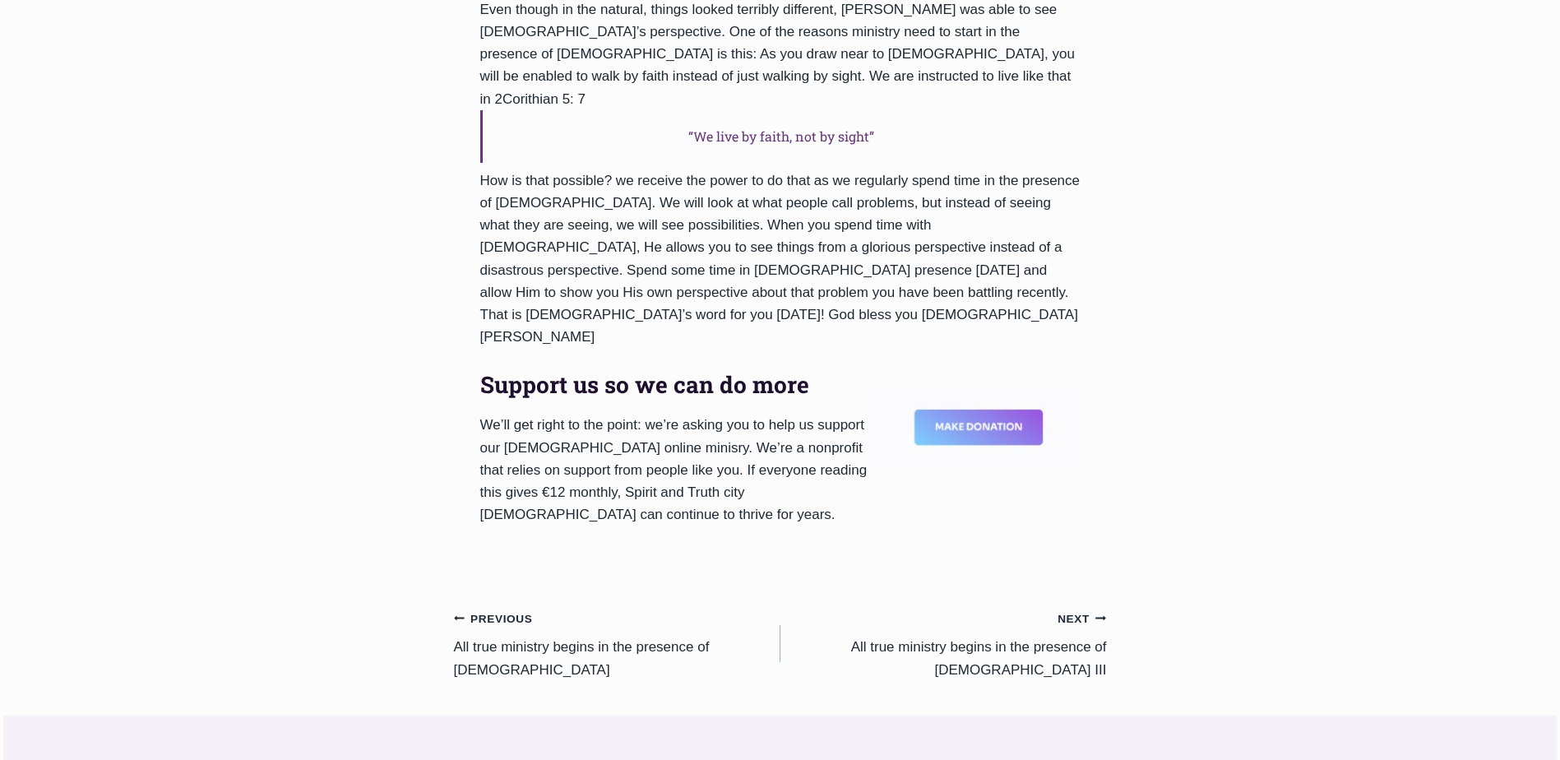
scroll to position [1151, 0]
click at [1081, 609] on small "Next Continue" at bounding box center [1081, 618] width 49 height 18
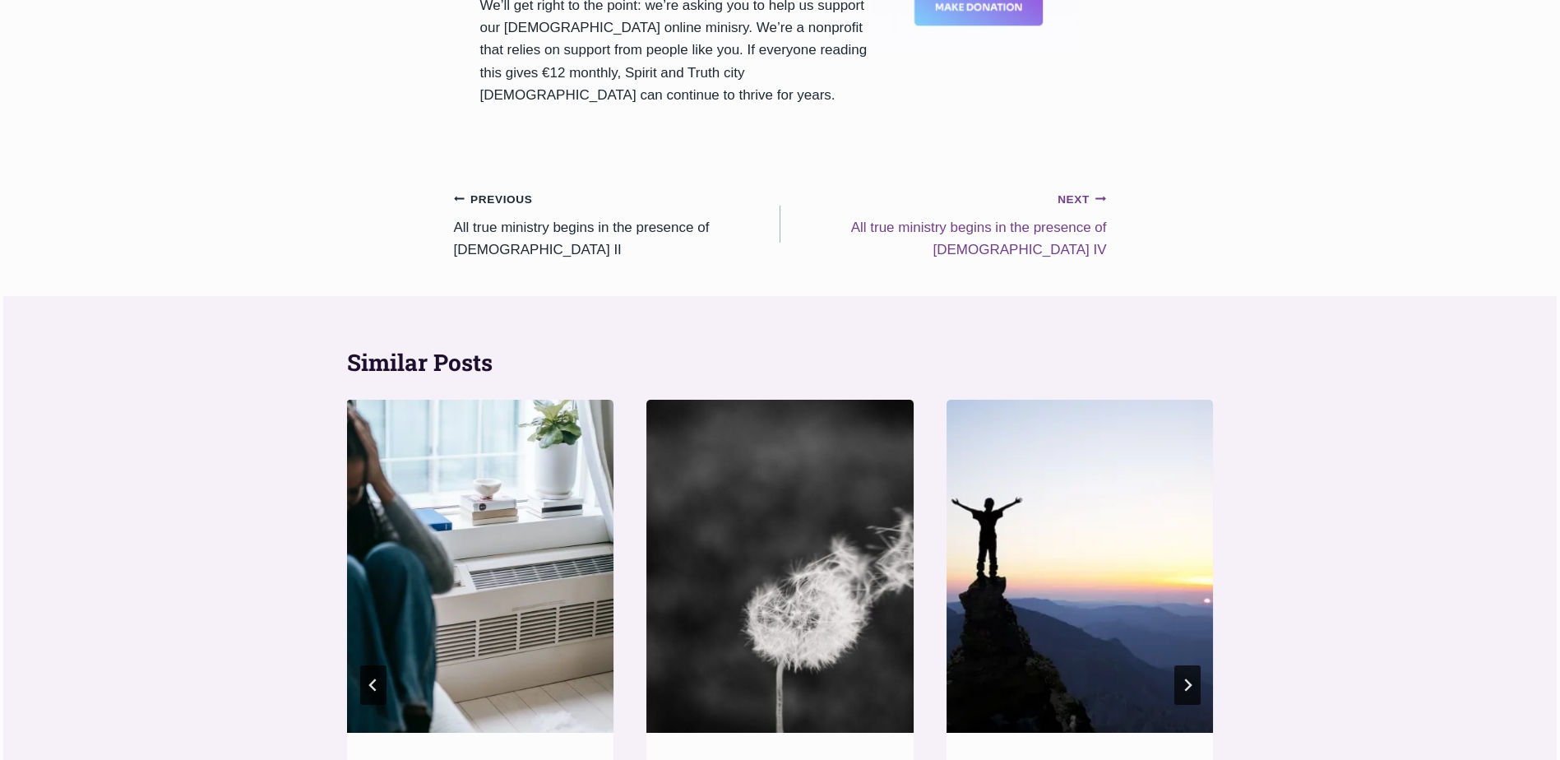
scroll to position [1391, 0]
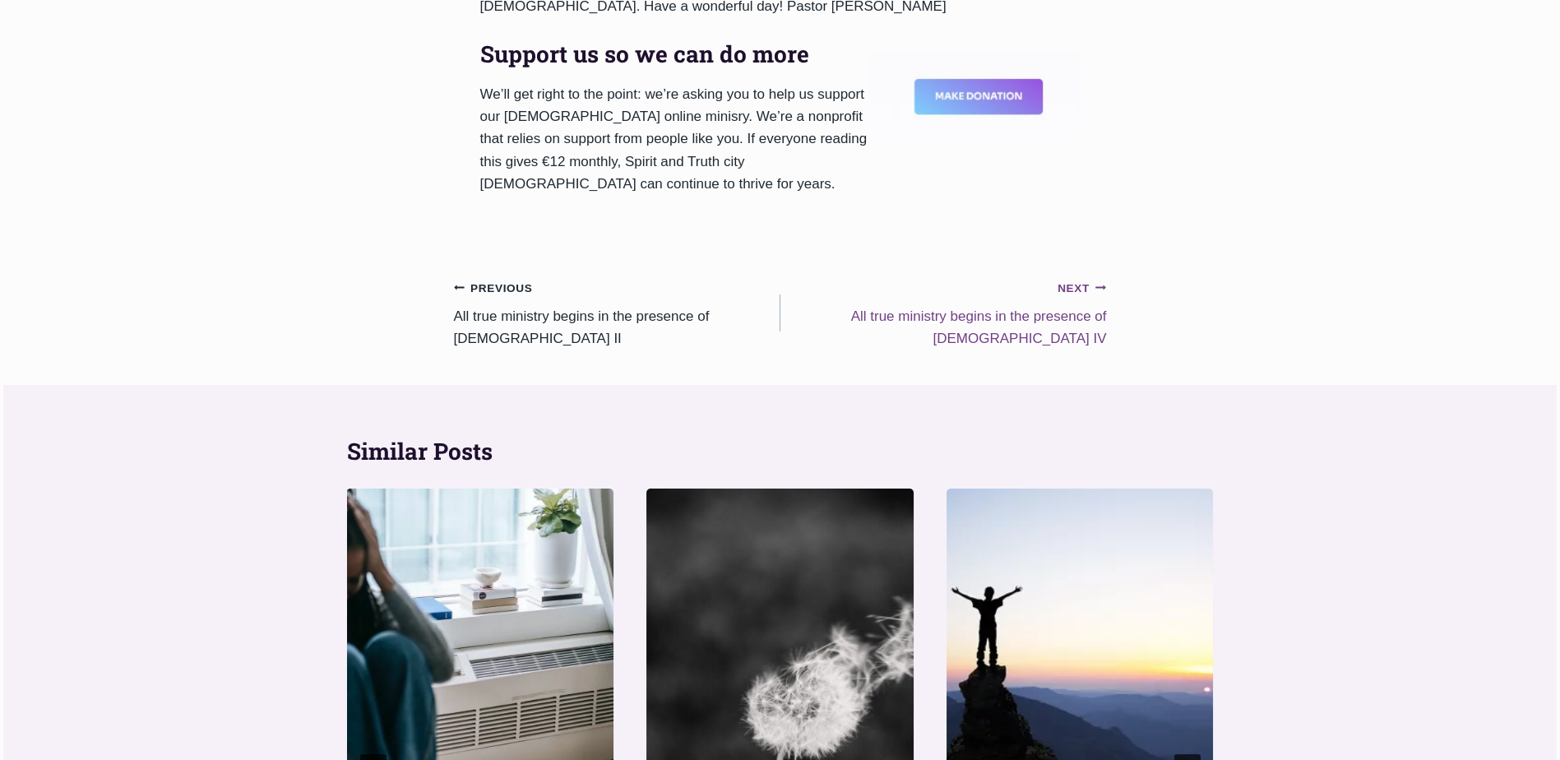
click at [1076, 280] on small "Next Continue" at bounding box center [1081, 289] width 49 height 18
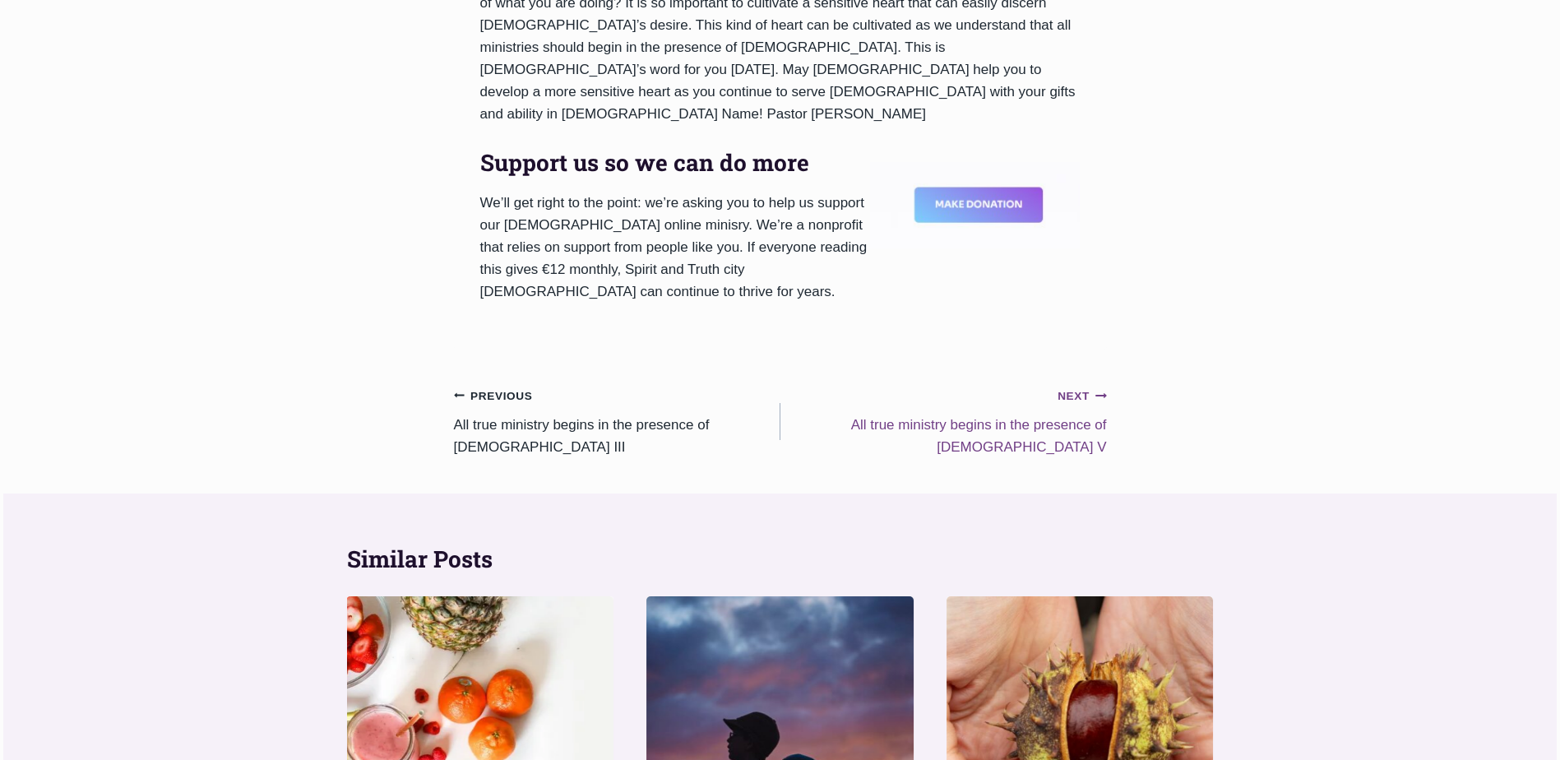
scroll to position [1480, 0]
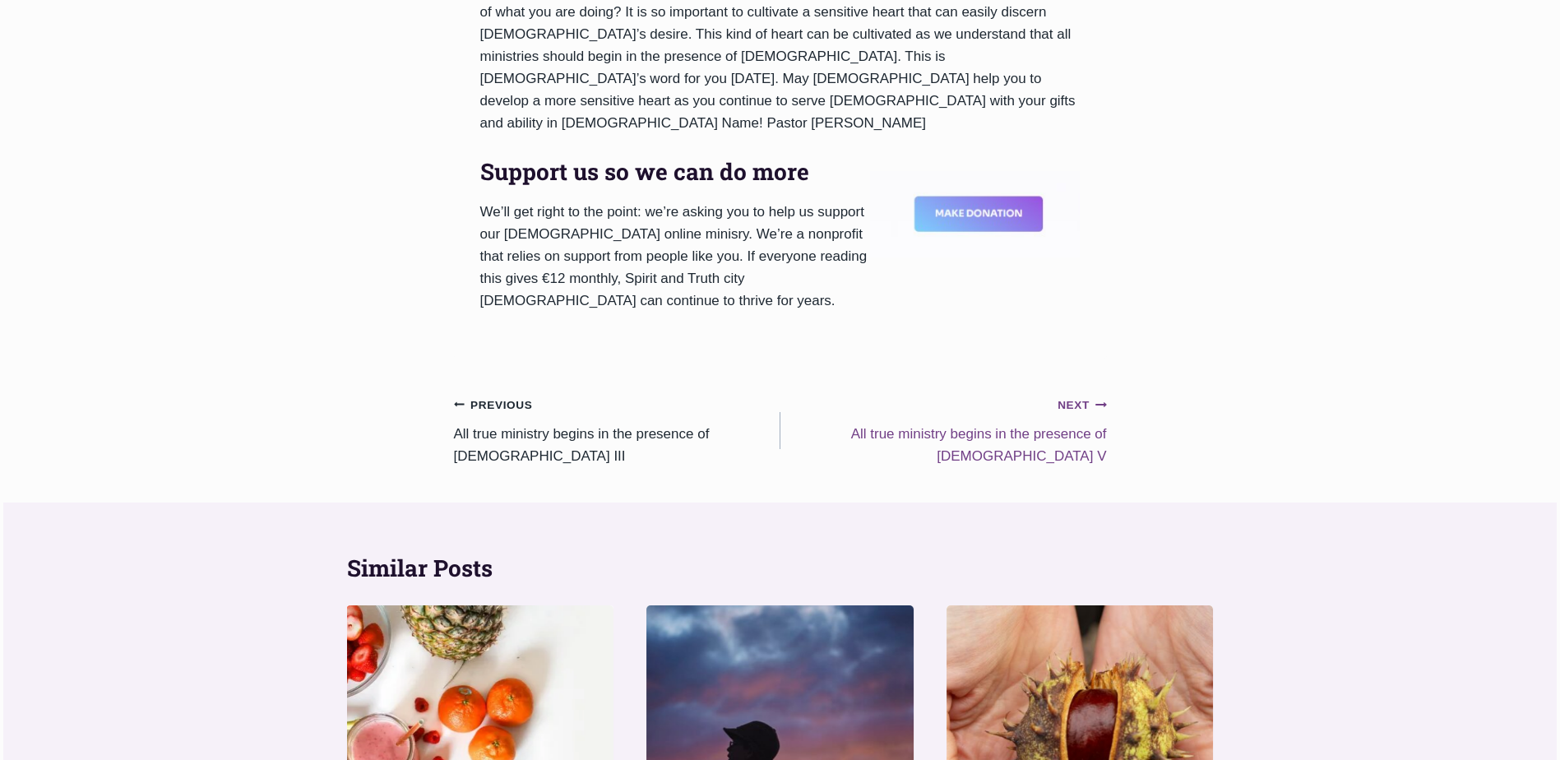
click at [1073, 396] on small "Next Continue" at bounding box center [1081, 405] width 49 height 18
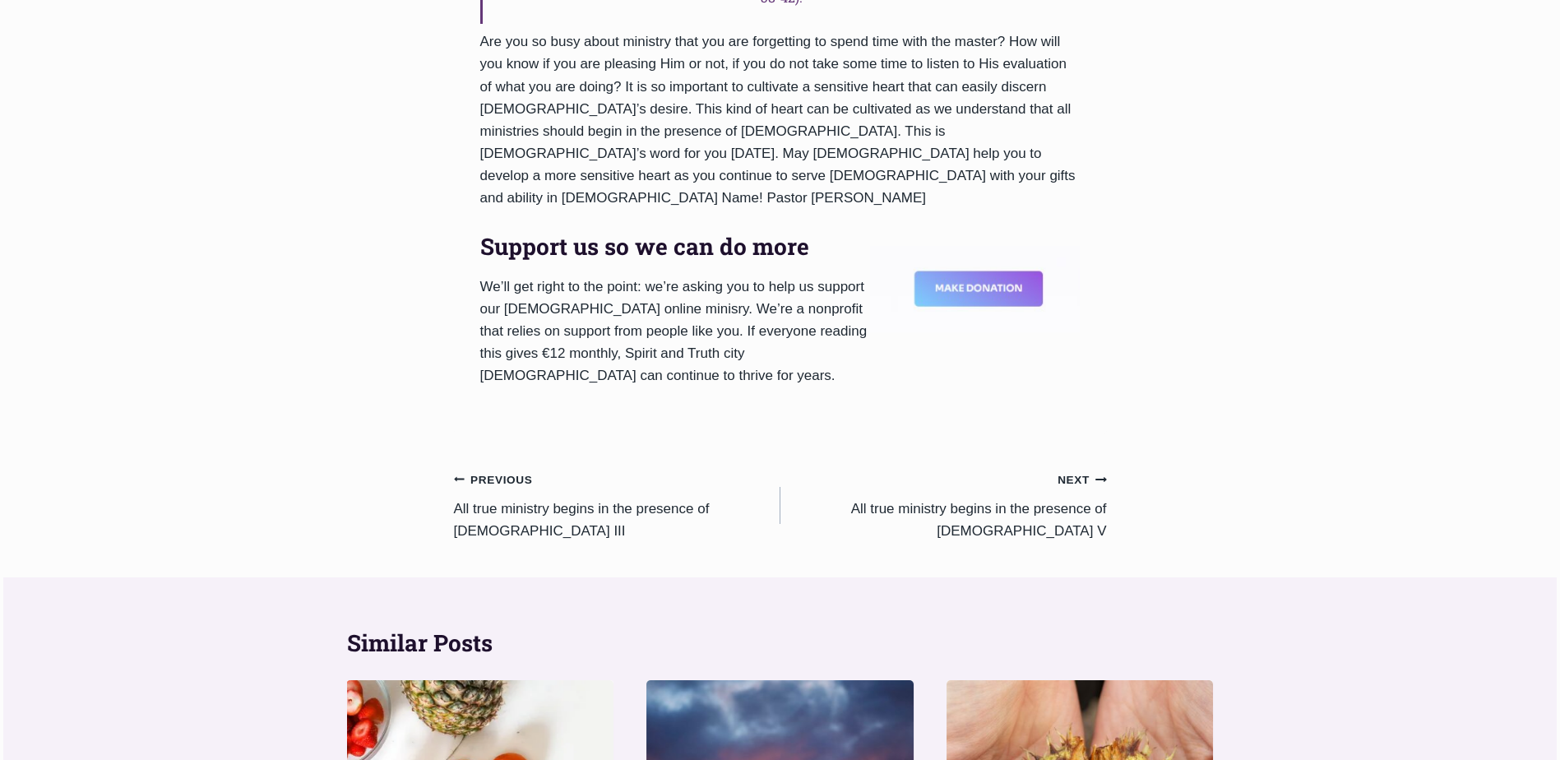
scroll to position [1404, 0]
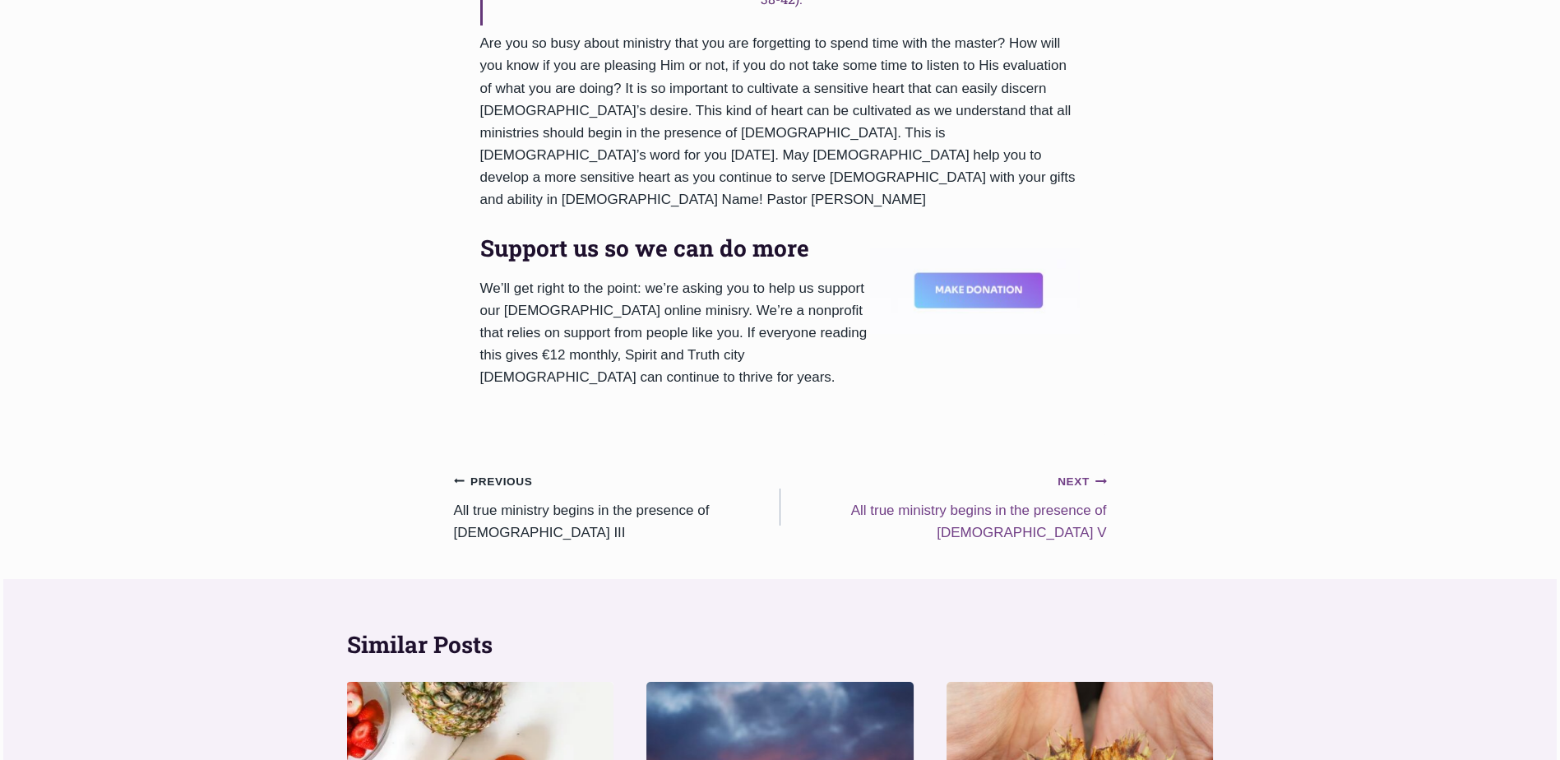
click at [1062, 473] on small "Next Continue" at bounding box center [1081, 482] width 49 height 18
click at [1068, 473] on small "Next Continue" at bounding box center [1081, 482] width 49 height 18
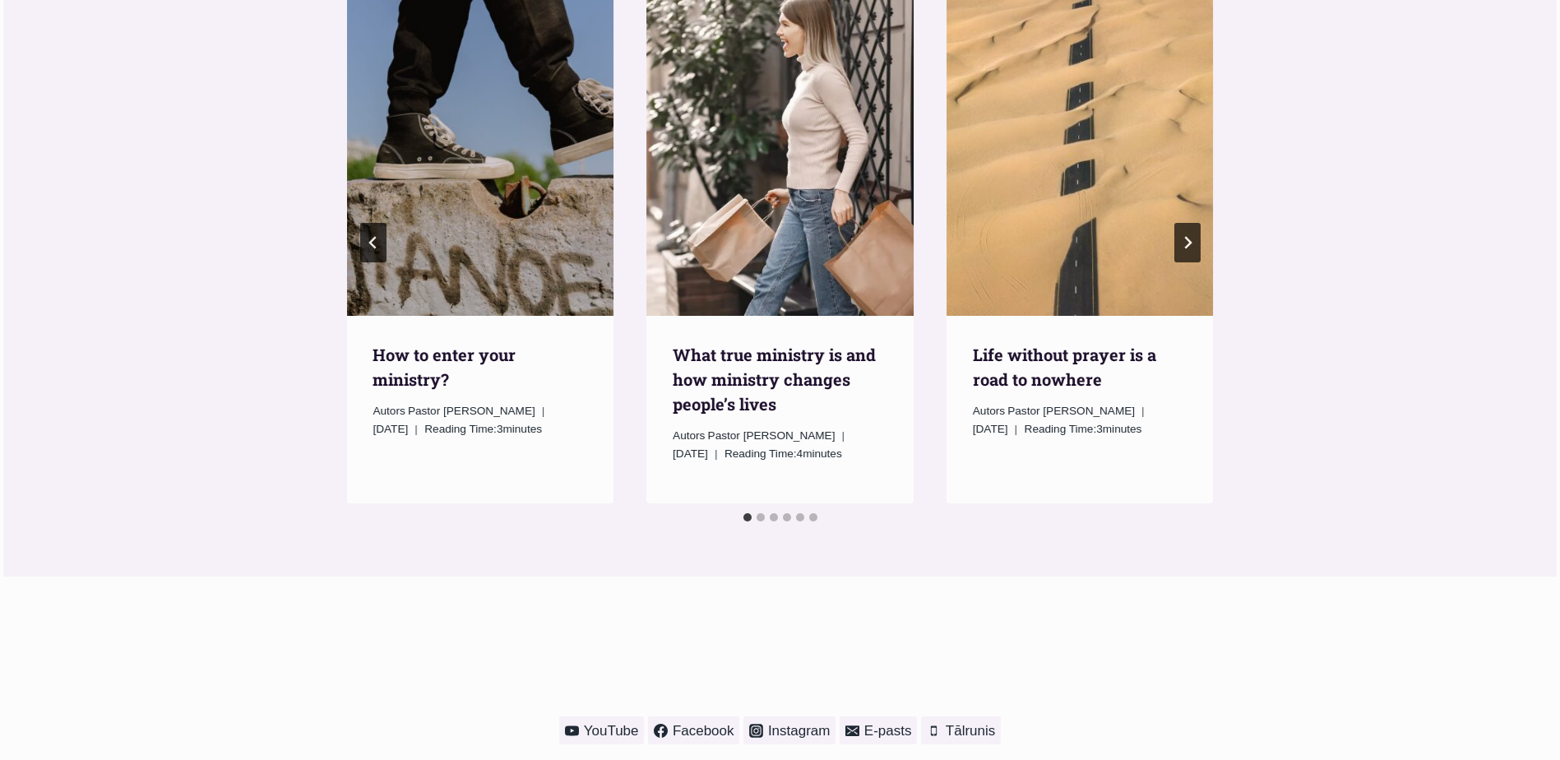
scroll to position [1968, 0]
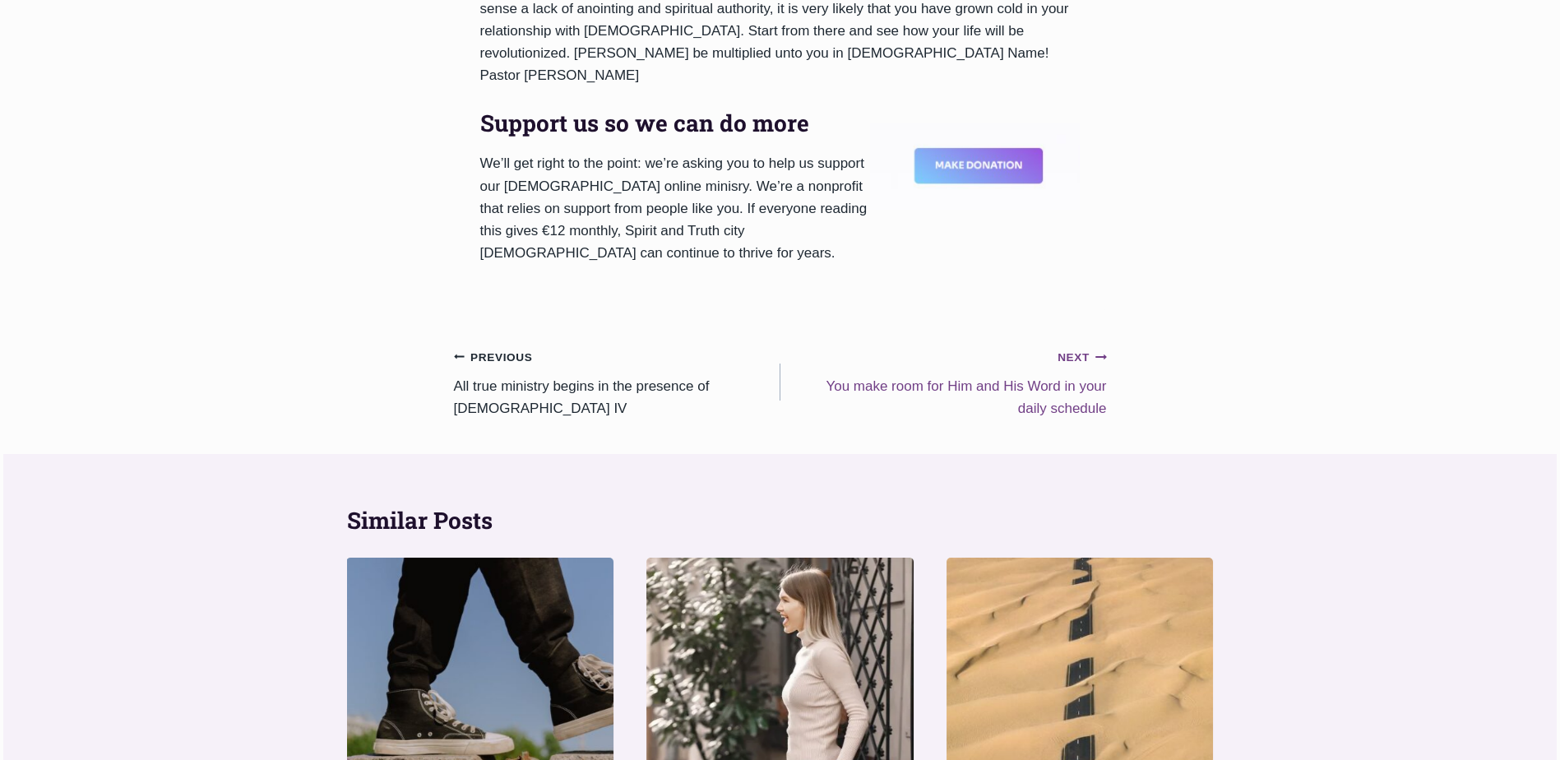
click at [1085, 349] on small "Next Continue" at bounding box center [1081, 358] width 49 height 18
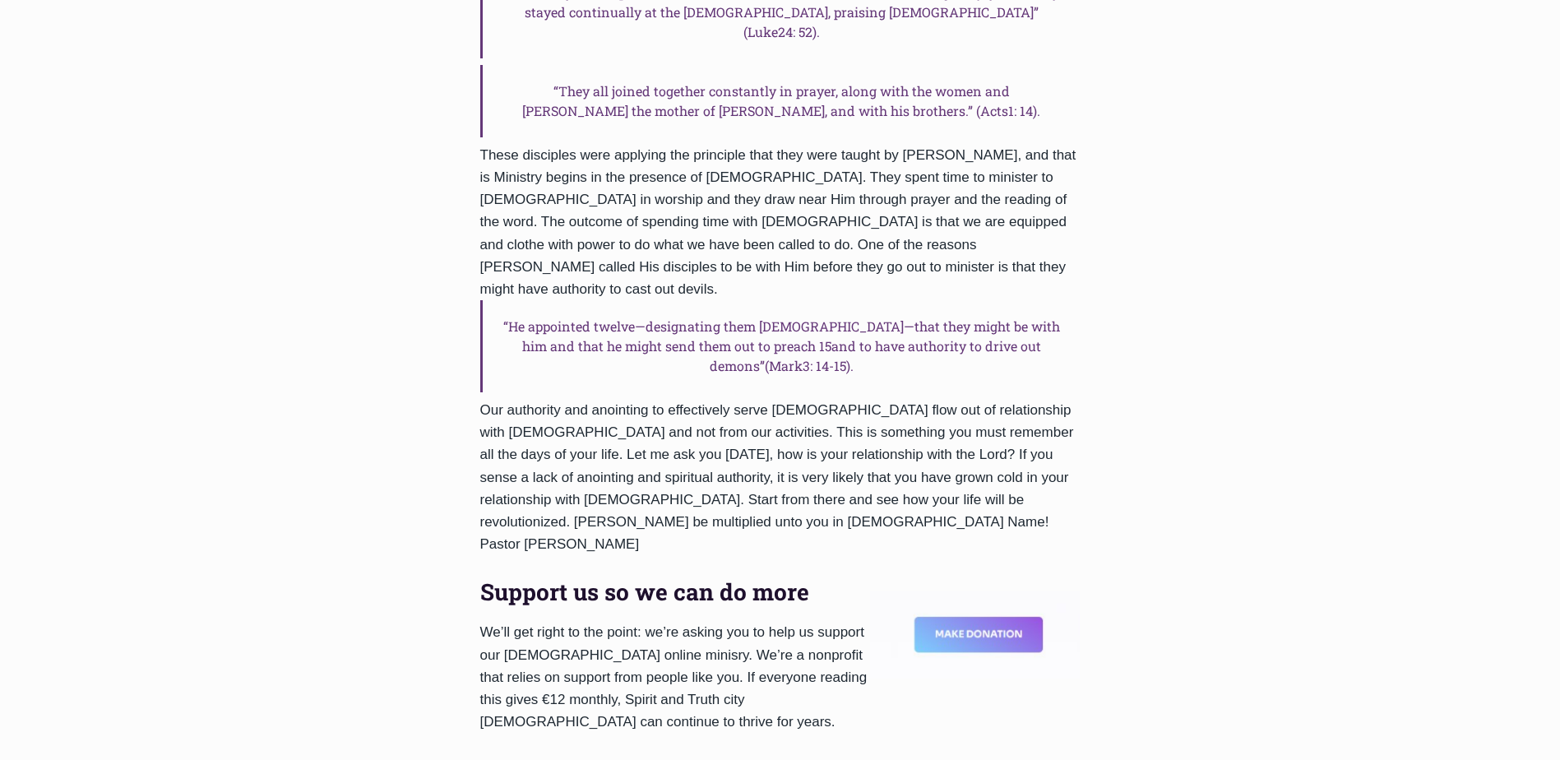
scroll to position [1475, 0]
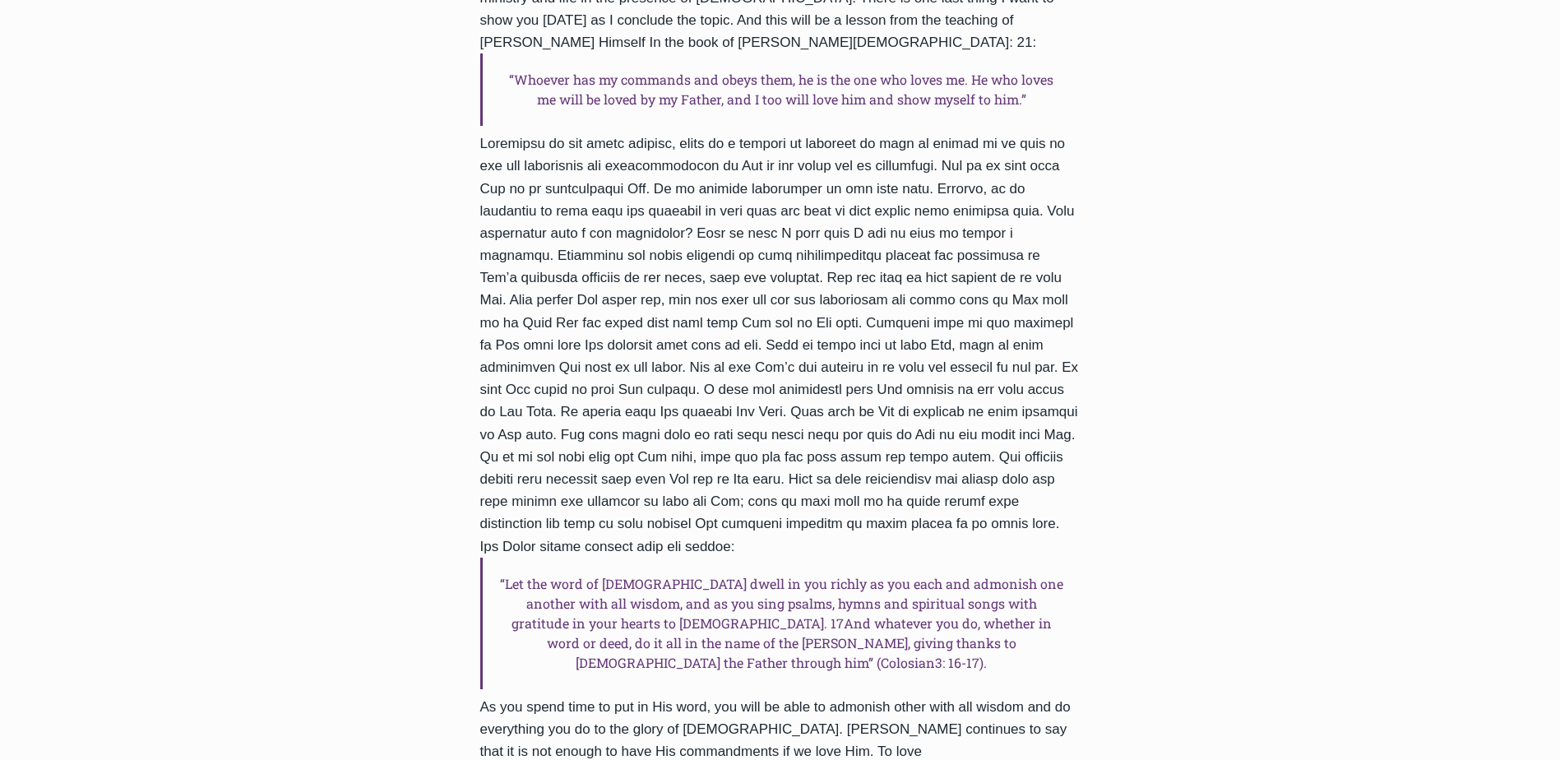
scroll to position [740, 0]
